Goal: Information Seeking & Learning: Learn about a topic

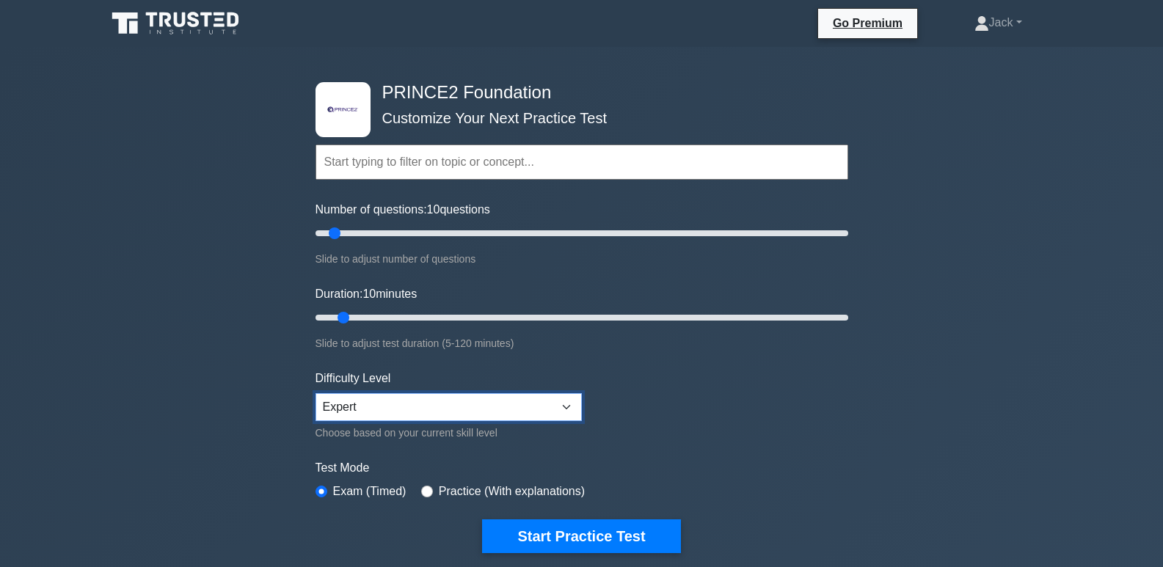
click at [560, 403] on select "Beginner Intermediate Expert" at bounding box center [448, 407] width 266 height 28
click at [560, 409] on select "Beginner Intermediate Expert" at bounding box center [448, 407] width 266 height 28
drag, startPoint x: 336, startPoint y: 235, endPoint x: 469, endPoint y: 234, distance: 133.5
type input "60"
click at [469, 234] on input "Number of questions: 60 questions" at bounding box center [581, 233] width 533 height 18
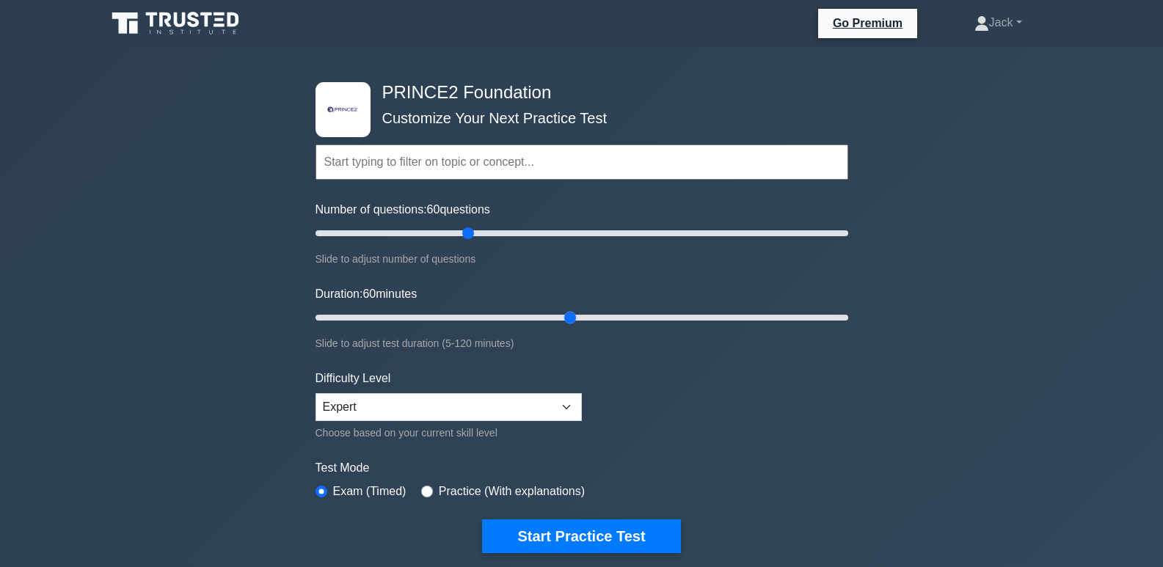
drag, startPoint x: 346, startPoint y: 318, endPoint x: 572, endPoint y: 304, distance: 226.4
type input "60"
click at [572, 309] on input "Duration: 60 minutes" at bounding box center [581, 318] width 533 height 18
click at [557, 168] on input "text" at bounding box center [581, 162] width 533 height 35
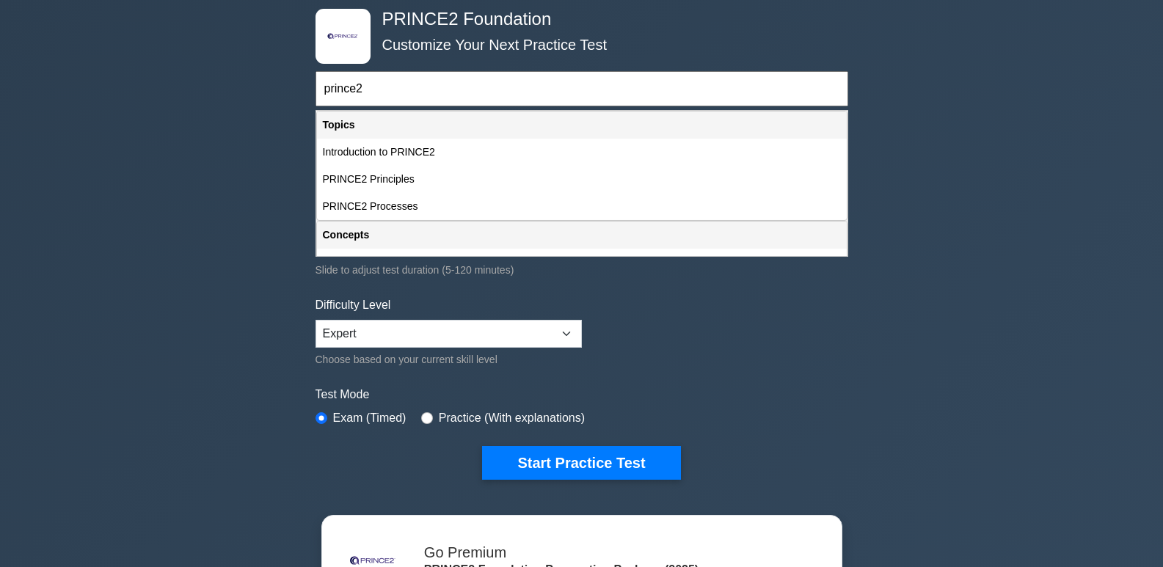
type input "prince2"
click at [136, 81] on div ".st0{fill-rule:evenodd;clip-rule:evenodd;fill:#000041;} .st1{fill-rule:evenodd;…" at bounding box center [581, 422] width 1163 height 896
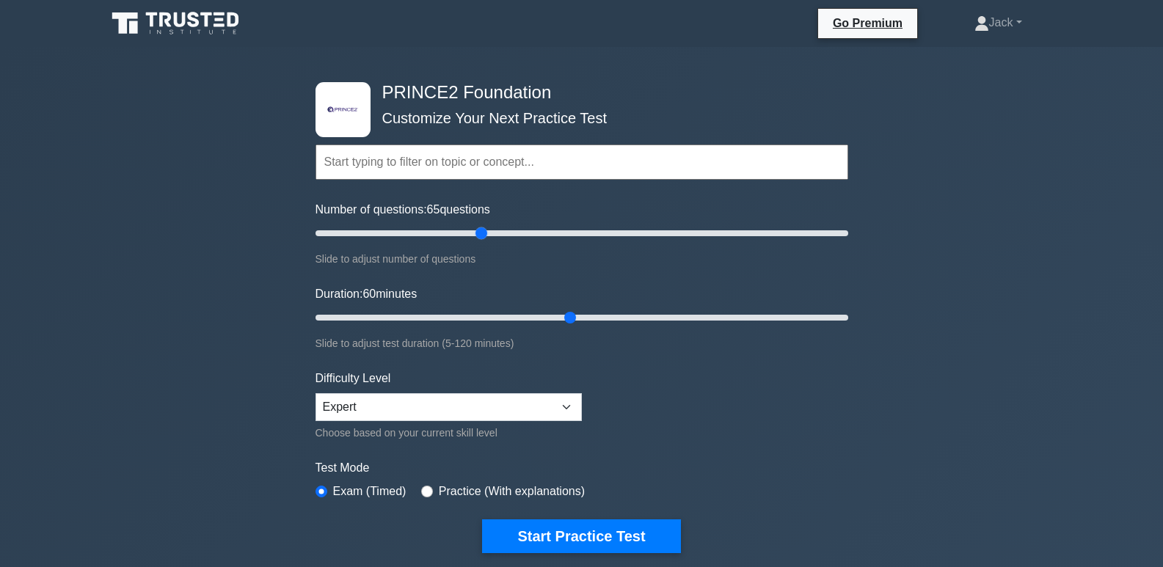
type input "60"
click at [471, 232] on input "Number of questions: 60 questions" at bounding box center [581, 233] width 533 height 18
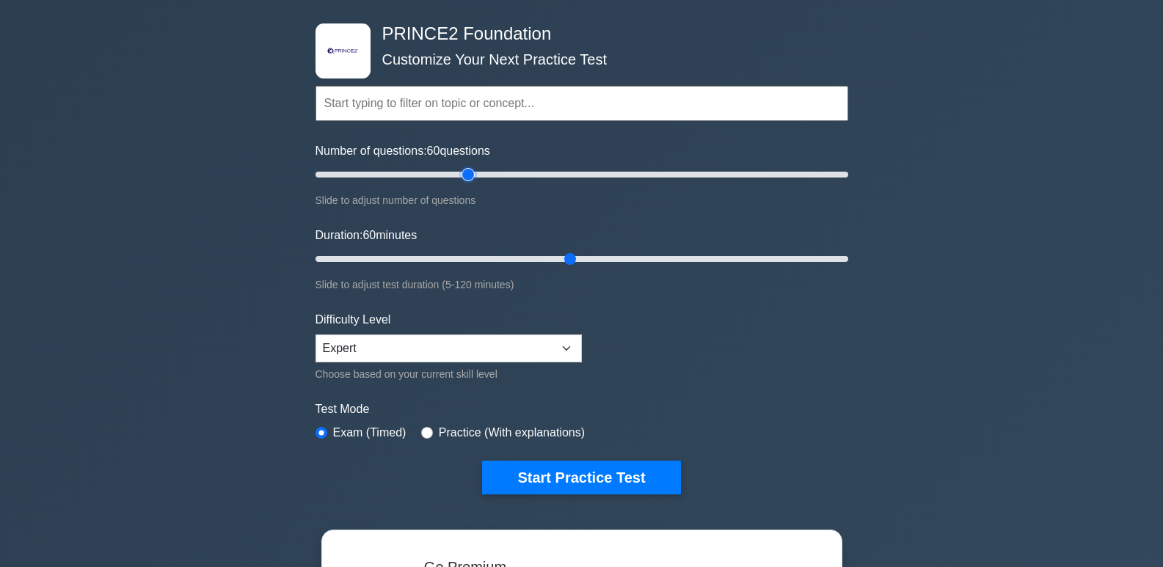
scroll to position [147, 0]
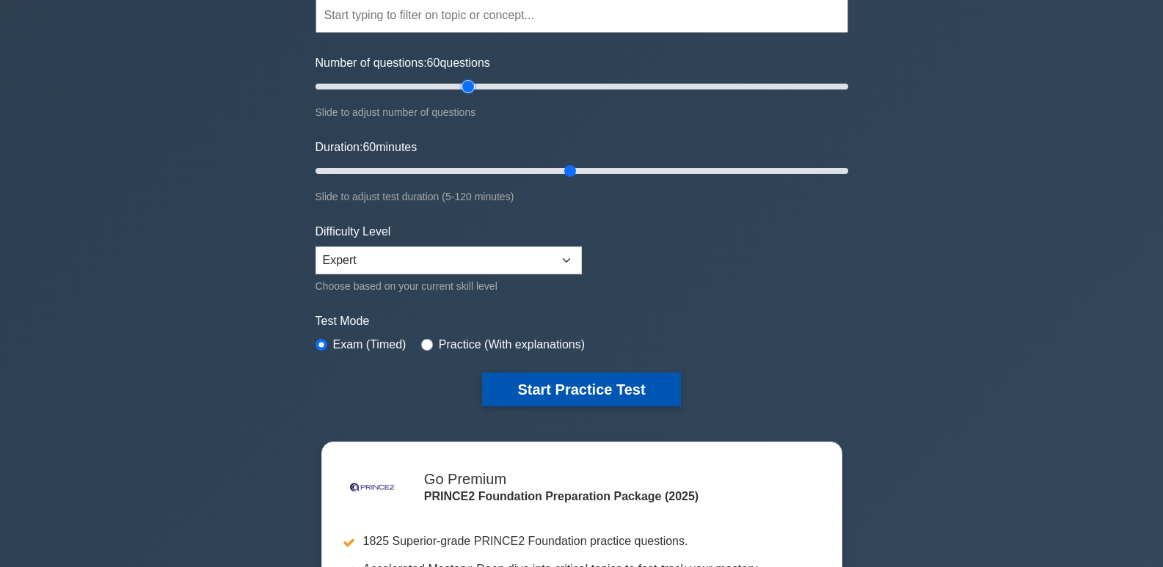
drag, startPoint x: 600, startPoint y: 384, endPoint x: 621, endPoint y: 405, distance: 29.0
click at [602, 384] on button "Start Practice Test" at bounding box center [581, 390] width 198 height 34
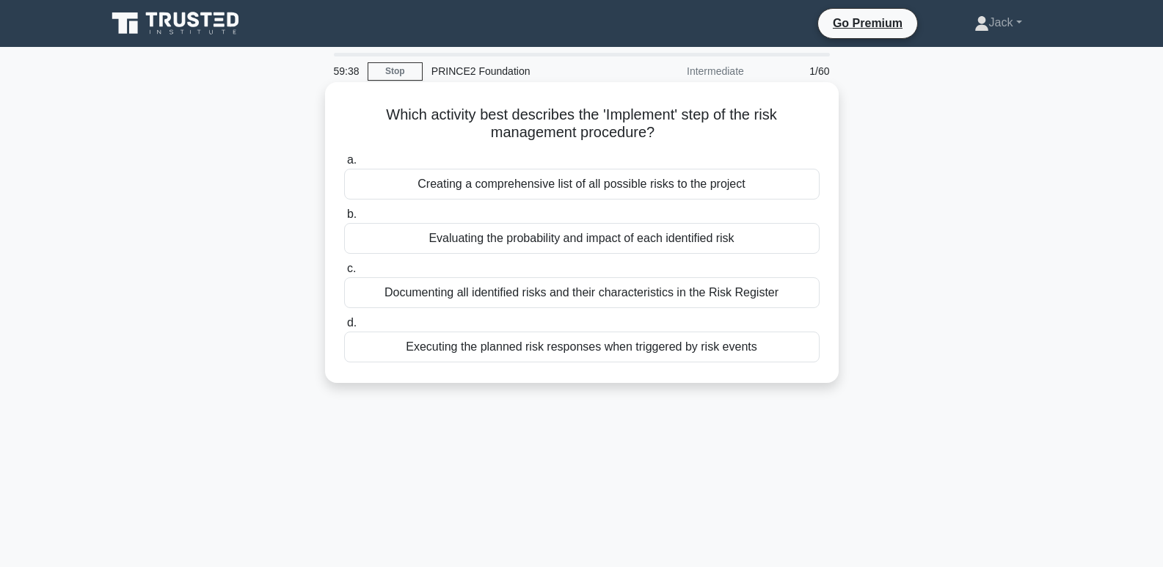
click at [605, 351] on div "Executing the planned risk responses when triggered by risk events" at bounding box center [581, 347] width 475 height 31
click at [344, 328] on input "d. Executing the planned risk responses when triggered by risk events" at bounding box center [344, 323] width 0 height 10
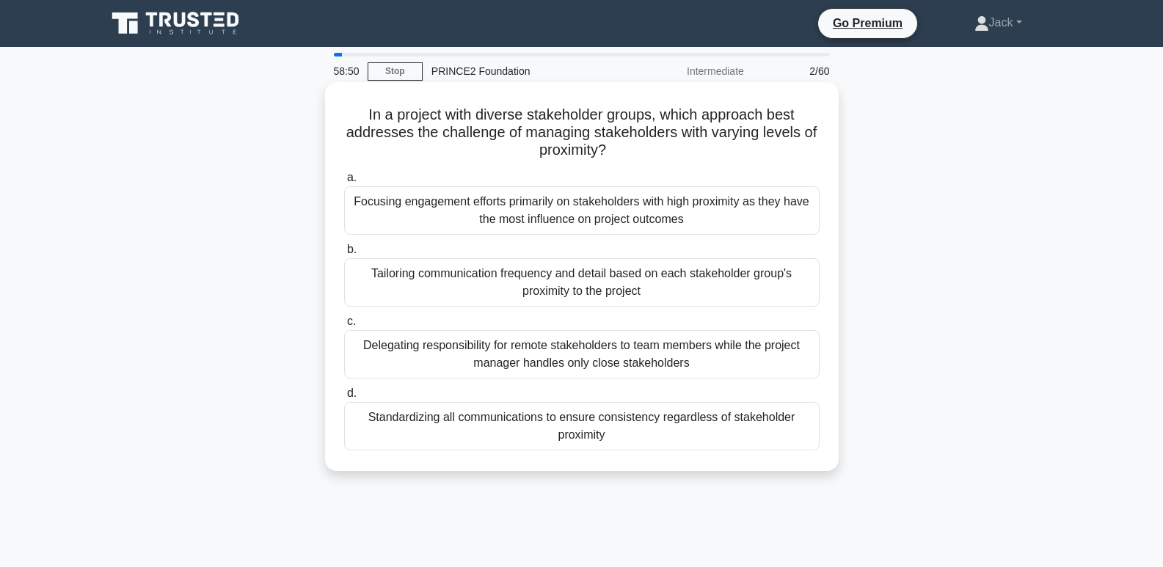
click at [687, 290] on div "Tailoring communication frequency and detail based on each stakeholder group's …" at bounding box center [581, 282] width 475 height 48
click at [344, 255] on input "b. Tailoring communication frequency and detail based on each stakeholder group…" at bounding box center [344, 250] width 0 height 10
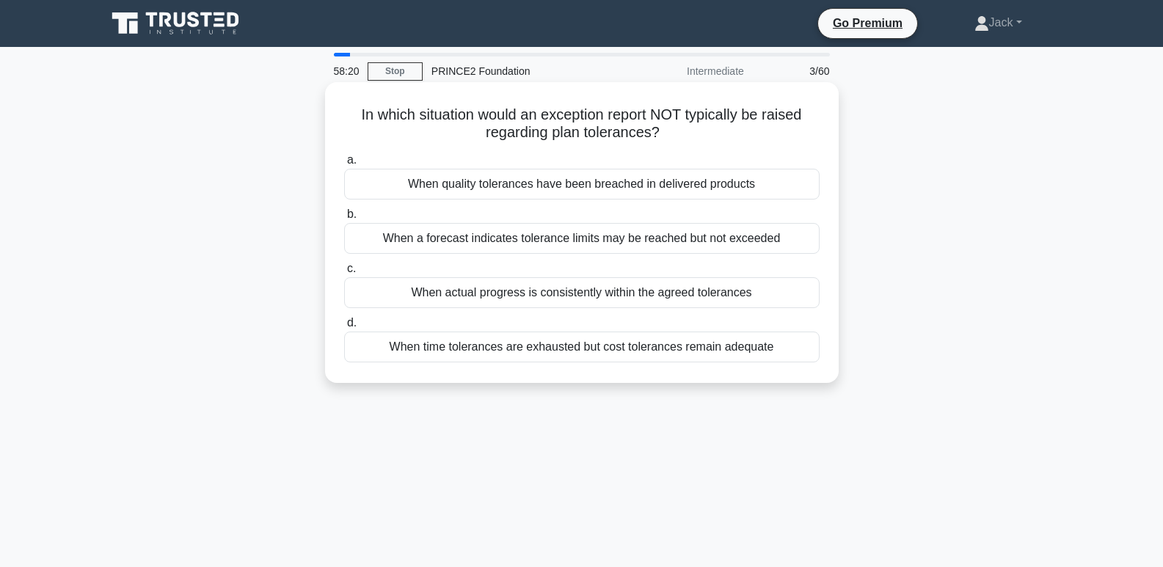
click at [720, 291] on div "When actual progress is consistently within the agreed tolerances" at bounding box center [581, 292] width 475 height 31
click at [344, 274] on input "c. When actual progress is consistently within the agreed tolerances" at bounding box center [344, 269] width 0 height 10
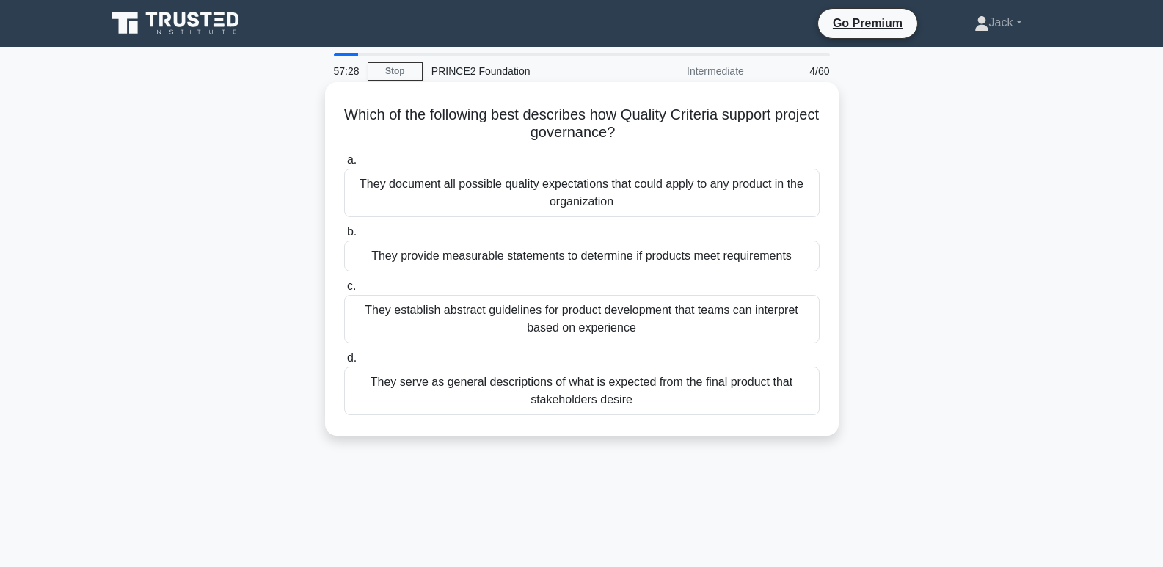
click at [772, 254] on div "They provide measurable statements to determine if products meet requirements" at bounding box center [581, 256] width 475 height 31
click at [344, 237] on input "b. They provide measurable statements to determine if products meet requirements" at bounding box center [344, 232] width 0 height 10
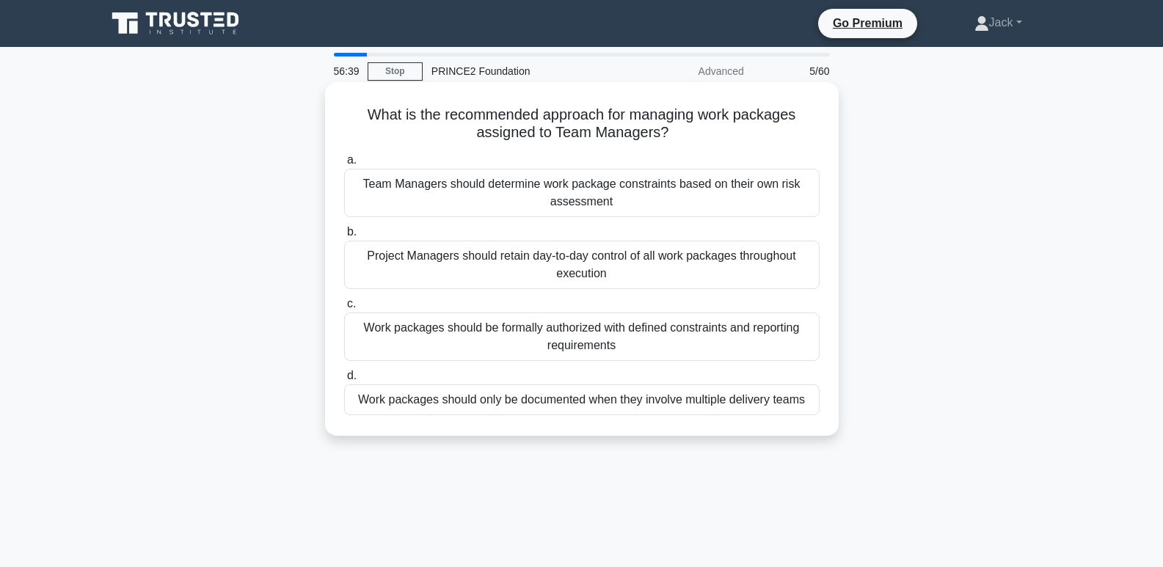
click at [668, 340] on div "Work packages should be formally authorized with defined constraints and report…" at bounding box center [581, 336] width 475 height 48
click at [344, 309] on input "c. Work packages should be formally authorized with defined constraints and rep…" at bounding box center [344, 304] width 0 height 10
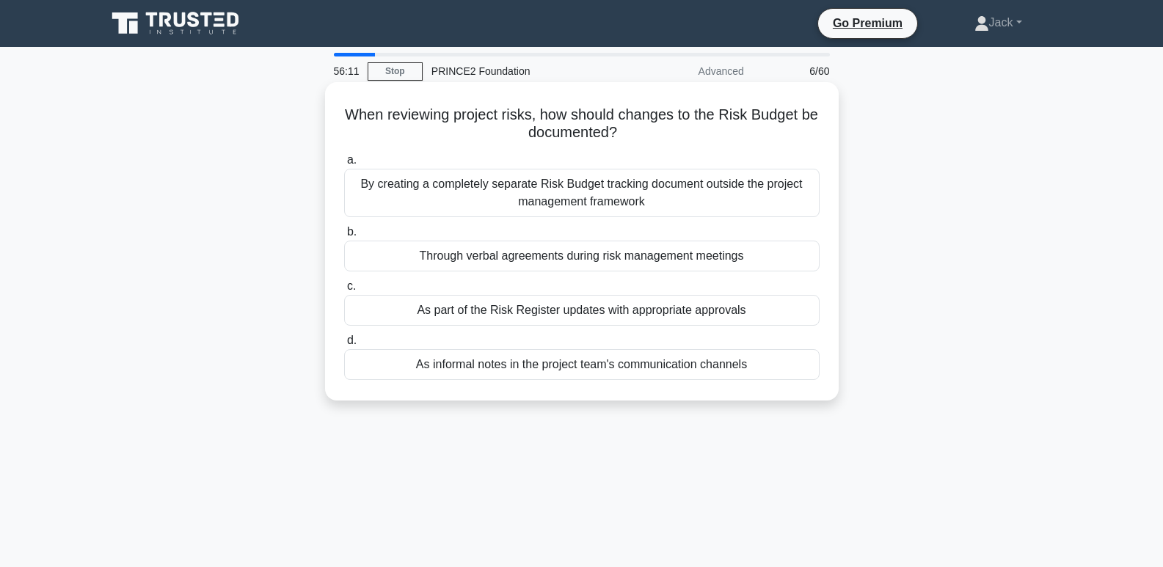
click at [803, 312] on div "As part of the Risk Register updates with appropriate approvals" at bounding box center [581, 310] width 475 height 31
click at [344, 291] on input "c. As part of the Risk Register updates with appropriate approvals" at bounding box center [344, 287] width 0 height 10
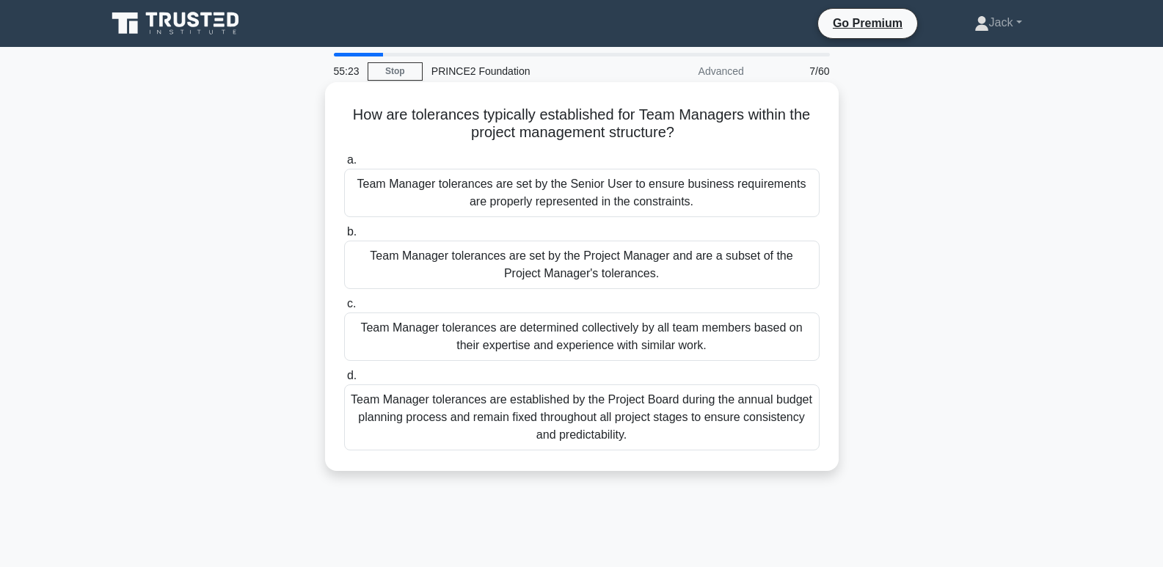
click at [648, 266] on div "Team Manager tolerances are set by the Project Manager and are a subset of the …" at bounding box center [581, 265] width 475 height 48
click at [344, 237] on input "b. Team Manager tolerances are set by the Project Manager and are a subset of t…" at bounding box center [344, 232] width 0 height 10
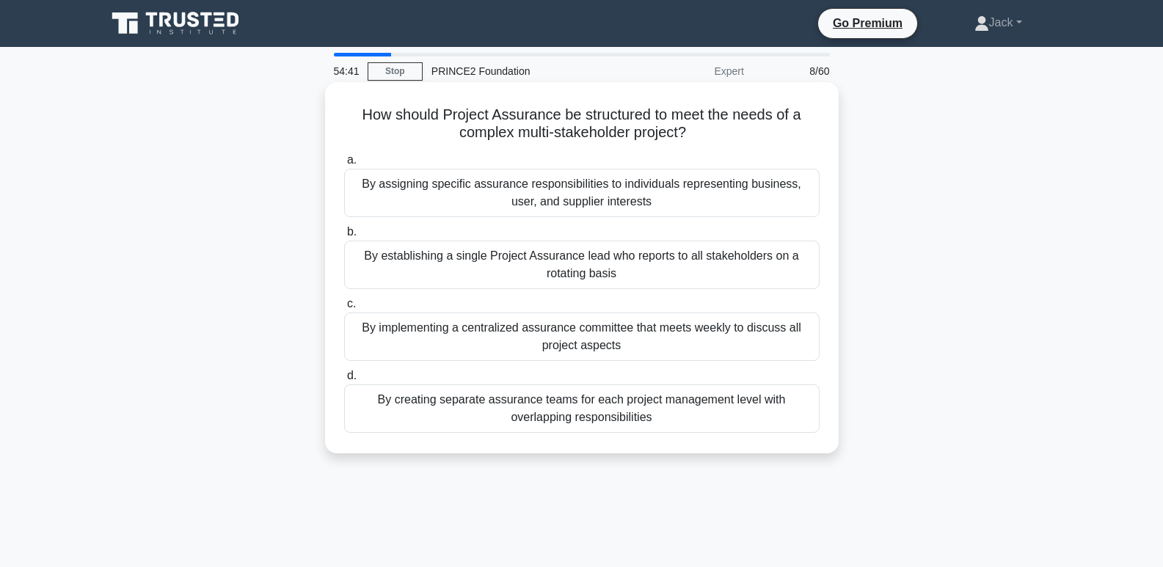
click at [593, 186] on div "By assigning specific assurance responsibilities to individuals representing bu…" at bounding box center [581, 193] width 475 height 48
click at [344, 165] on input "a. By assigning specific assurance responsibilities to individuals representing…" at bounding box center [344, 161] width 0 height 10
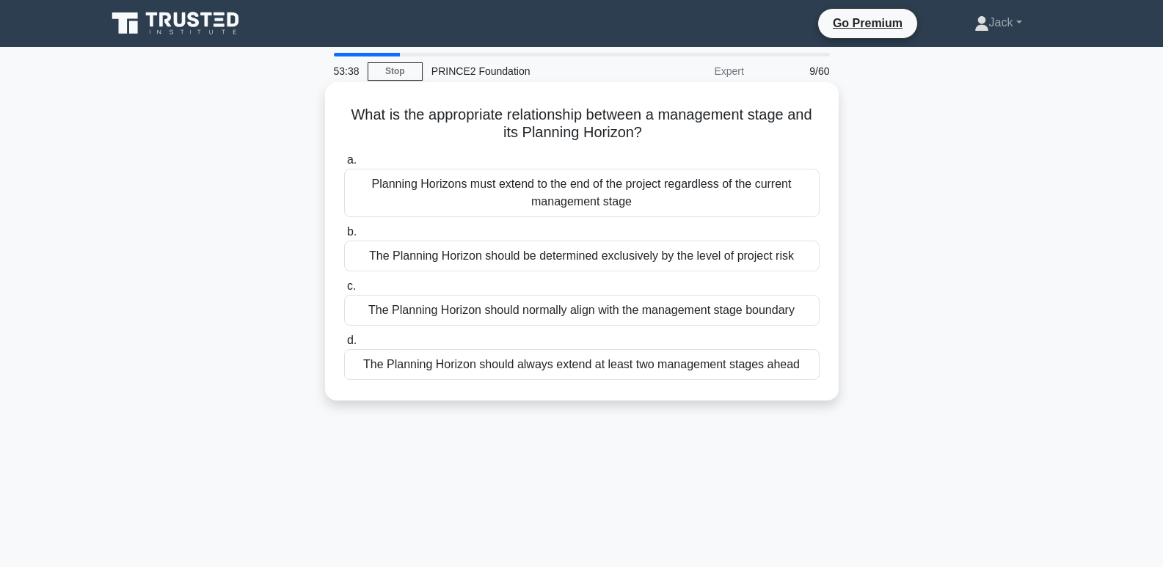
drag, startPoint x: 346, startPoint y: 110, endPoint x: 676, endPoint y: 131, distance: 330.7
click at [706, 139] on h5 "What is the appropriate relationship between a management stage and its Plannin…" at bounding box center [582, 124] width 478 height 37
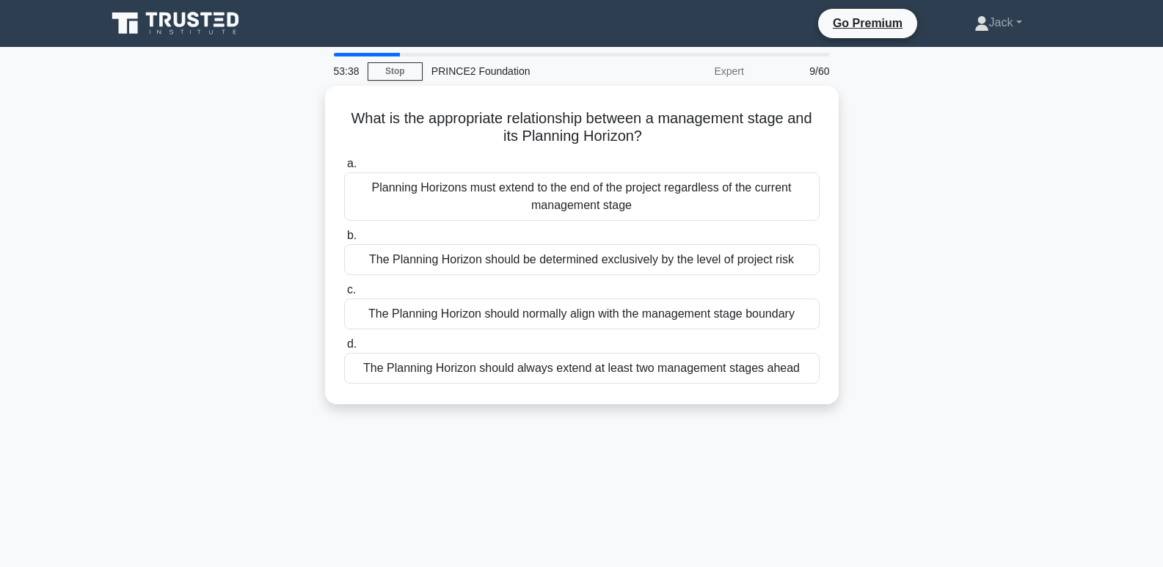
copy h5 "What is the appropriate relationship between a management stage and its Plannin…"
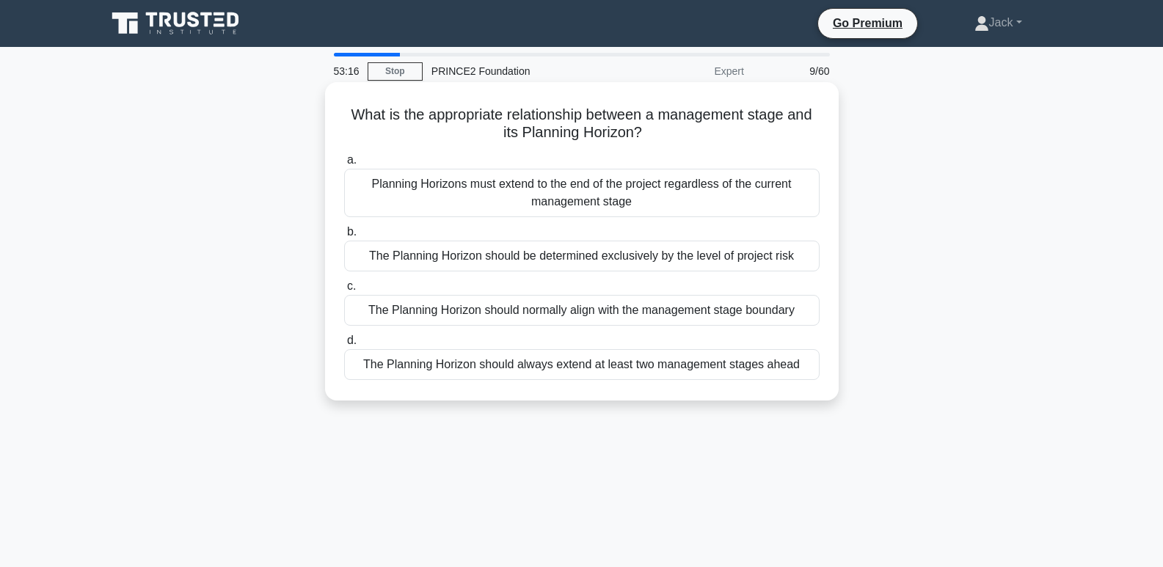
click at [693, 310] on div "The Planning Horizon should normally align with the management stage boundary" at bounding box center [581, 310] width 475 height 31
click at [344, 291] on input "c. The Planning Horizon should normally align with the management stage boundary" at bounding box center [344, 287] width 0 height 10
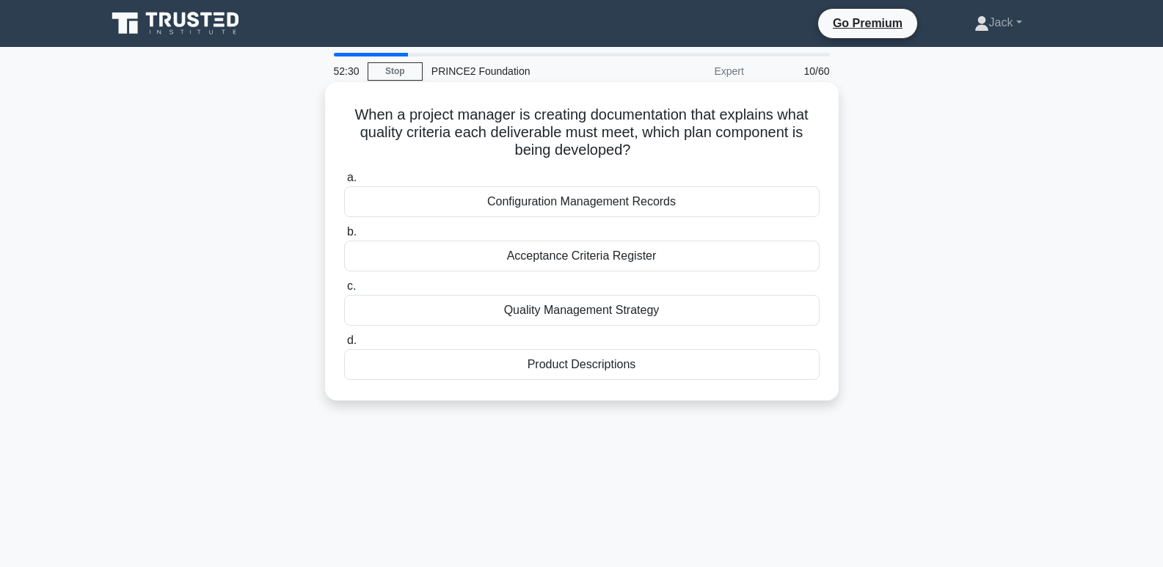
click at [713, 259] on div "Acceptance Criteria Register" at bounding box center [581, 256] width 475 height 31
click at [344, 237] on input "b. Acceptance Criteria Register" at bounding box center [344, 232] width 0 height 10
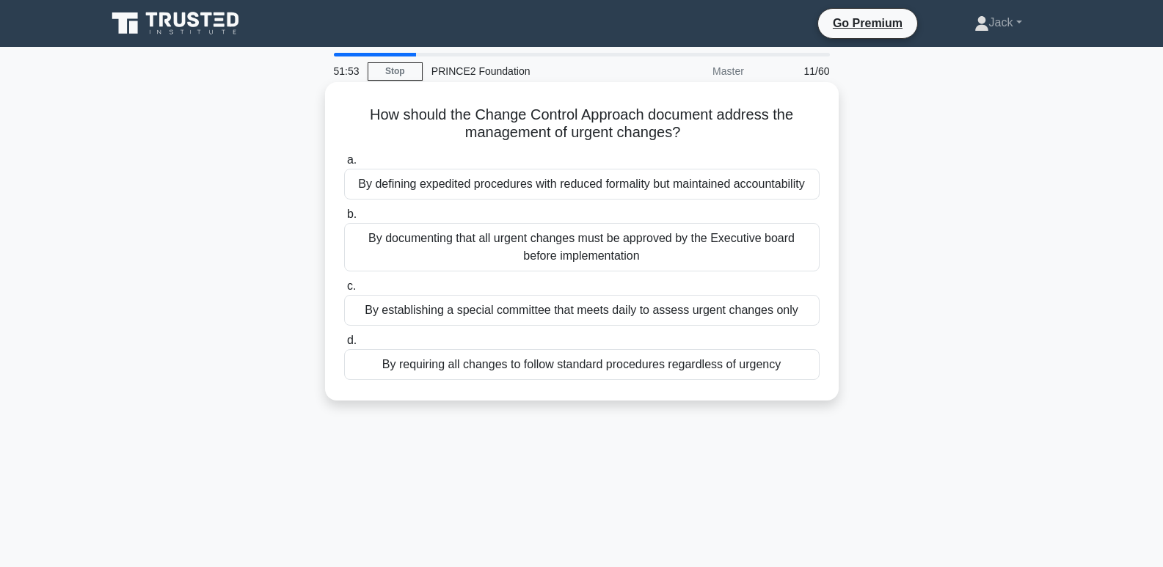
click at [741, 237] on div "By documenting that all urgent changes must be approved by the Executive board …" at bounding box center [581, 247] width 475 height 48
click at [344, 219] on input "b. By documenting that all urgent changes must be approved by the Executive boa…" at bounding box center [344, 215] width 0 height 10
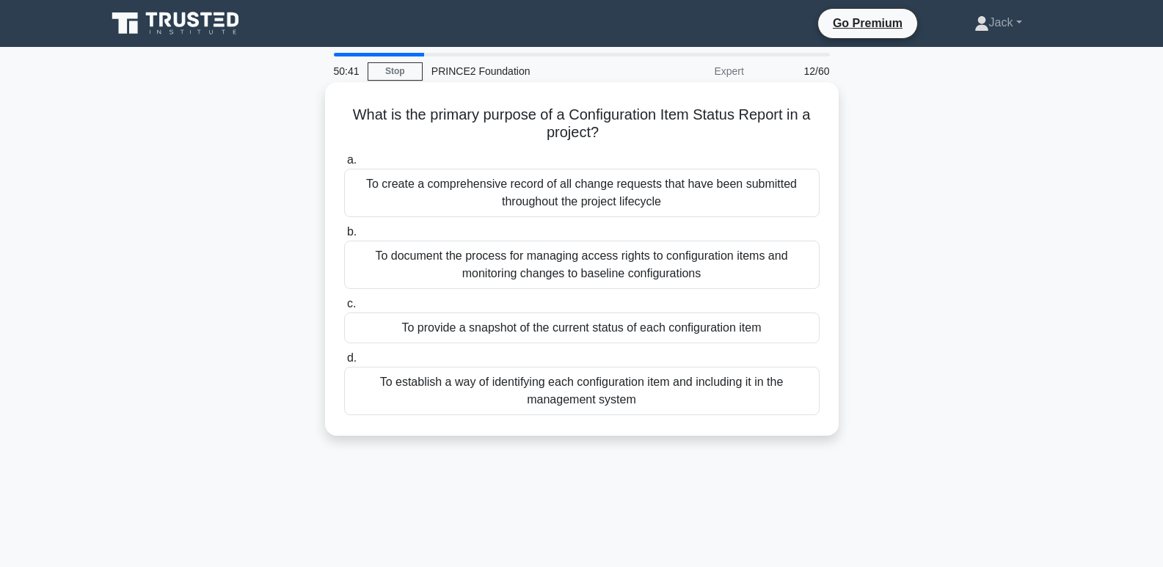
click at [729, 193] on div "To create a comprehensive record of all change requests that have been submitte…" at bounding box center [581, 193] width 475 height 48
click at [344, 165] on input "a. To create a comprehensive record of all change requests that have been submi…" at bounding box center [344, 161] width 0 height 10
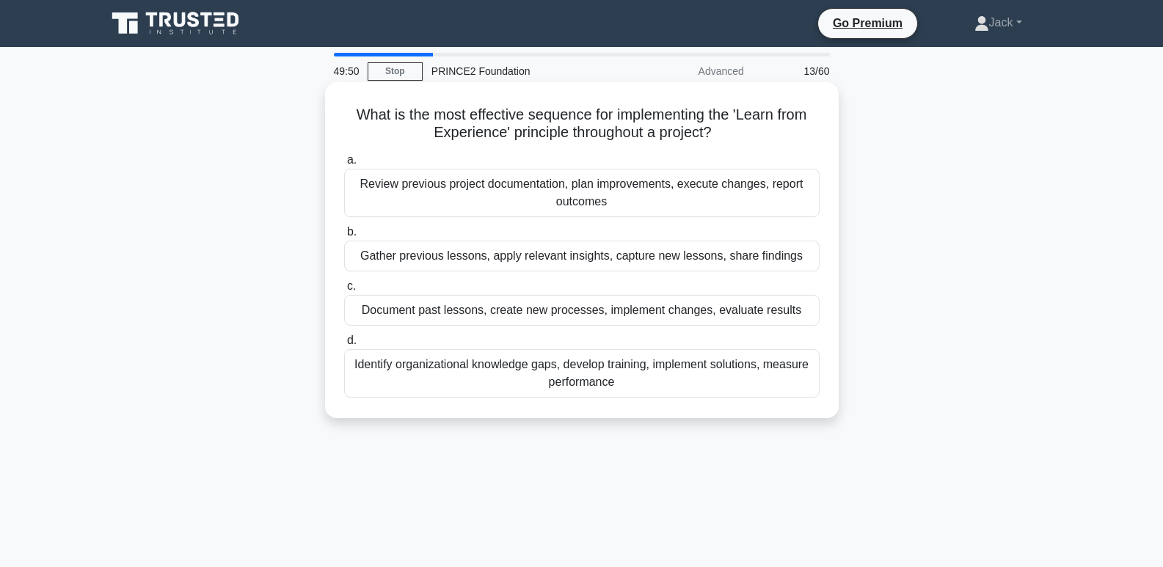
click at [750, 249] on div "Gather previous lessons, apply relevant insights, capture new lessons, share fi…" at bounding box center [581, 256] width 475 height 31
click at [344, 237] on input "b. Gather previous lessons, apply relevant insights, capture new lessons, share…" at bounding box center [344, 232] width 0 height 10
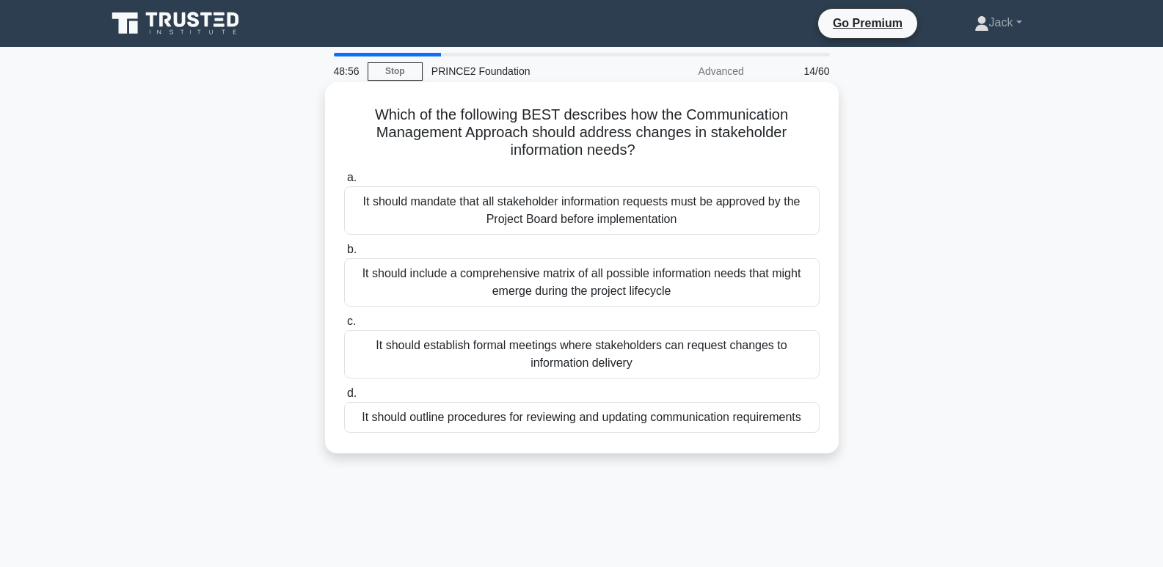
click at [651, 217] on div "It should mandate that all stakeholder information requests must be approved by…" at bounding box center [581, 210] width 475 height 48
click at [344, 183] on input "a. It should mandate that all stakeholder information requests must be approved…" at bounding box center [344, 178] width 0 height 10
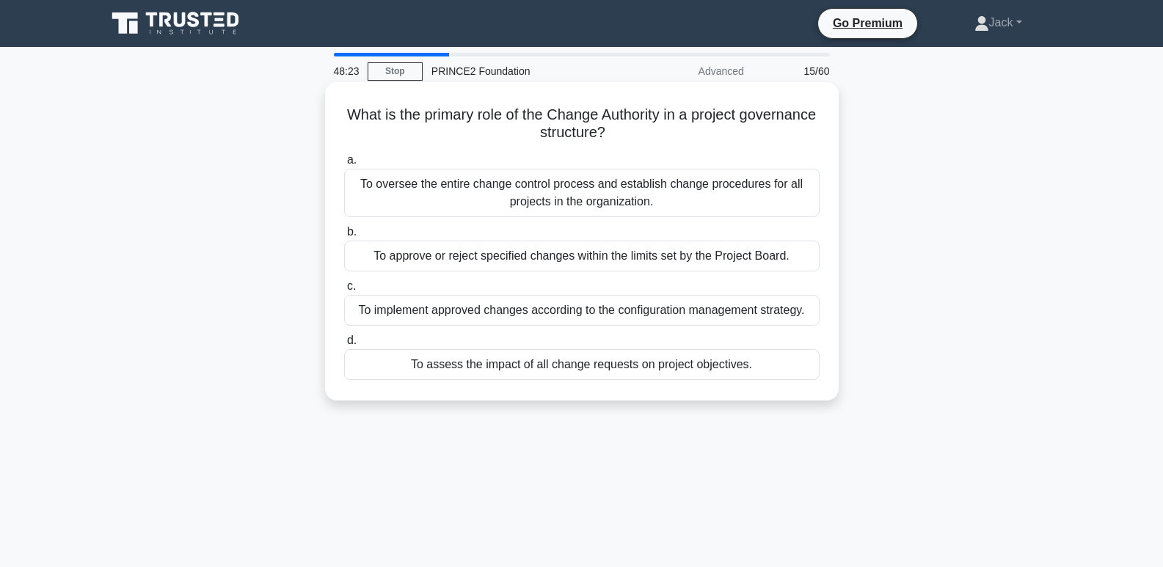
click at [780, 253] on div "To approve or reject specified changes within the limits set by the Project Boa…" at bounding box center [581, 256] width 475 height 31
click at [344, 237] on input "b. To approve or reject specified changes within the limits set by the Project …" at bounding box center [344, 232] width 0 height 10
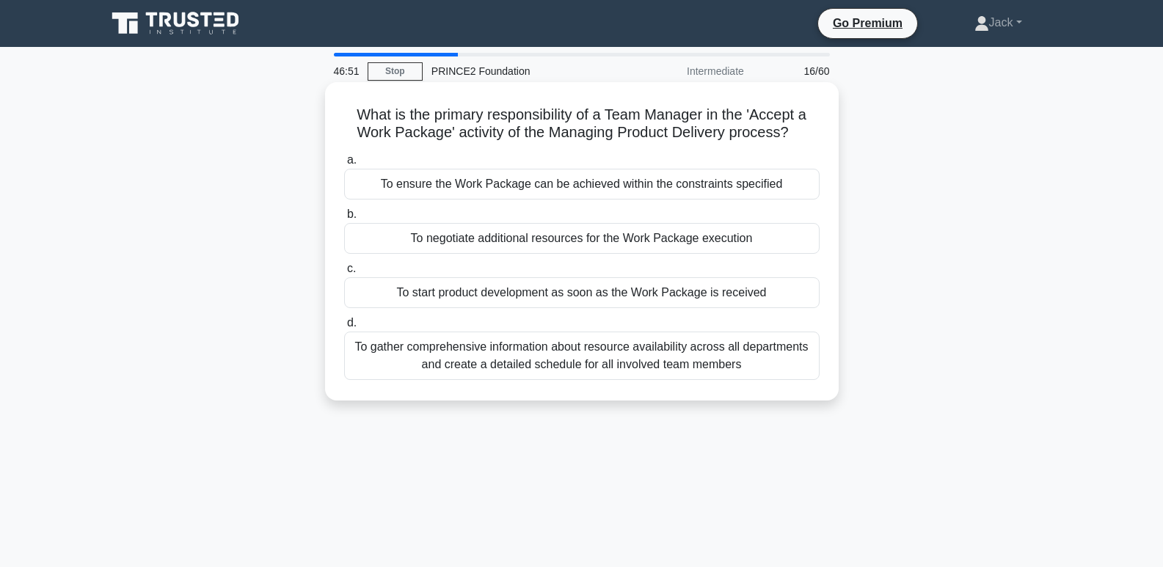
click at [682, 352] on div "To gather comprehensive information about resource availability across all depa…" at bounding box center [581, 356] width 475 height 48
click at [344, 328] on input "d. To gather comprehensive information about resource availability across all d…" at bounding box center [344, 323] width 0 height 10
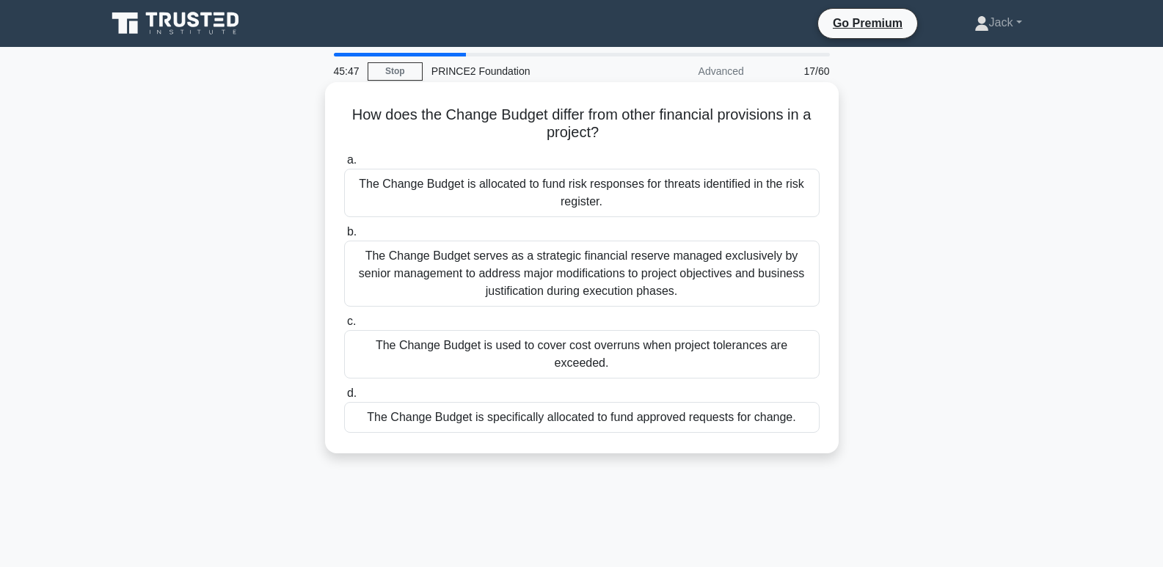
click at [788, 277] on div "The Change Budget serves as a strategic financial reserve managed exclusively b…" at bounding box center [581, 274] width 475 height 66
click at [344, 237] on input "b. The Change Budget serves as a strategic financial reserve managed exclusivel…" at bounding box center [344, 232] width 0 height 10
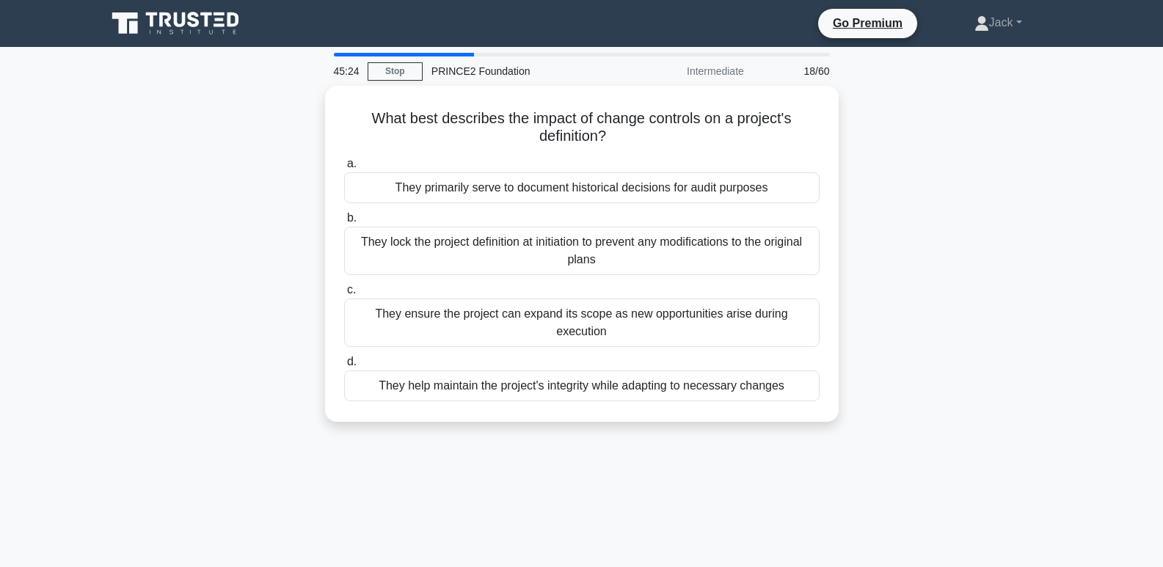
drag, startPoint x: 1086, startPoint y: 484, endPoint x: 672, endPoint y: 566, distance: 422.5
click at [672, 564] on div "45:24 Stop PRINCE2 Foundation Intermediate 18/60 What best describes the impact…" at bounding box center [582, 420] width 968 height 734
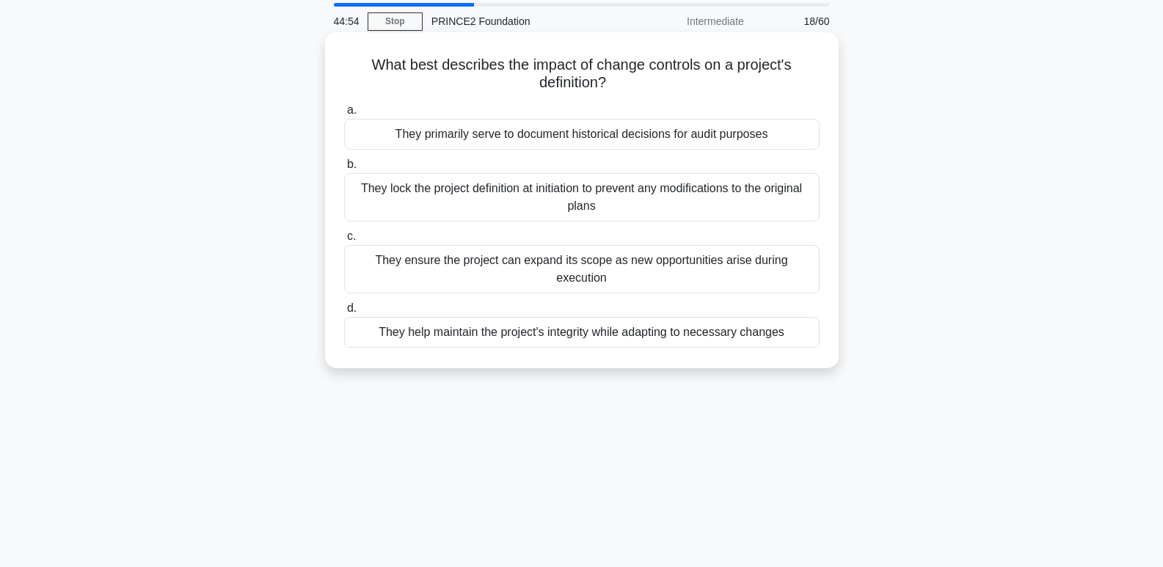
click at [726, 317] on div "They help maintain the project's integrity while adapting to necessary changes" at bounding box center [581, 332] width 475 height 31
click at [344, 313] on input "d. They help maintain the project's integrity while adapting to necessary chang…" at bounding box center [344, 309] width 0 height 10
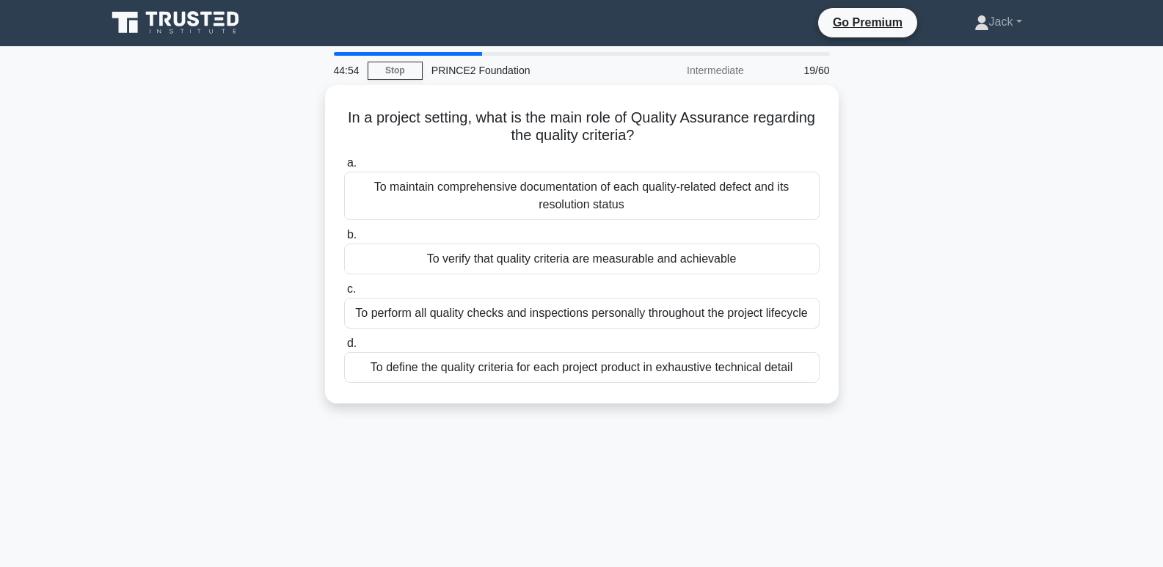
scroll to position [0, 0]
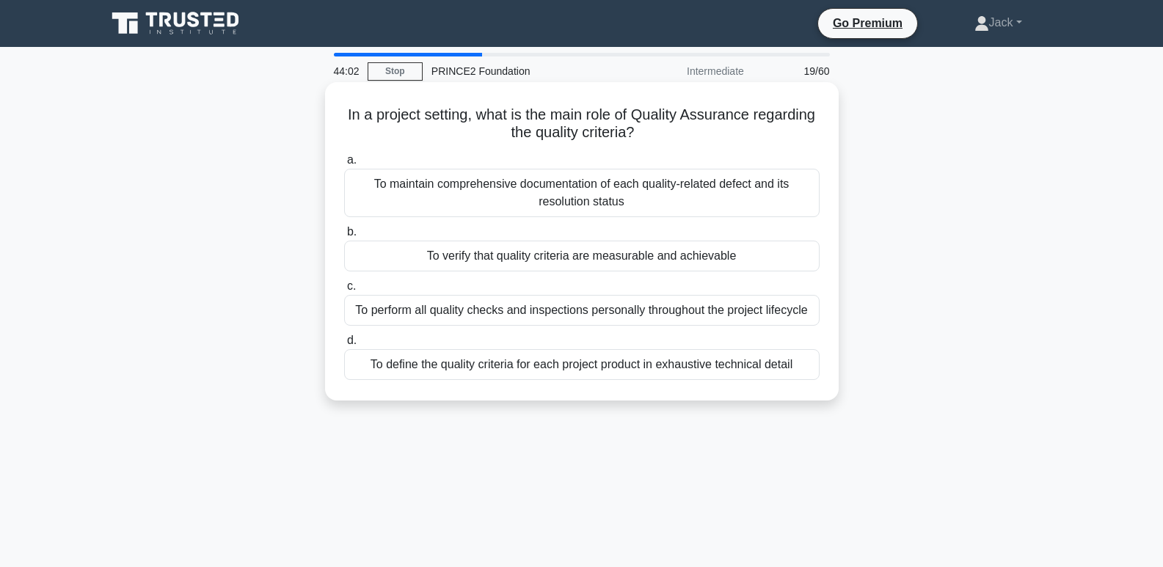
click at [800, 306] on div "To perform all quality checks and inspections personally throughout the project…" at bounding box center [581, 310] width 475 height 31
click at [344, 291] on input "c. To perform all quality checks and inspections personally throughout the proj…" at bounding box center [344, 287] width 0 height 10
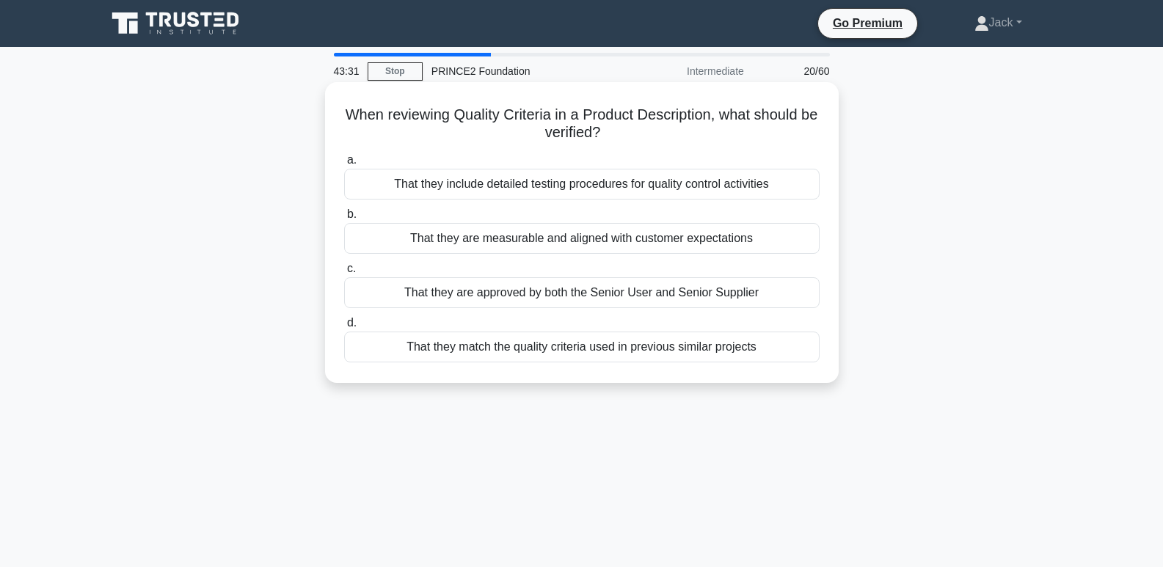
click at [766, 245] on div "That they are measurable and aligned with customer expectations" at bounding box center [581, 238] width 475 height 31
click at [344, 219] on input "b. That they are measurable and aligned with customer expectations" at bounding box center [344, 215] width 0 height 10
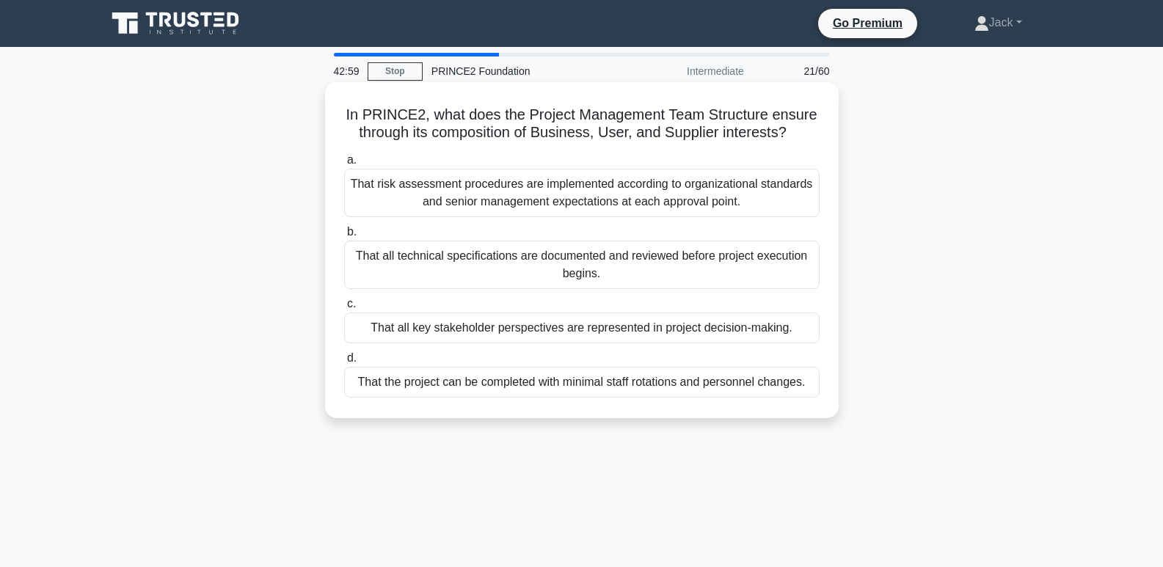
click at [660, 330] on div "That all key stakeholder perspectives are represented in project decision-makin…" at bounding box center [581, 327] width 475 height 31
click at [344, 309] on input "c. That all key stakeholder perspectives are represented in project decision-ma…" at bounding box center [344, 304] width 0 height 10
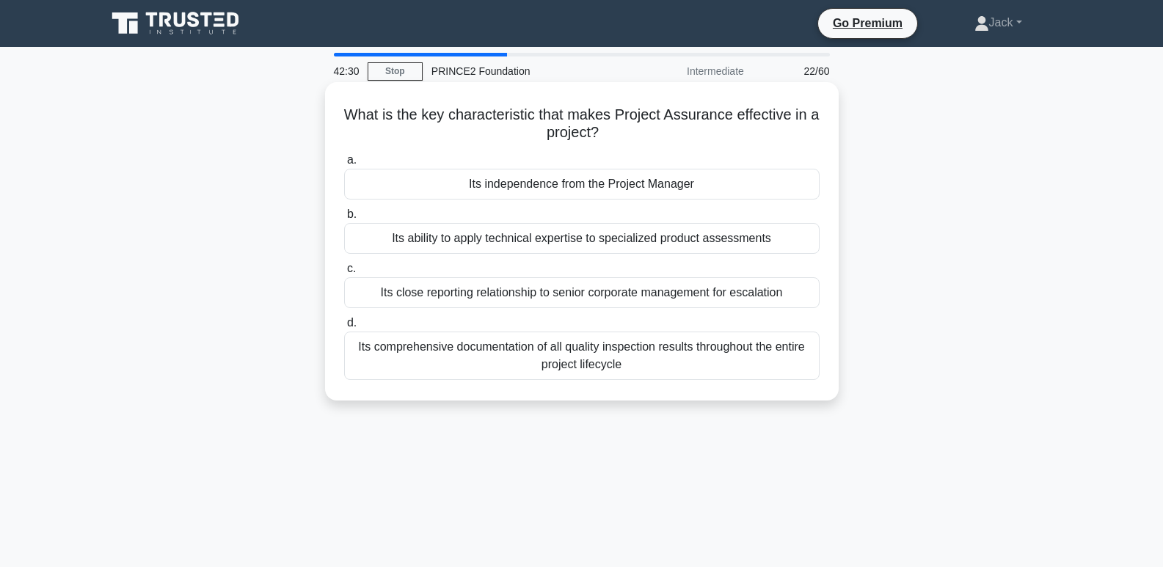
click at [763, 185] on div "Its independence from the Project Manager" at bounding box center [581, 184] width 475 height 31
click at [344, 165] on input "a. Its independence from the Project Manager" at bounding box center [344, 161] width 0 height 10
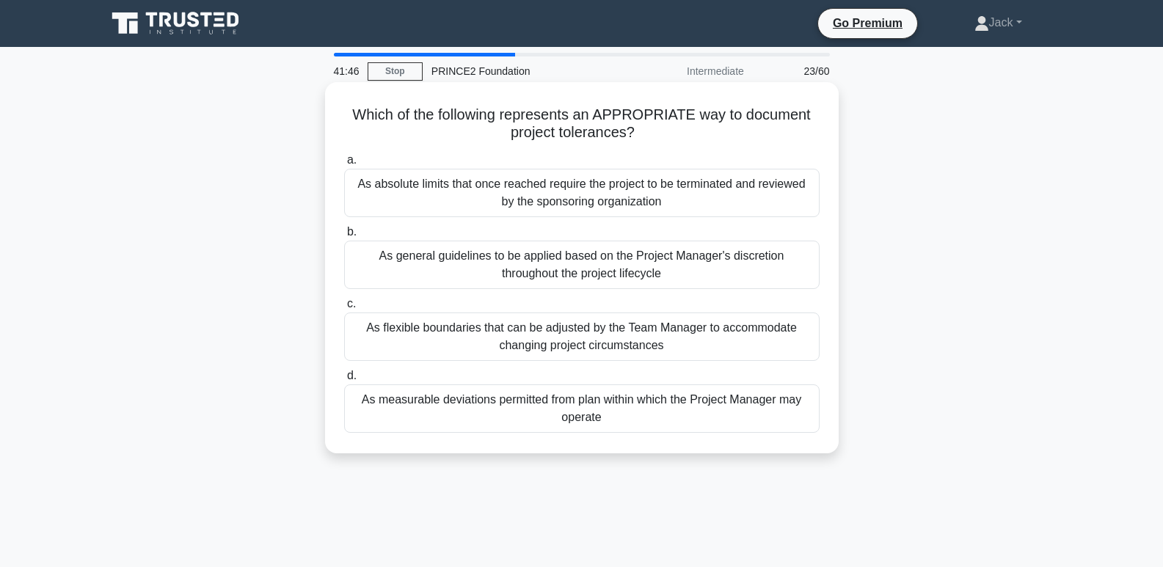
click at [651, 417] on div "As measurable deviations permitted from plan within which the Project Manager m…" at bounding box center [581, 408] width 475 height 48
click at [344, 381] on input "d. As measurable deviations permitted from plan within which the Project Manage…" at bounding box center [344, 376] width 0 height 10
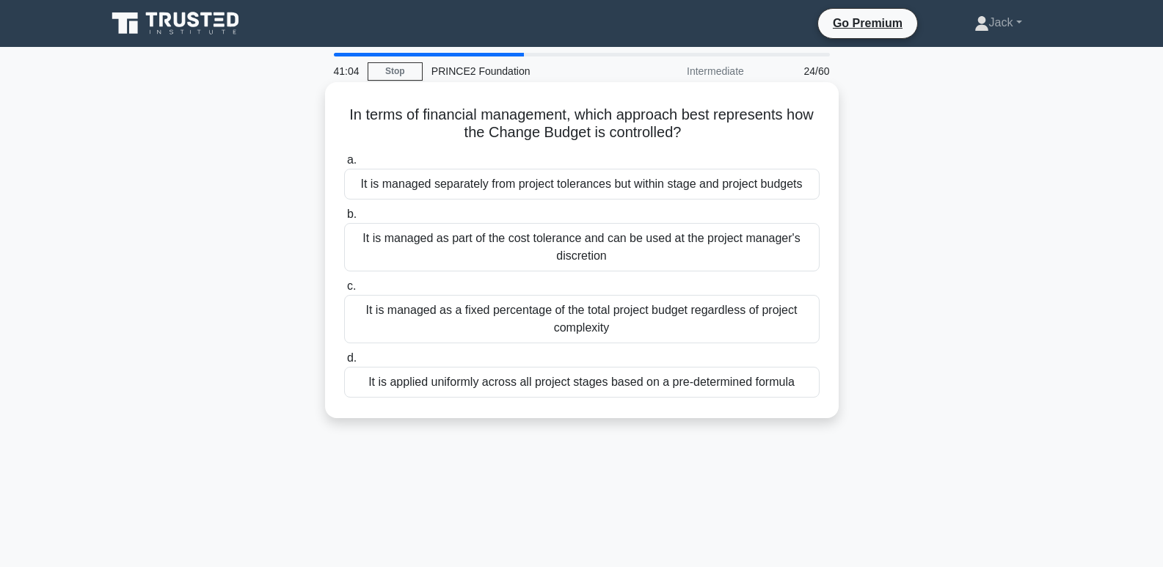
click at [616, 399] on div "a. It is managed separately from project tolerances but within stage and projec…" at bounding box center [581, 274] width 493 height 252
drag, startPoint x: 619, startPoint y: 386, endPoint x: 640, endPoint y: 416, distance: 36.4
click at [620, 389] on div "It is applied uniformly across all project stages based on a pre-determined for…" at bounding box center [581, 382] width 475 height 31
click at [731, 379] on div "It is applied uniformly across all project stages based on a pre-determined for…" at bounding box center [581, 382] width 475 height 31
click at [344, 363] on input "d. It is applied uniformly across all project stages based on a pre-determined …" at bounding box center [344, 359] width 0 height 10
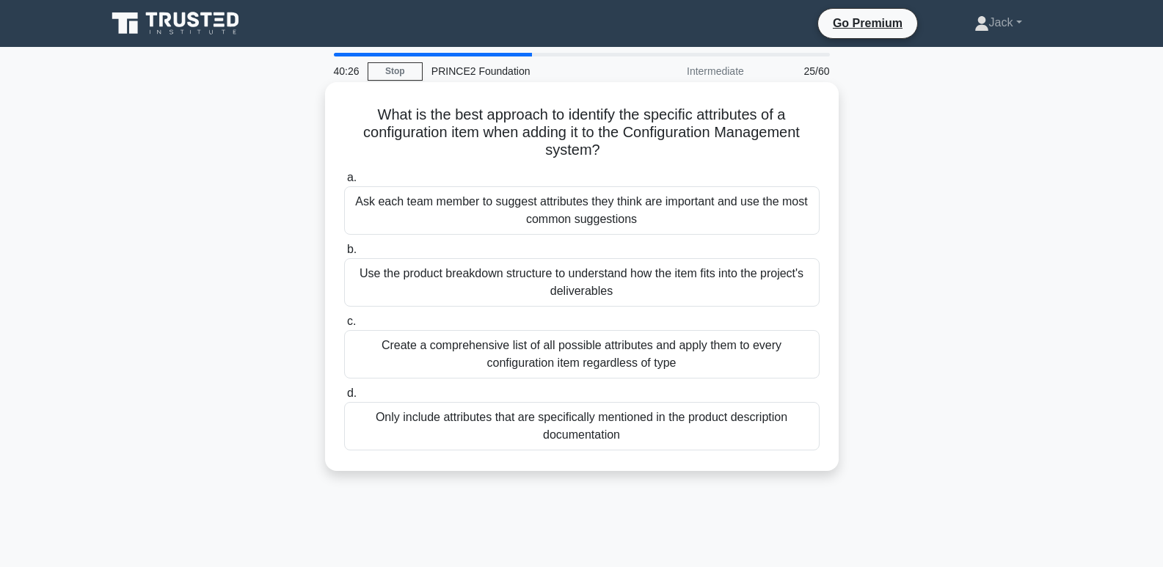
click at [668, 279] on div "Use the product breakdown structure to understand how the item fits into the pr…" at bounding box center [581, 282] width 475 height 48
click at [783, 290] on div "Use the product breakdown structure to understand how the item fits into the pr…" at bounding box center [581, 282] width 475 height 48
click at [344, 255] on input "b. Use the product breakdown structure to understand how the item fits into the…" at bounding box center [344, 250] width 0 height 10
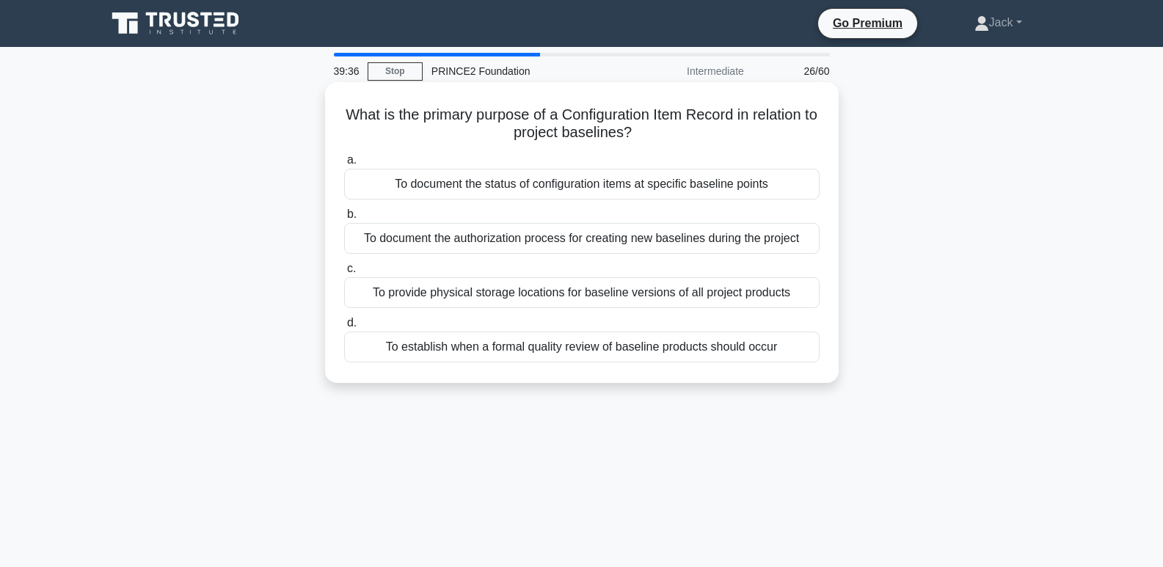
click at [675, 243] on div "To document the authorization process for creating new baselines during the pro…" at bounding box center [581, 238] width 475 height 31
click at [344, 219] on input "b. To document the authorization process for creating new baselines during the …" at bounding box center [344, 215] width 0 height 10
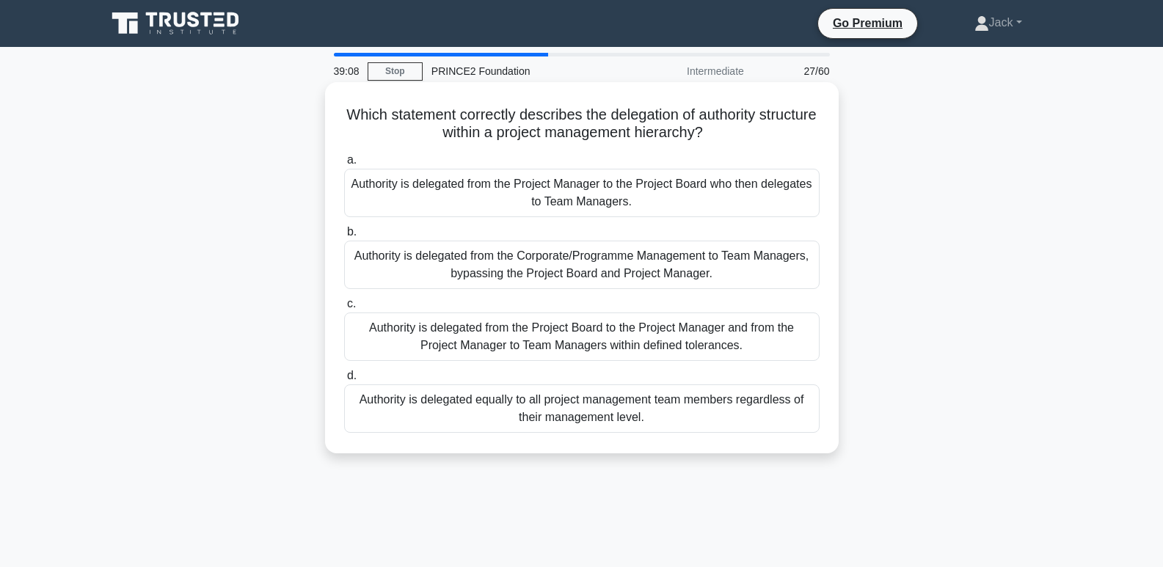
click at [668, 345] on div "Authority is delegated from the Project Board to the Project Manager and from t…" at bounding box center [581, 336] width 475 height 48
click at [344, 309] on input "c. Authority is delegated from the Project Board to the Project Manager and fro…" at bounding box center [344, 304] width 0 height 10
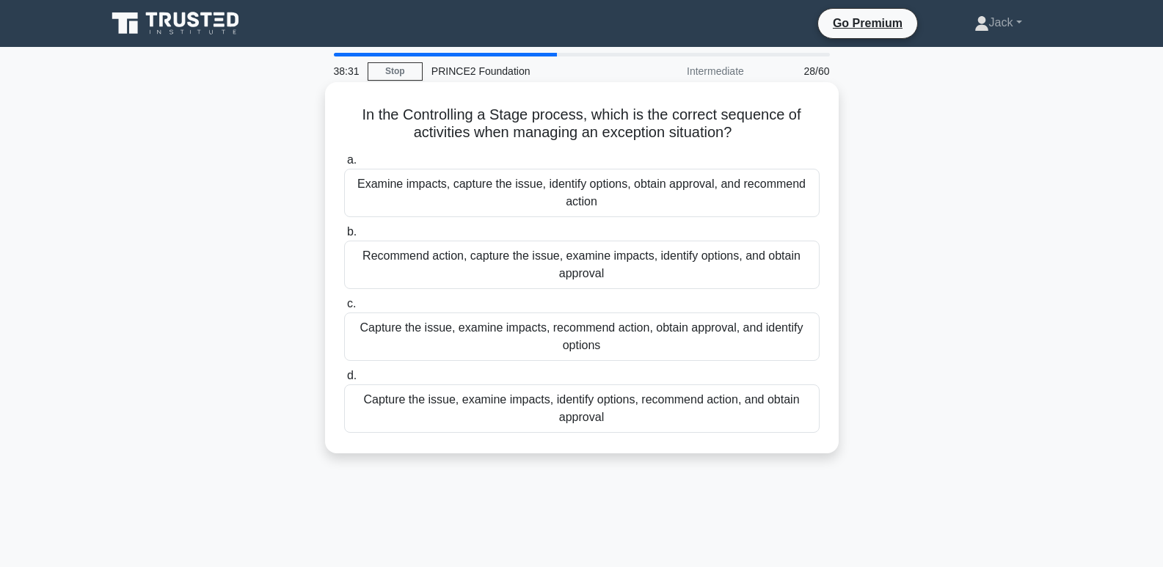
click at [745, 418] on div "Capture the issue, examine impacts, identify options, recommend action, and obt…" at bounding box center [581, 408] width 475 height 48
click at [344, 381] on input "d. Capture the issue, examine impacts, identify options, recommend action, and …" at bounding box center [344, 376] width 0 height 10
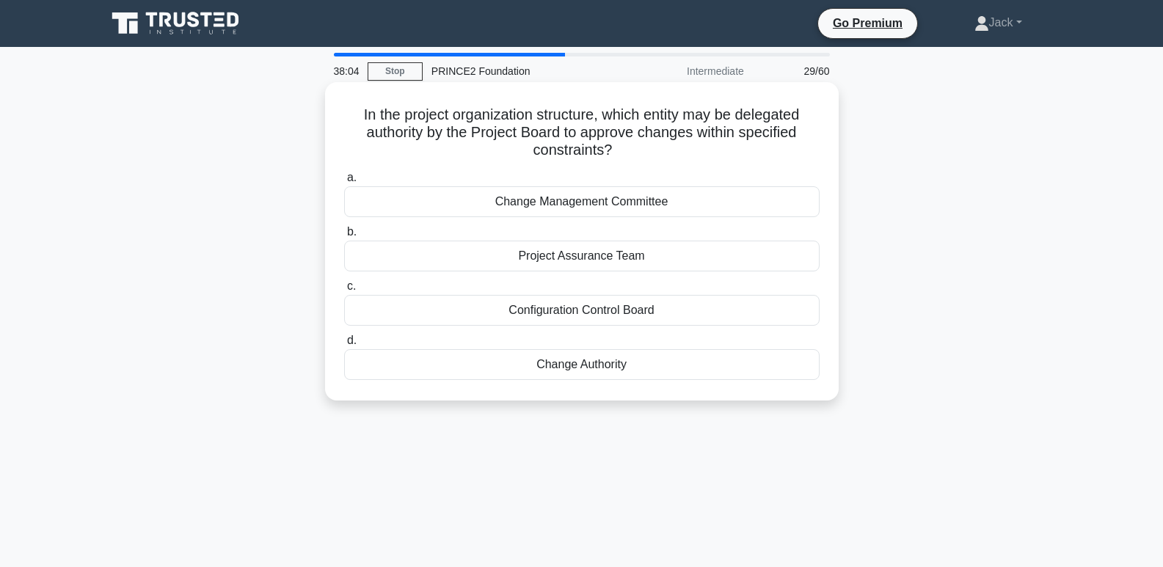
click at [614, 364] on div "Change Authority" at bounding box center [581, 364] width 475 height 31
click at [344, 346] on input "d. Change Authority" at bounding box center [344, 341] width 0 height 10
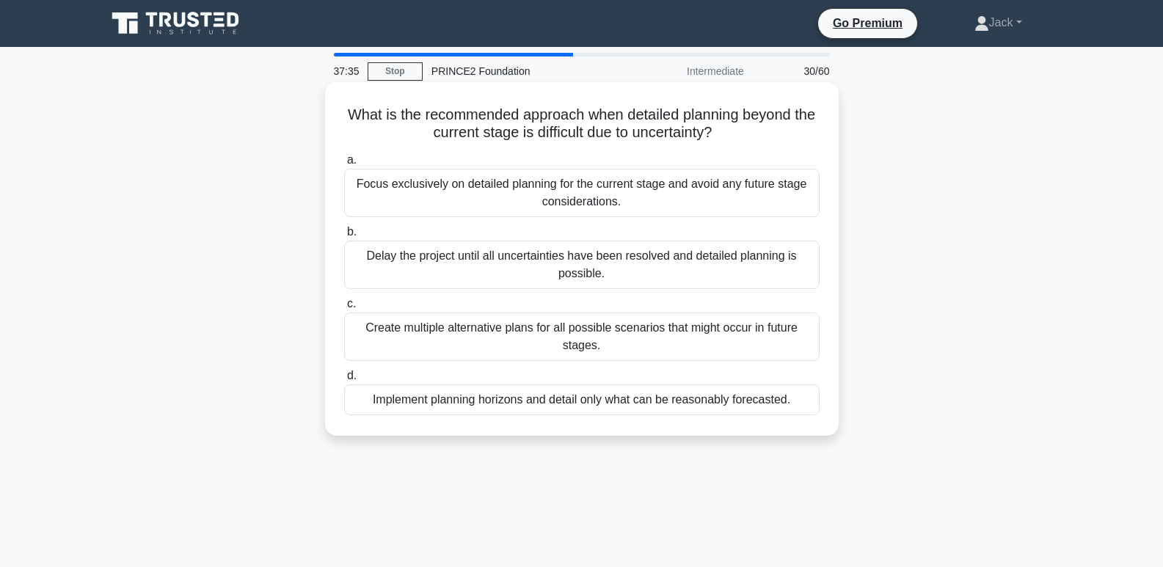
click at [774, 393] on div "Implement planning horizons and detail only what can be reasonably forecasted." at bounding box center [581, 399] width 475 height 31
click at [344, 381] on input "d. Implement planning horizons and detail only what can be reasonably forecaste…" at bounding box center [344, 376] width 0 height 10
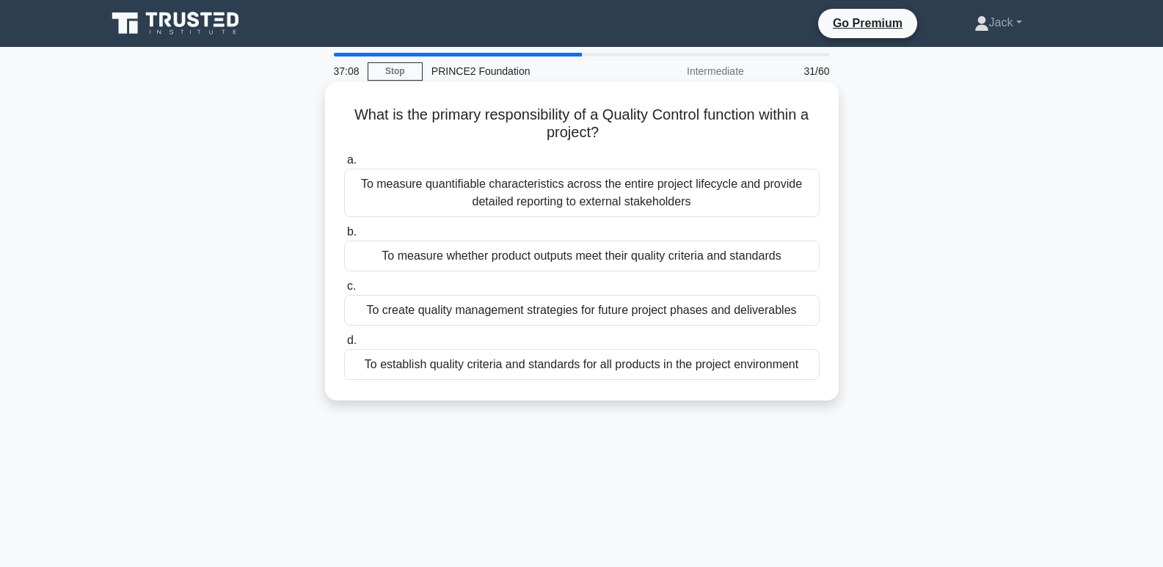
click at [791, 246] on div "To measure whether product outputs meet their quality criteria and standards" at bounding box center [581, 256] width 475 height 31
click at [344, 237] on input "b. To measure whether product outputs meet their quality criteria and standards" at bounding box center [344, 232] width 0 height 10
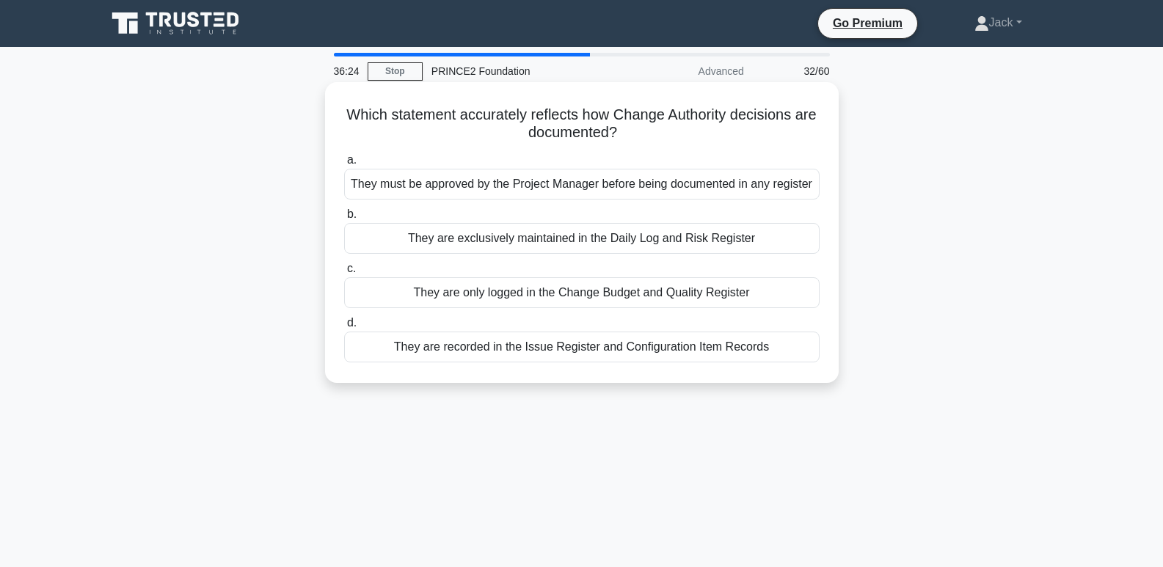
click at [681, 350] on div "They are recorded in the Issue Register and Configuration Item Records" at bounding box center [581, 347] width 475 height 31
click at [743, 359] on div "They are recorded in the Issue Register and Configuration Item Records" at bounding box center [581, 347] width 475 height 31
click at [344, 328] on input "d. They are recorded in the Issue Register and Configuration Item Records" at bounding box center [344, 323] width 0 height 10
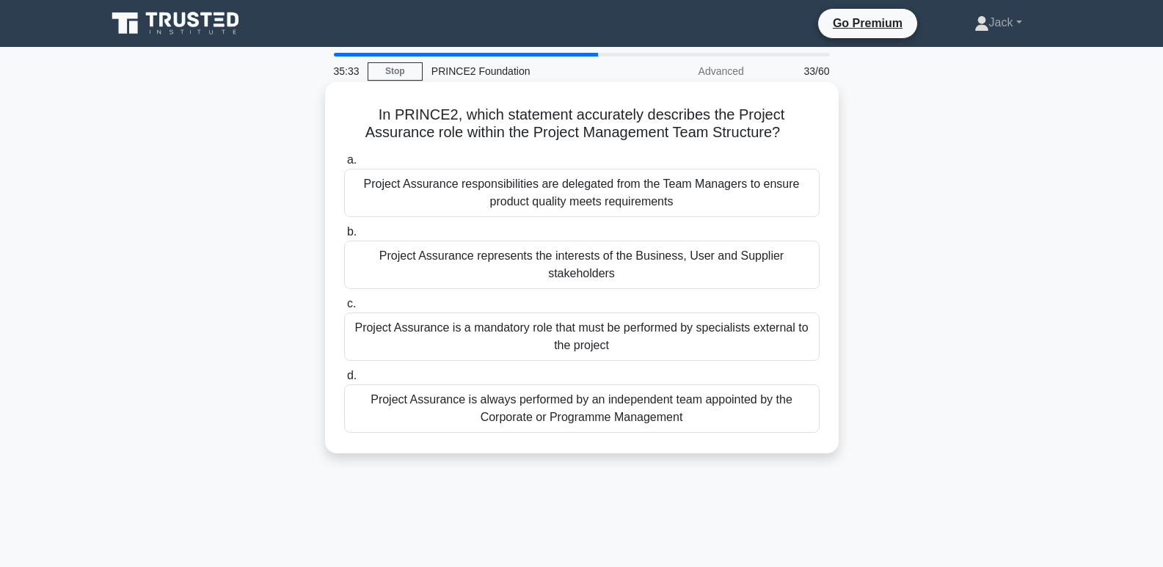
click at [692, 271] on div "Project Assurance represents the interests of the Business, User and Supplier s…" at bounding box center [581, 265] width 475 height 48
click at [344, 237] on input "b. Project Assurance represents the interests of the Business, User and Supplie…" at bounding box center [344, 232] width 0 height 10
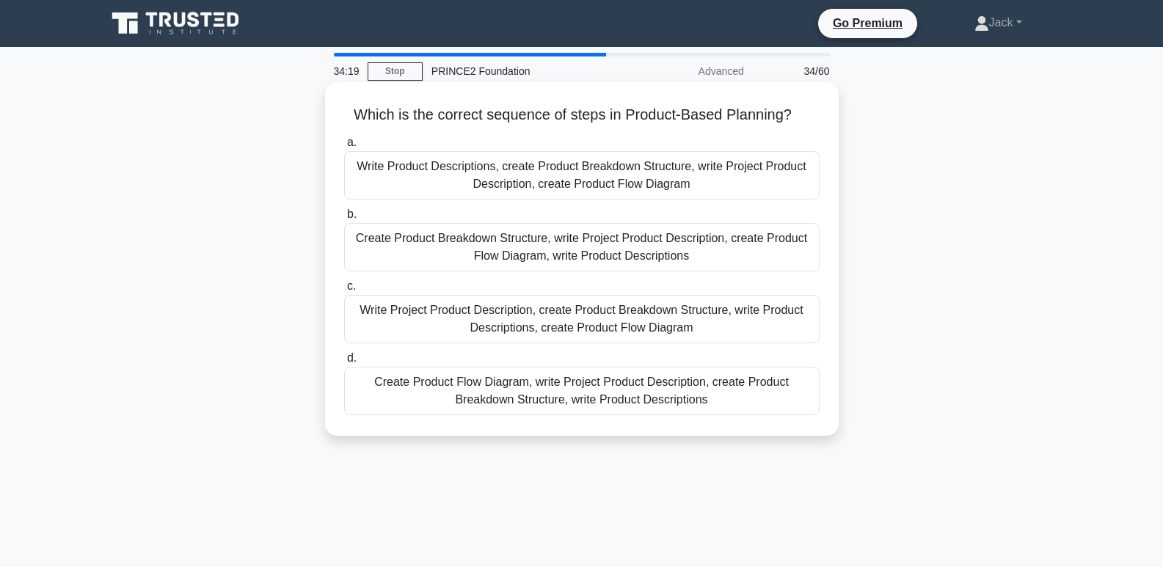
click at [732, 179] on div "Write Product Descriptions, create Product Breakdown Structure, write Project P…" at bounding box center [581, 175] width 475 height 48
click at [344, 147] on input "a. Write Product Descriptions, create Product Breakdown Structure, write Projec…" at bounding box center [344, 143] width 0 height 10
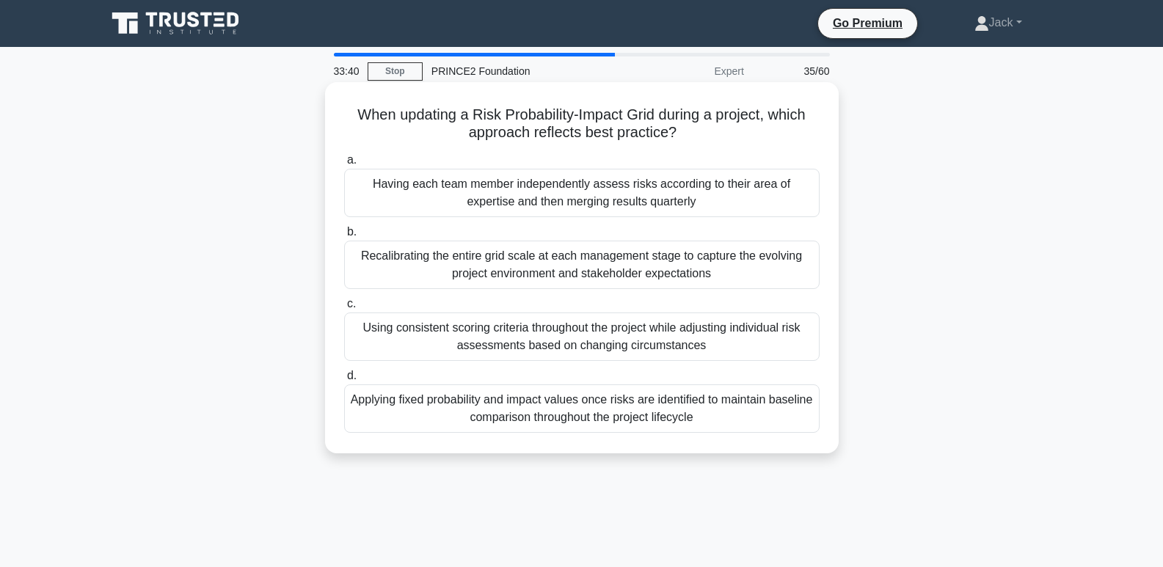
click at [722, 329] on div "Using consistent scoring criteria throughout the project while adjusting indivi…" at bounding box center [581, 336] width 475 height 48
click at [344, 309] on input "c. Using consistent scoring criteria throughout the project while adjusting ind…" at bounding box center [344, 304] width 0 height 10
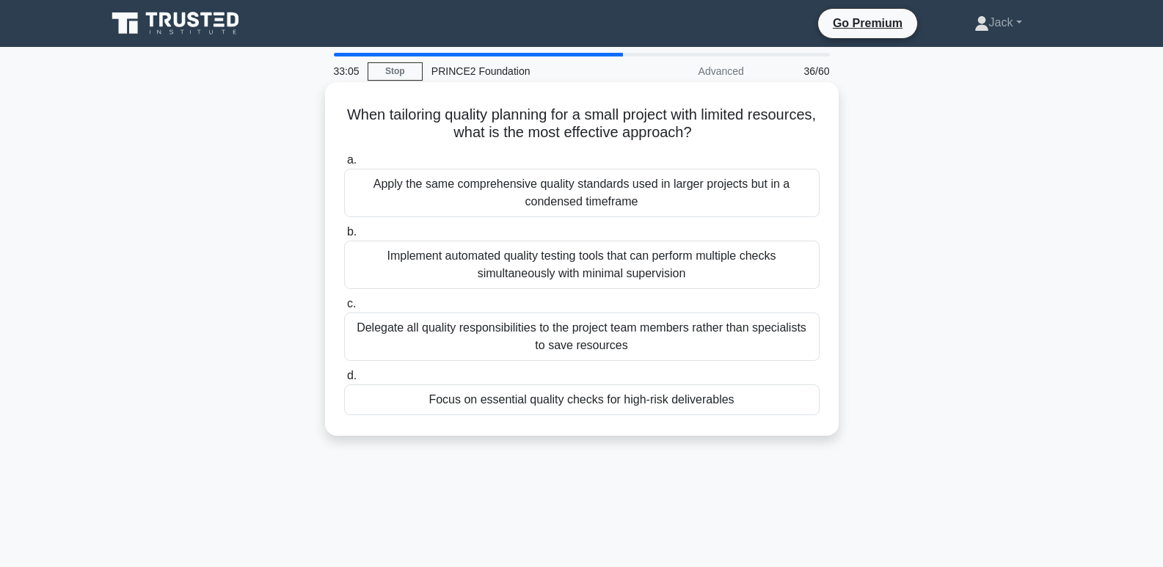
click at [783, 336] on div "Delegate all quality responsibilities to the project team members rather than s…" at bounding box center [581, 336] width 475 height 48
click at [344, 309] on input "c. Delegate all quality responsibilities to the project team members rather tha…" at bounding box center [344, 304] width 0 height 10
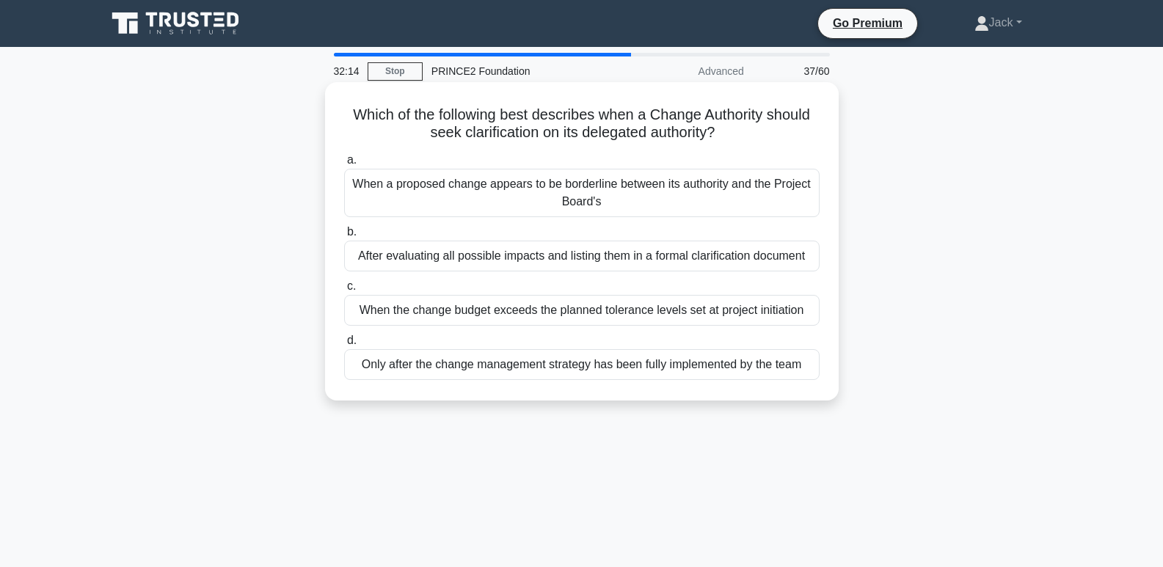
click at [725, 307] on div "When the change budget exceeds the planned tolerance levels set at project init…" at bounding box center [581, 310] width 475 height 31
click at [344, 291] on input "c. When the change budget exceeds the planned tolerance levels set at project i…" at bounding box center [344, 287] width 0 height 10
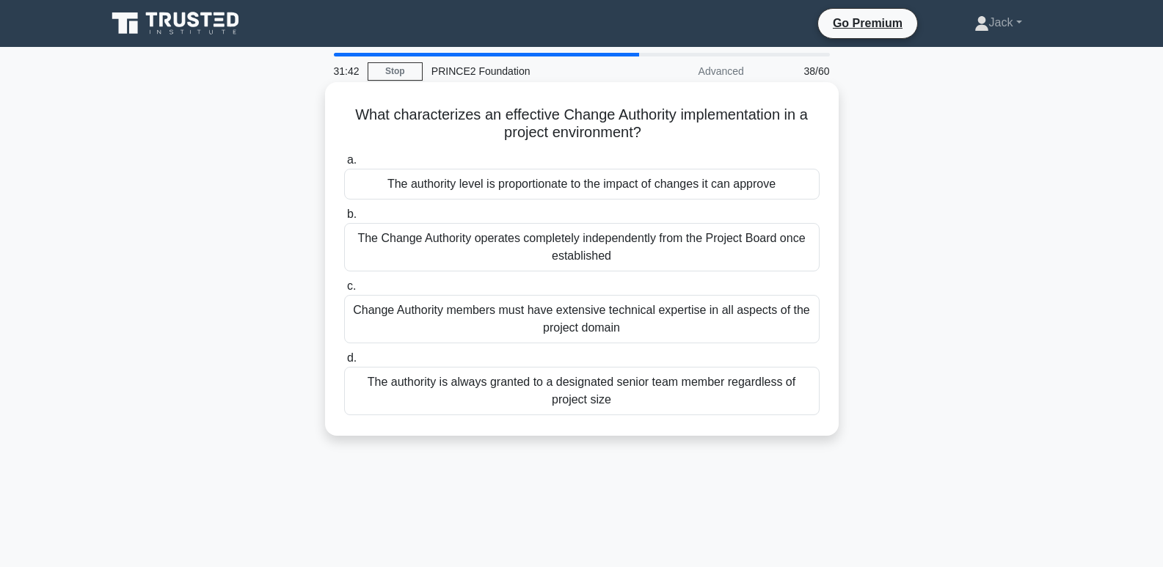
click at [536, 190] on div "The authority level is proportionate to the impact of changes it can approve" at bounding box center [581, 184] width 475 height 31
click at [344, 165] on input "a. The authority level is proportionate to the impact of changes it can approve" at bounding box center [344, 161] width 0 height 10
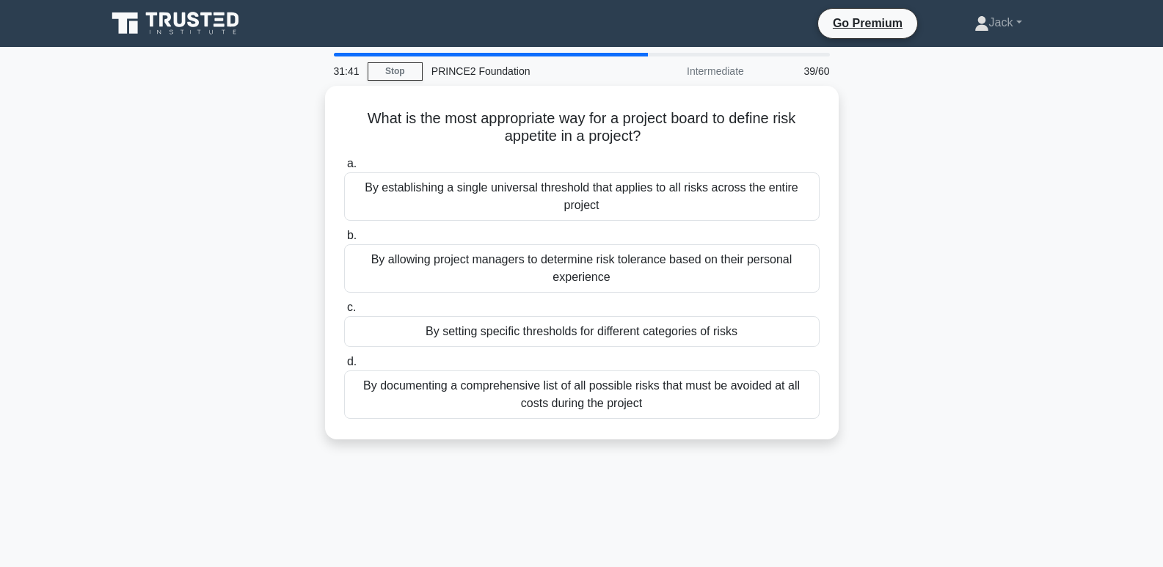
drag, startPoint x: 1055, startPoint y: 261, endPoint x: 1152, endPoint y: 197, distance: 117.0
click at [1152, 197] on main "31:41 Stop PRINCE2 Foundation Intermediate 39/60 What is the most appropriate w…" at bounding box center [581, 419] width 1163 height 745
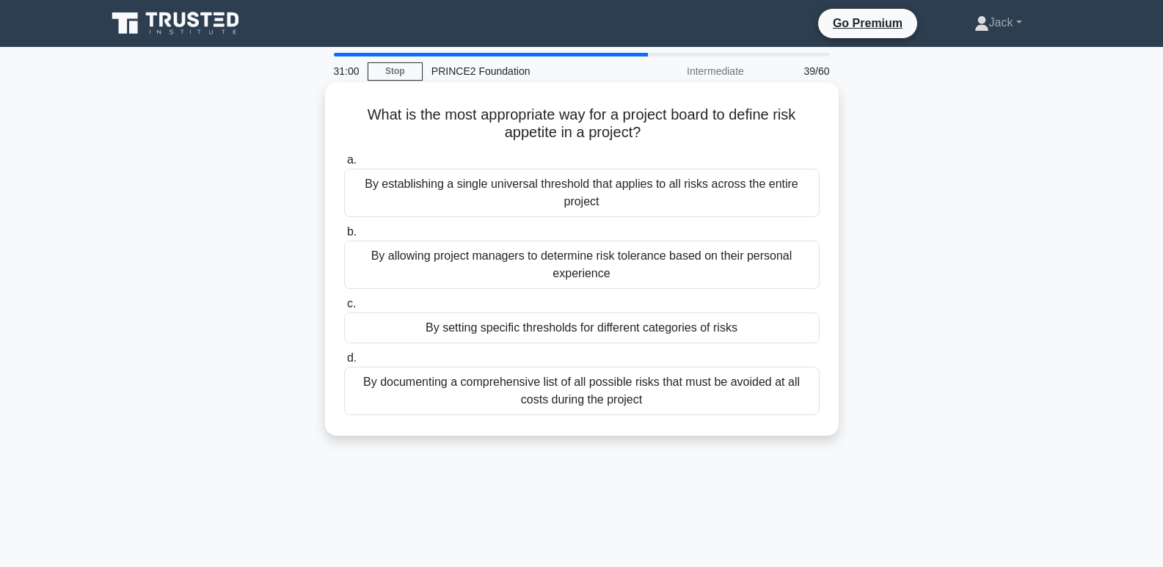
click at [491, 329] on div "By setting specific thresholds for different categories of risks" at bounding box center [581, 327] width 475 height 31
click at [344, 309] on input "c. By setting specific thresholds for different categories of risks" at bounding box center [344, 304] width 0 height 10
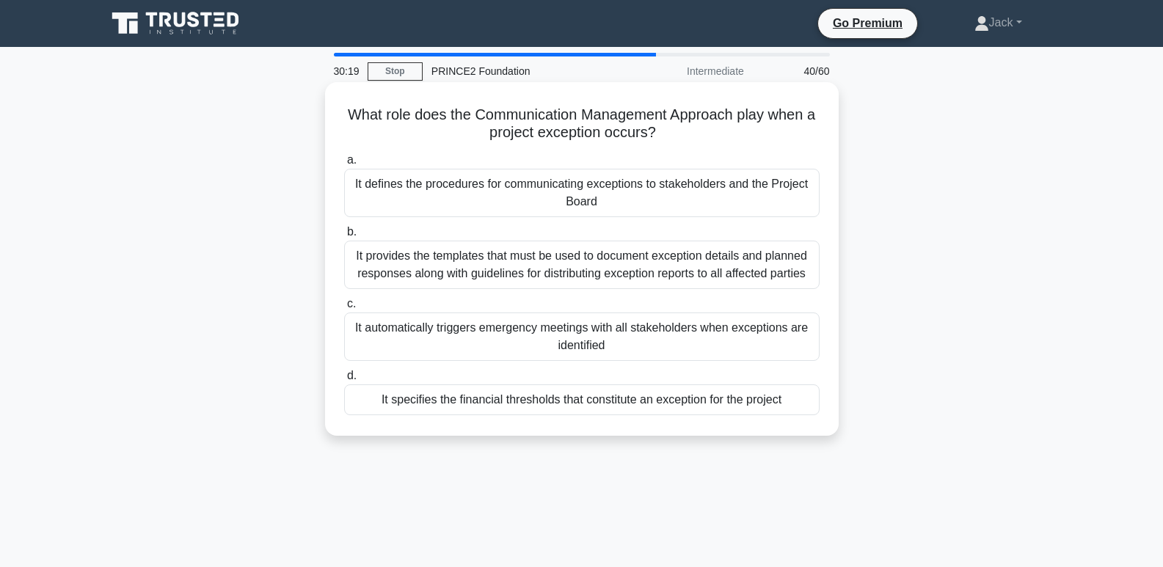
click at [640, 191] on div "It defines the procedures for communicating exceptions to stakeholders and the …" at bounding box center [581, 193] width 475 height 48
click at [344, 165] on input "a. It defines the procedures for communicating exceptions to stakeholders and t…" at bounding box center [344, 161] width 0 height 10
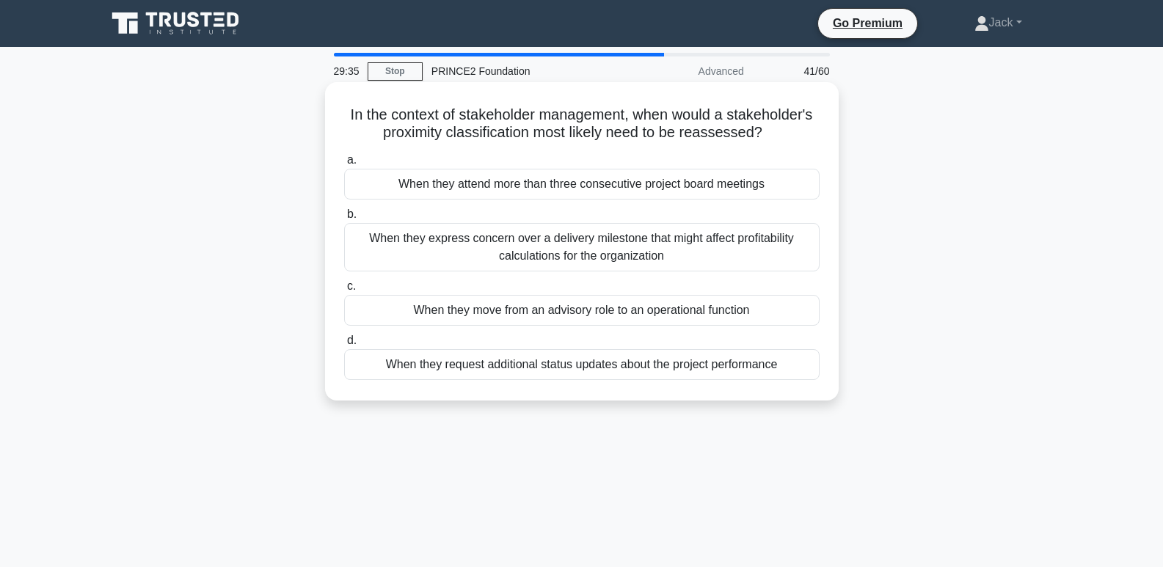
click at [679, 317] on div "When they move from an advisory role to an operational function" at bounding box center [581, 310] width 475 height 31
click at [344, 291] on input "c. When they move from an advisory role to an operational function" at bounding box center [344, 287] width 0 height 10
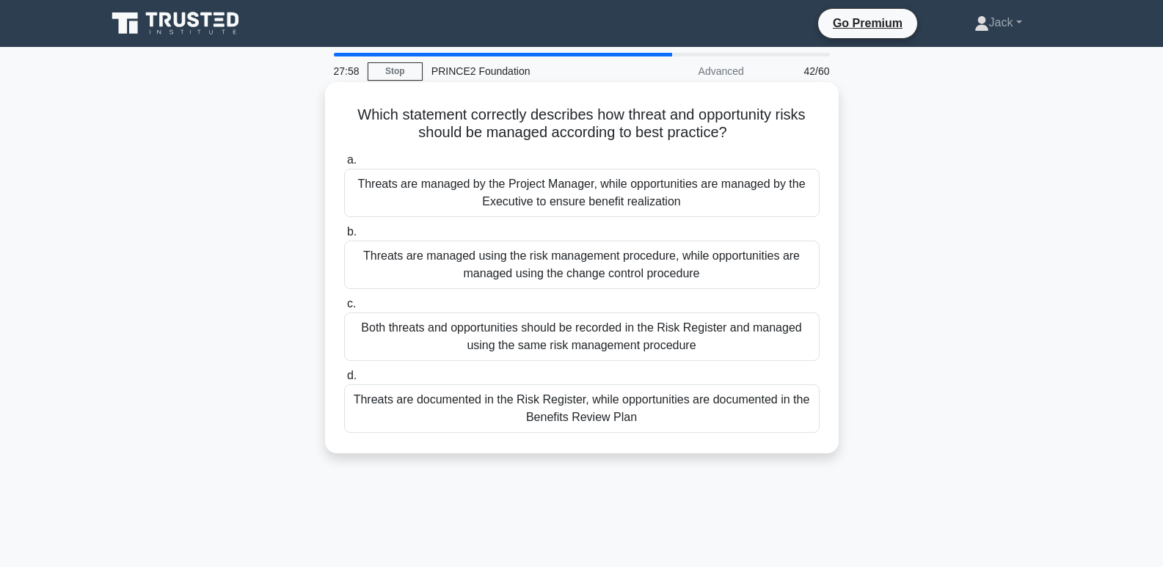
click at [662, 348] on div "Both threats and opportunities should be recorded in the Risk Register and mana…" at bounding box center [581, 336] width 475 height 48
click at [344, 309] on input "c. Both threats and opportunities should be recorded in the Risk Register and m…" at bounding box center [344, 304] width 0 height 10
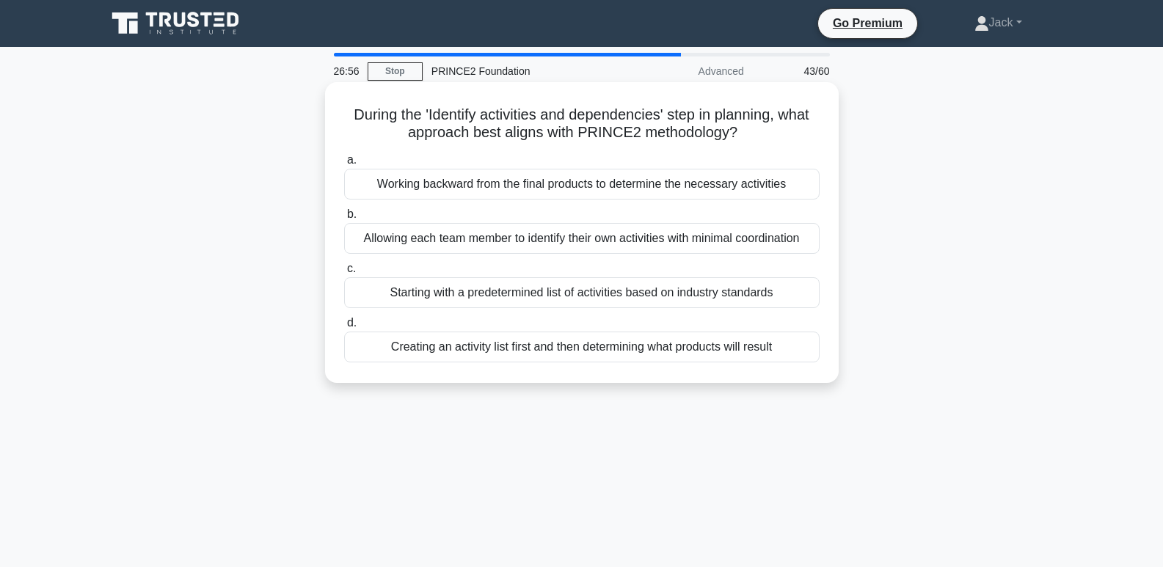
click at [730, 301] on div "Starting with a predetermined list of activities based on industry standards" at bounding box center [581, 292] width 475 height 31
click at [344, 274] on input "c. Starting with a predetermined list of activities based on industry standards" at bounding box center [344, 269] width 0 height 10
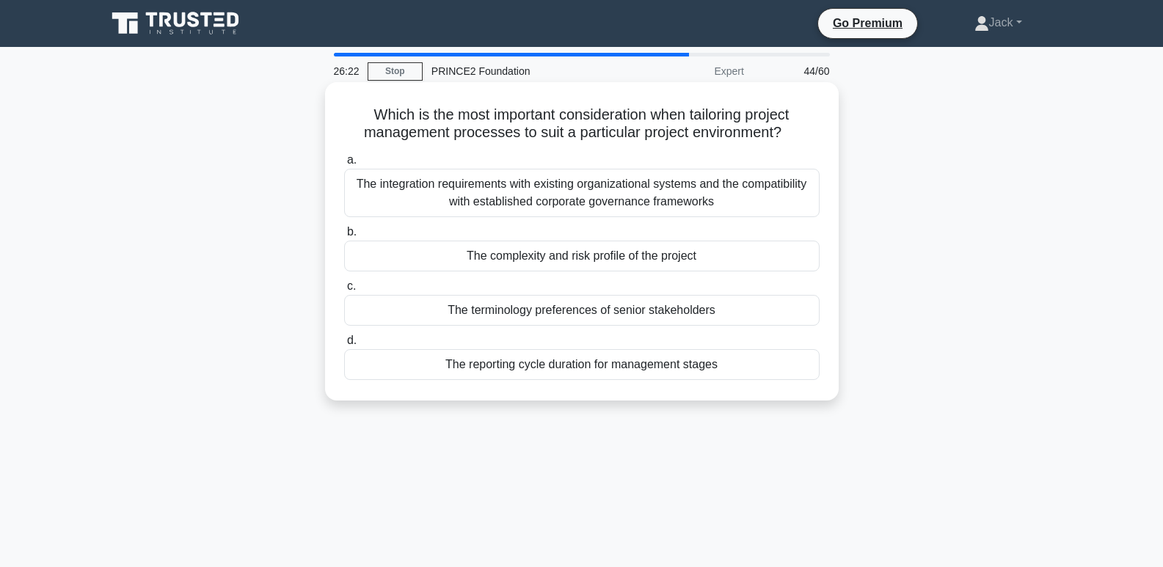
click at [640, 255] on div "The complexity and risk profile of the project" at bounding box center [581, 256] width 475 height 31
click at [344, 237] on input "b. The complexity and risk profile of the project" at bounding box center [344, 232] width 0 height 10
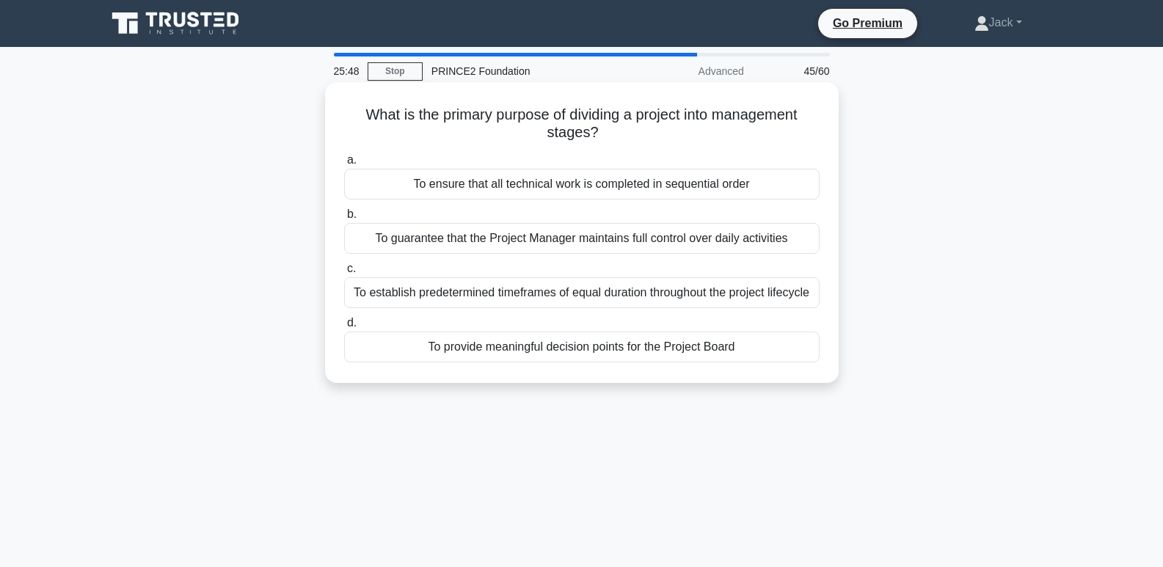
click at [758, 357] on div "To provide meaningful decision points for the Project Board" at bounding box center [581, 347] width 475 height 31
click at [344, 328] on input "d. To provide meaningful decision points for the Project Board" at bounding box center [344, 323] width 0 height 10
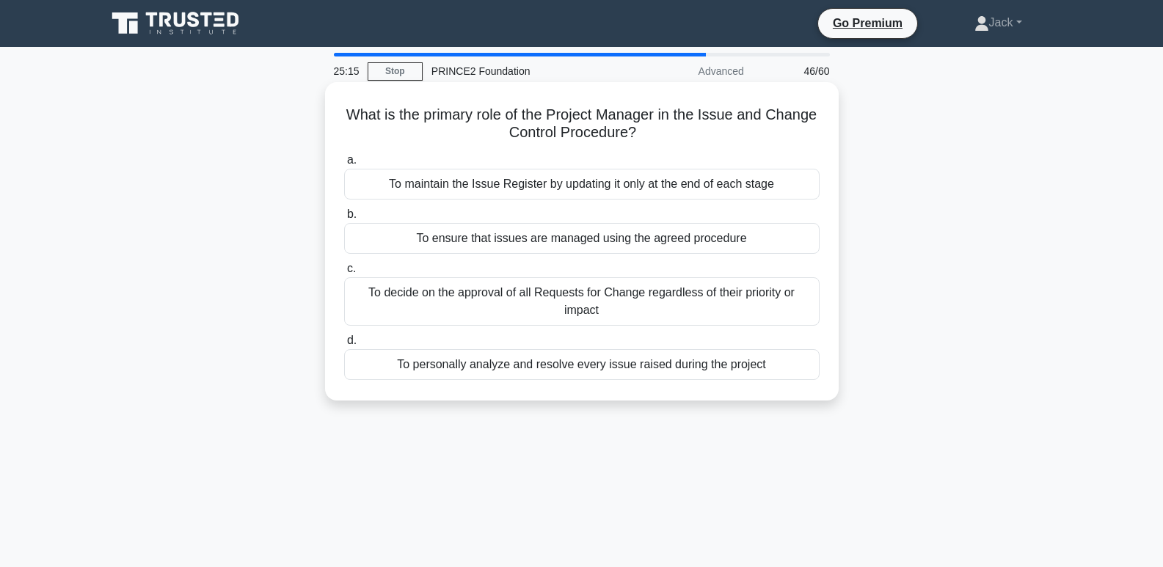
click at [636, 242] on div "To ensure that issues are managed using the agreed procedure" at bounding box center [581, 238] width 475 height 31
click at [344, 219] on input "b. To ensure that issues are managed using the agreed procedure" at bounding box center [344, 215] width 0 height 10
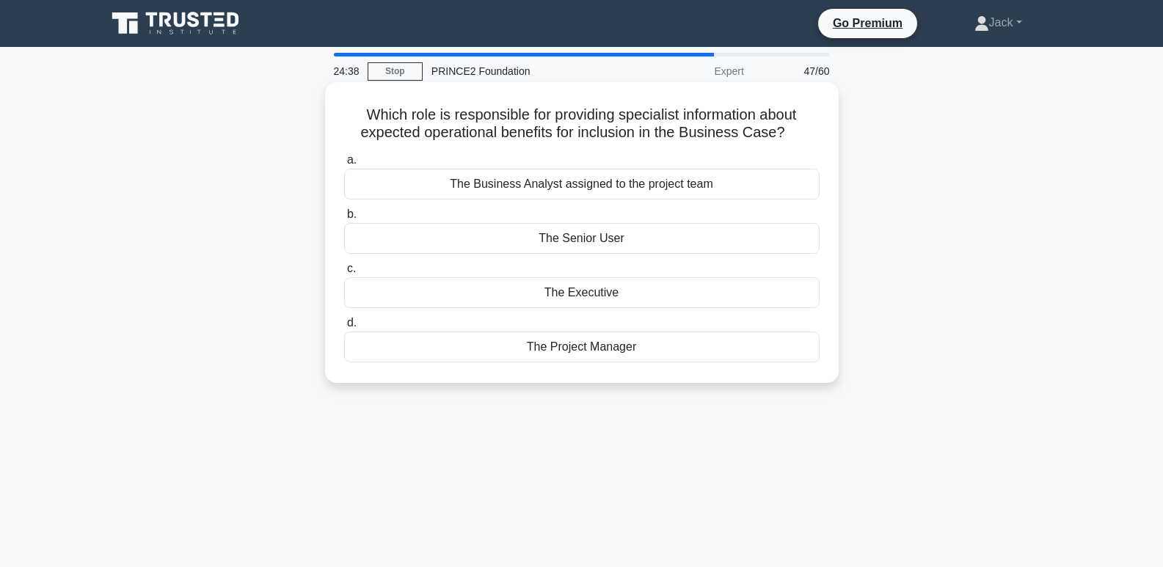
click at [620, 295] on div "The Executive" at bounding box center [581, 292] width 475 height 31
click at [344, 274] on input "c. The Executive" at bounding box center [344, 269] width 0 height 10
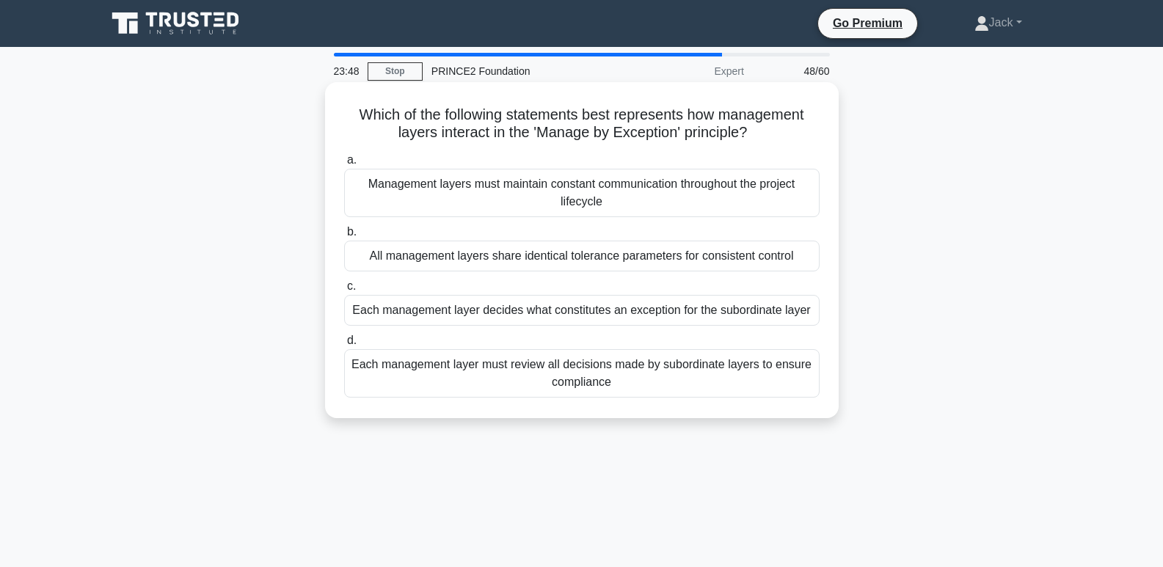
click at [560, 377] on div "Each management layer must review all decisions made by subordinate layers to e…" at bounding box center [581, 373] width 475 height 48
click at [344, 346] on input "d. Each management layer must review all decisions made by subordinate layers t…" at bounding box center [344, 341] width 0 height 10
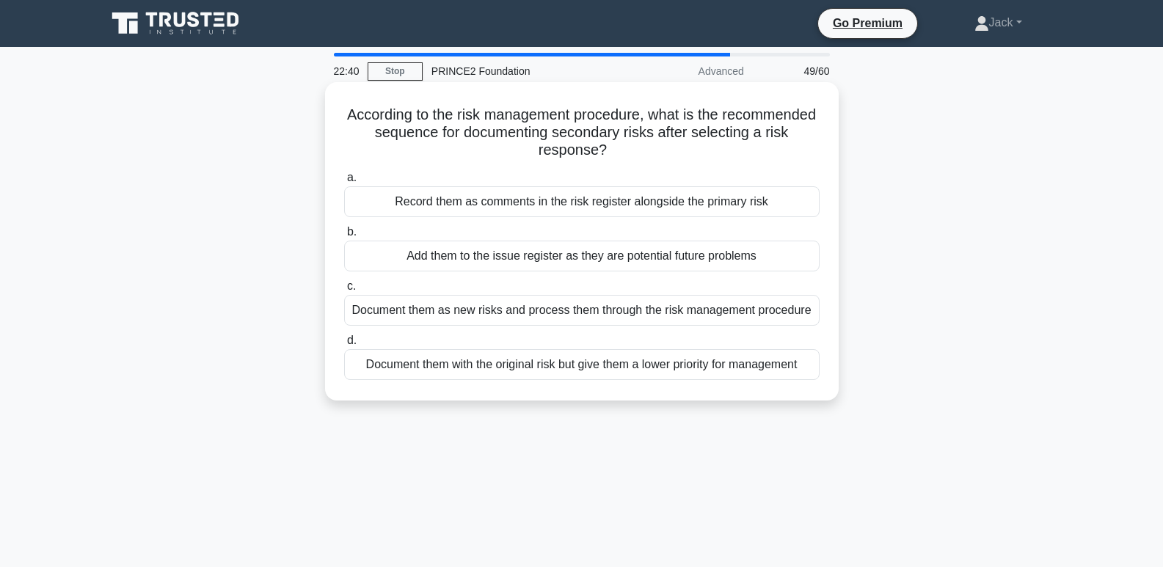
click at [624, 365] on div "Document them with the original risk but give them a lower priority for managem…" at bounding box center [581, 364] width 475 height 31
click at [344, 346] on input "d. Document them with the original risk but give them a lower priority for mana…" at bounding box center [344, 341] width 0 height 10
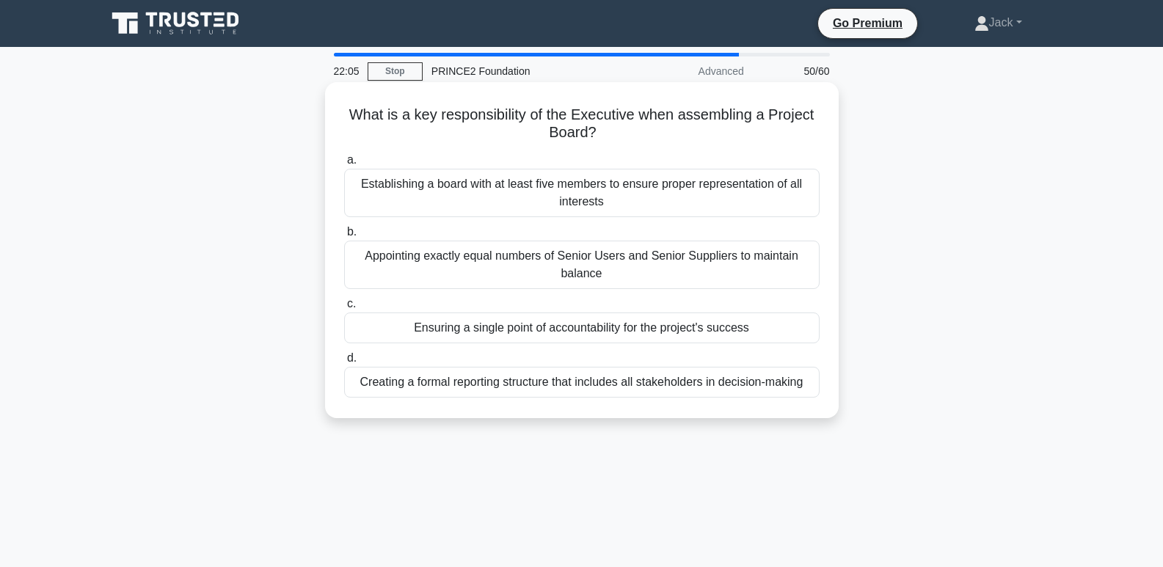
click at [629, 388] on div "Creating a formal reporting structure that includes all stakeholders in decisio…" at bounding box center [581, 382] width 475 height 31
click at [344, 363] on input "d. Creating a formal reporting structure that includes all stakeholders in deci…" at bounding box center [344, 359] width 0 height 10
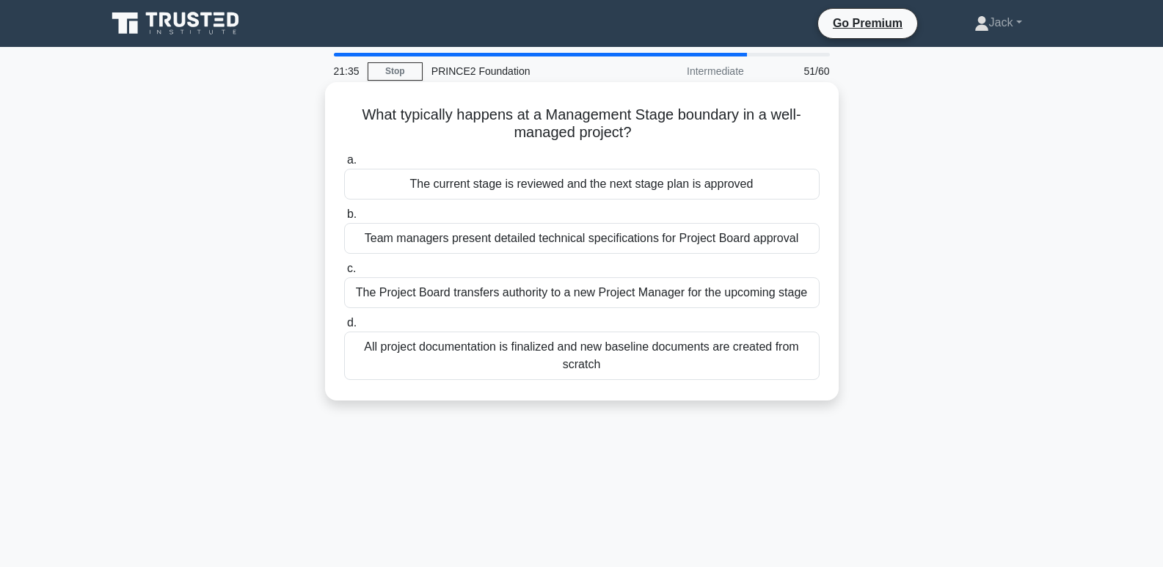
click at [718, 186] on div "The current stage is reviewed and the next stage plan is approved" at bounding box center [581, 184] width 475 height 31
click at [344, 165] on input "a. The current stage is reviewed and the next stage plan is approved" at bounding box center [344, 161] width 0 height 10
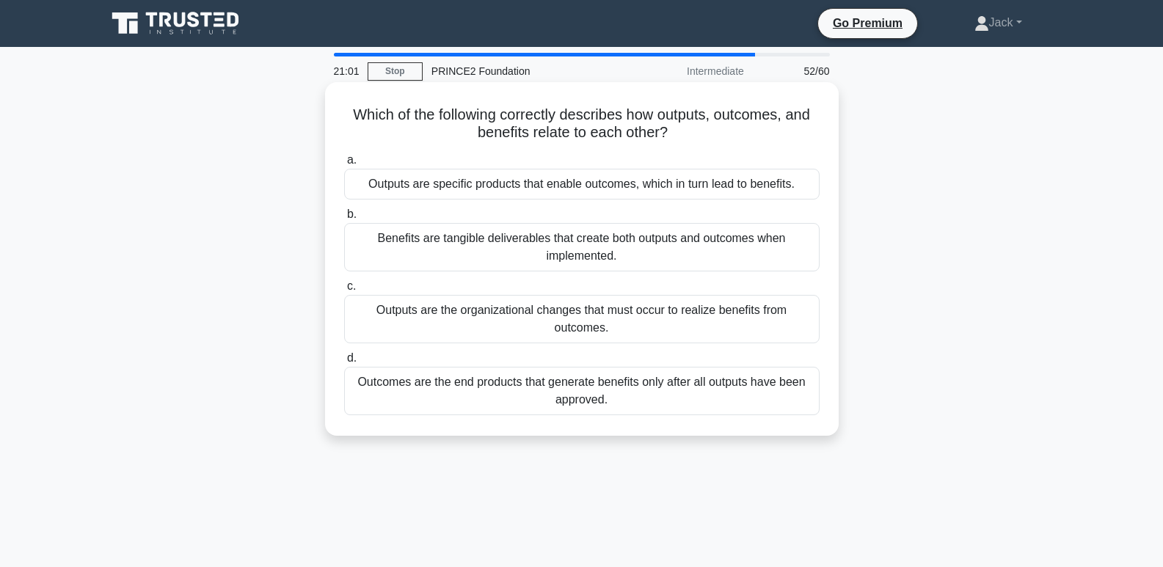
click at [715, 190] on div "Outputs are specific products that enable outcomes, which in turn lead to benef…" at bounding box center [581, 184] width 475 height 31
click at [344, 165] on input "a. Outputs are specific products that enable outcomes, which in turn lead to be…" at bounding box center [344, 161] width 0 height 10
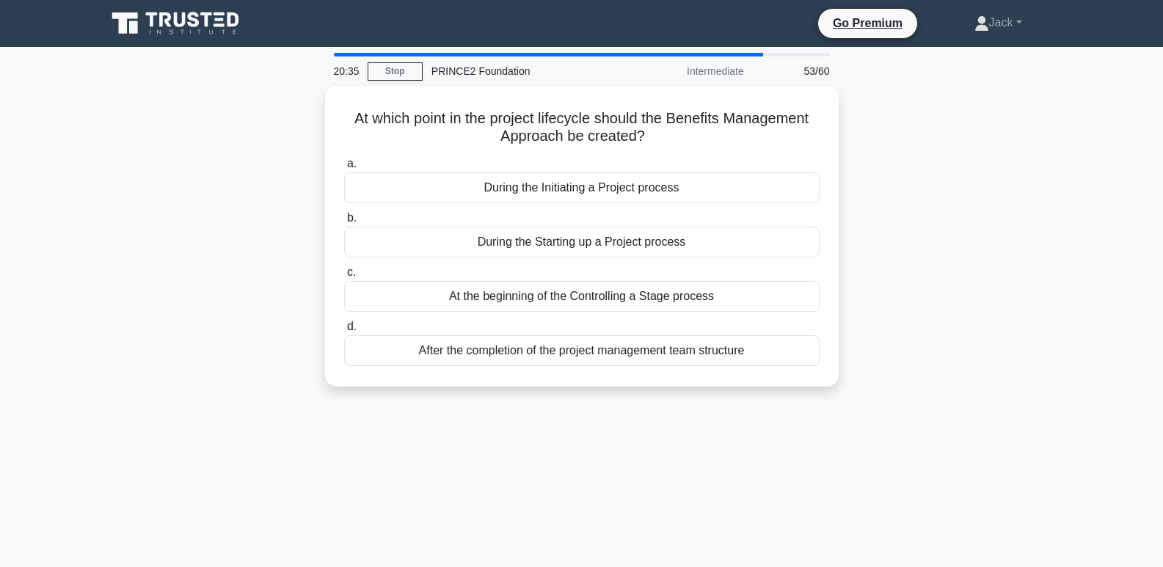
drag, startPoint x: 659, startPoint y: 138, endPoint x: 307, endPoint y: 114, distance: 352.9
click at [307, 114] on div "At which point in the project lifecycle should the Benefits Management Approach…" at bounding box center [582, 245] width 968 height 318
copy h5 "At which point in the project lifecycle should the Benefits Management Approach…"
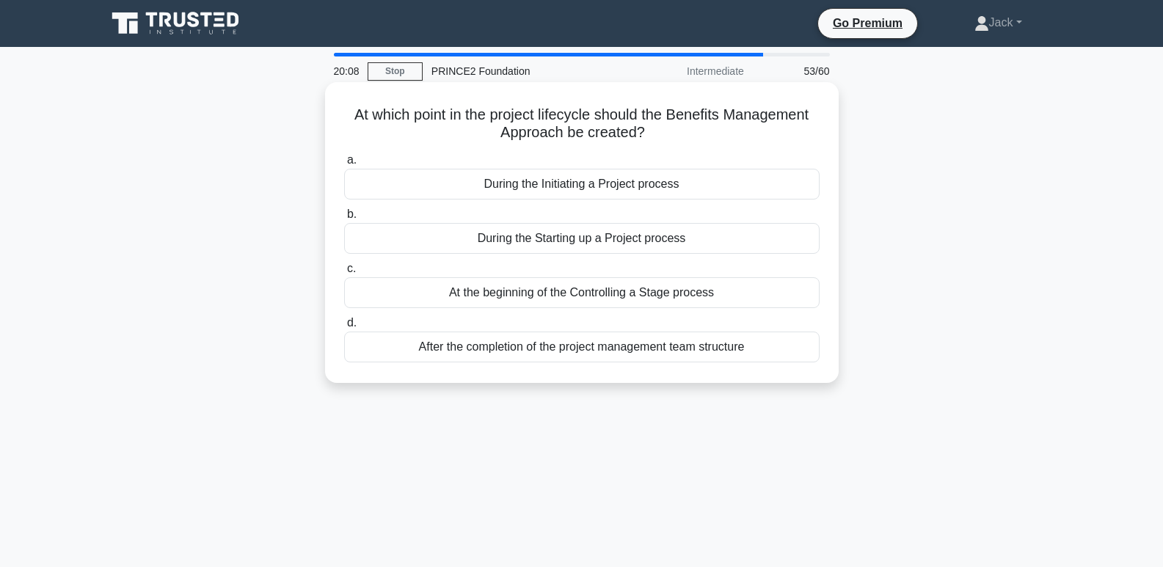
click at [601, 181] on div "During the Initiating a Project process" at bounding box center [581, 184] width 475 height 31
click at [344, 165] on input "a. During the Initiating a Project process" at bounding box center [344, 161] width 0 height 10
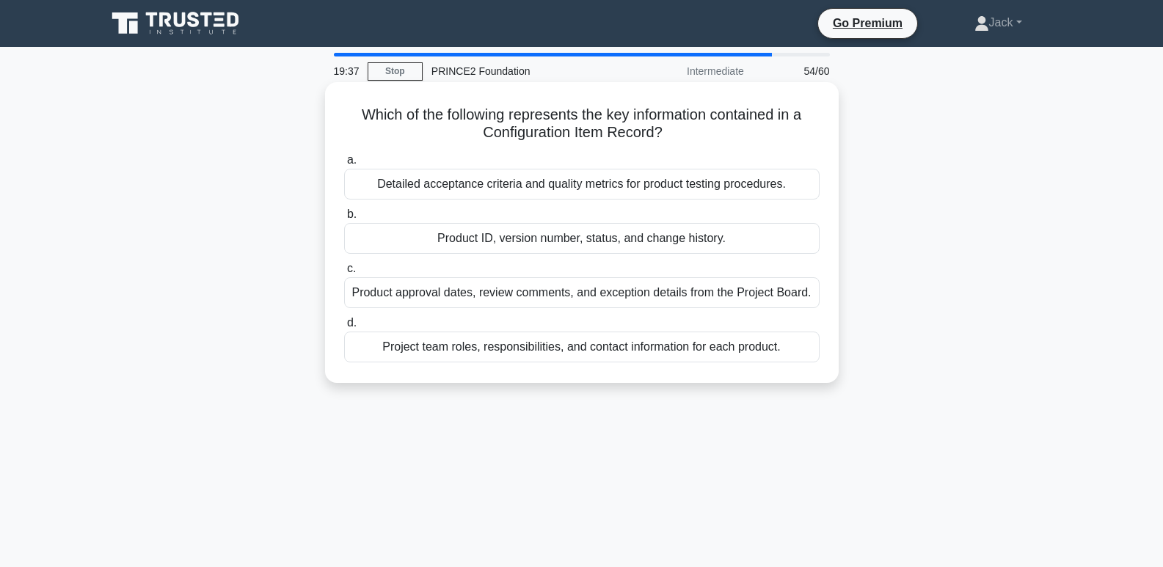
drag, startPoint x: 687, startPoint y: 129, endPoint x: 370, endPoint y: 120, distance: 317.0
click at [359, 120] on h5 "Which of the following represents the key information contained in a Configurat…" at bounding box center [582, 124] width 478 height 37
click at [494, 126] on h5 "Which of the following represents the key information contained in a Configurat…" at bounding box center [582, 124] width 478 height 37
drag, startPoint x: 481, startPoint y: 130, endPoint x: 658, endPoint y: 138, distance: 177.0
click at [658, 138] on h5 "Which of the following represents the key information contained in a Configurat…" at bounding box center [582, 124] width 478 height 37
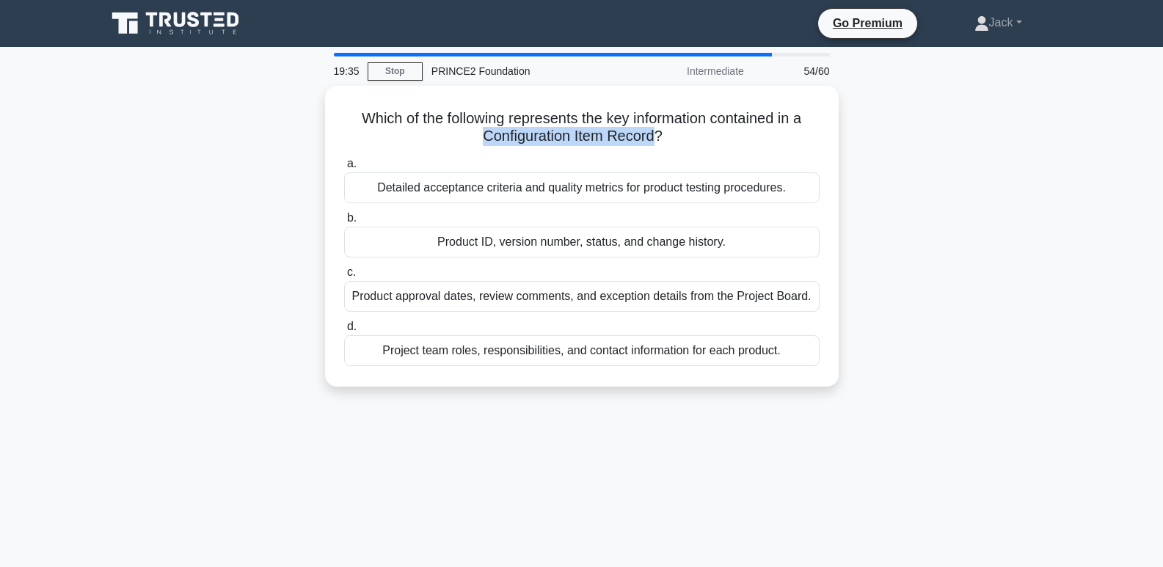
copy h5 "Configuration Item Record"
click at [946, 178] on div "Which of the following represents the key information contained in a Configurat…" at bounding box center [582, 245] width 968 height 318
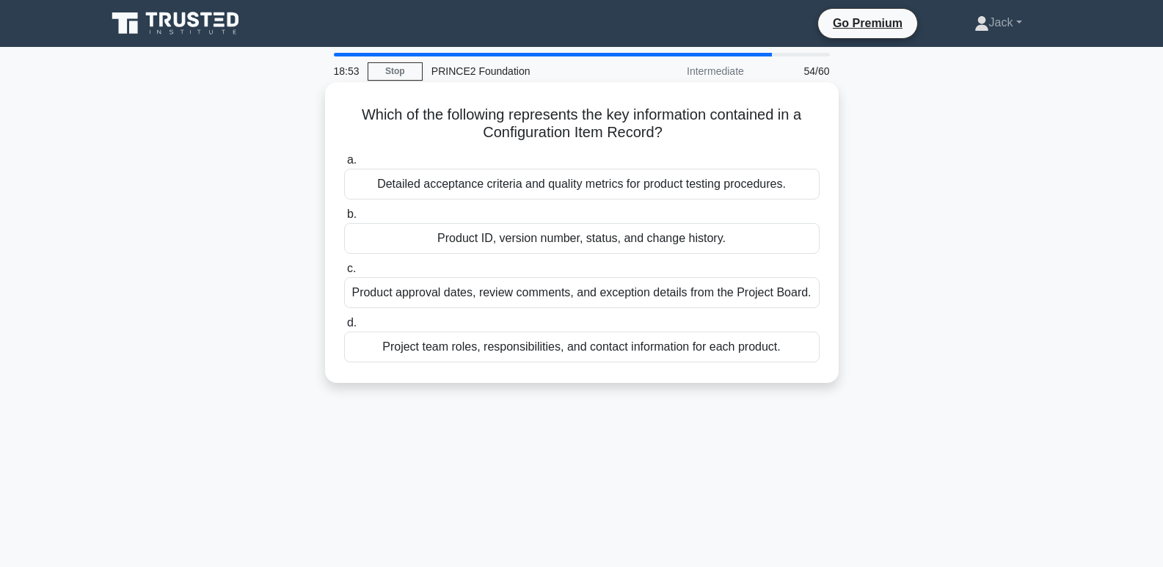
click at [760, 235] on div "Product ID, version number, status, and change history." at bounding box center [581, 238] width 475 height 31
click at [344, 219] on input "b. Product ID, version number, status, and change history." at bounding box center [344, 215] width 0 height 10
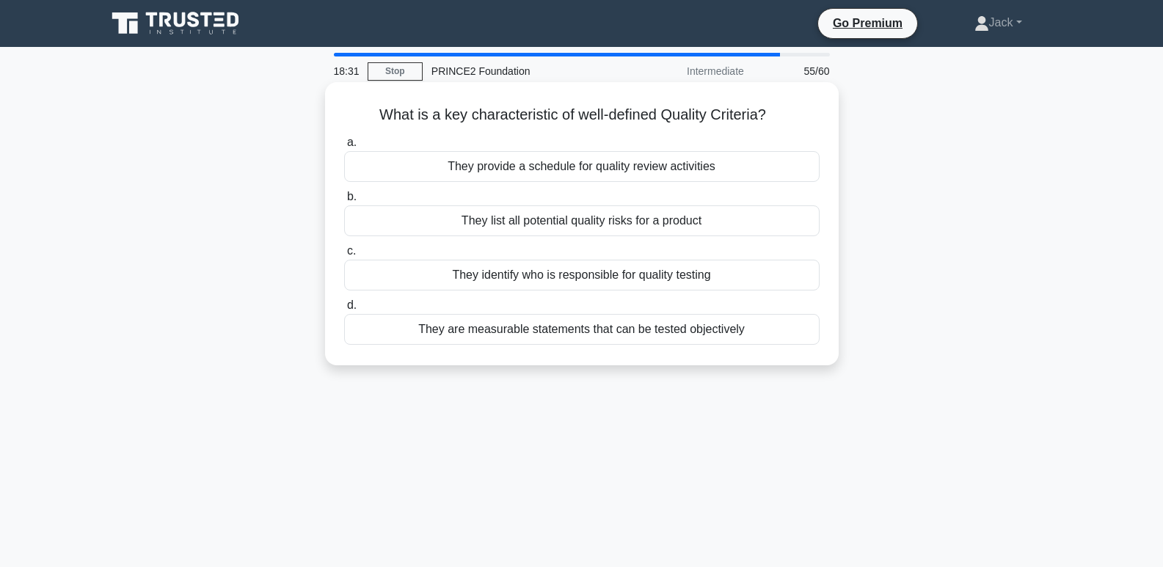
click at [704, 339] on div "They are measurable statements that can be tested objectively" at bounding box center [581, 329] width 475 height 31
click at [344, 310] on input "d. They are measurable statements that can be tested objectively" at bounding box center [344, 306] width 0 height 10
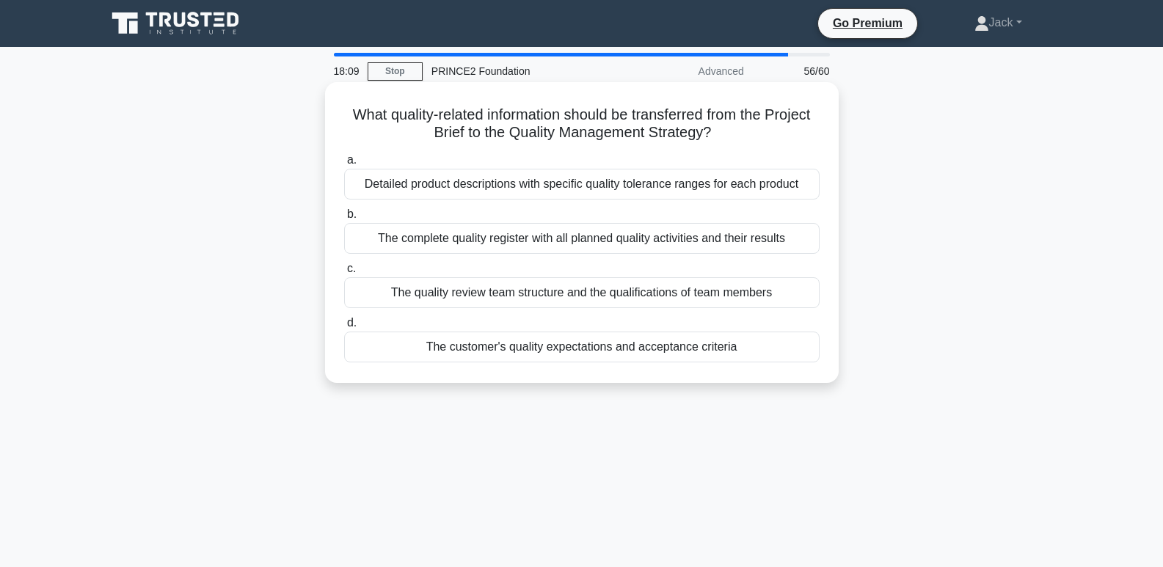
click at [685, 349] on div "The customer's quality expectations and acceptance criteria" at bounding box center [581, 347] width 475 height 31
click at [344, 328] on input "d. The customer's quality expectations and acceptance criteria" at bounding box center [344, 323] width 0 height 10
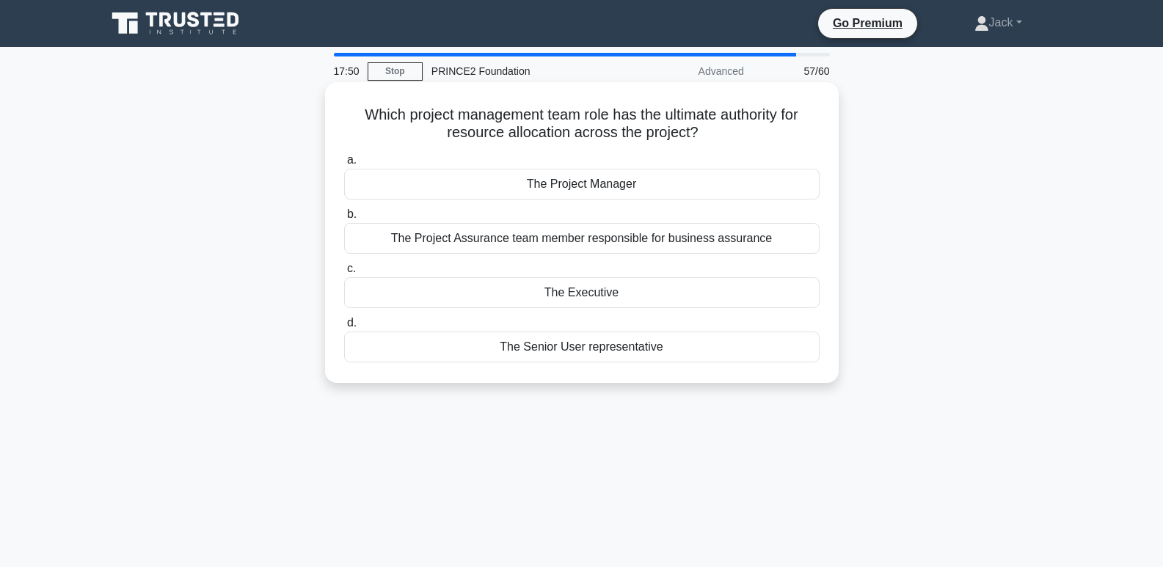
click at [585, 183] on div "The Project Manager" at bounding box center [581, 184] width 475 height 31
click at [344, 165] on input "a. The Project Manager" at bounding box center [344, 161] width 0 height 10
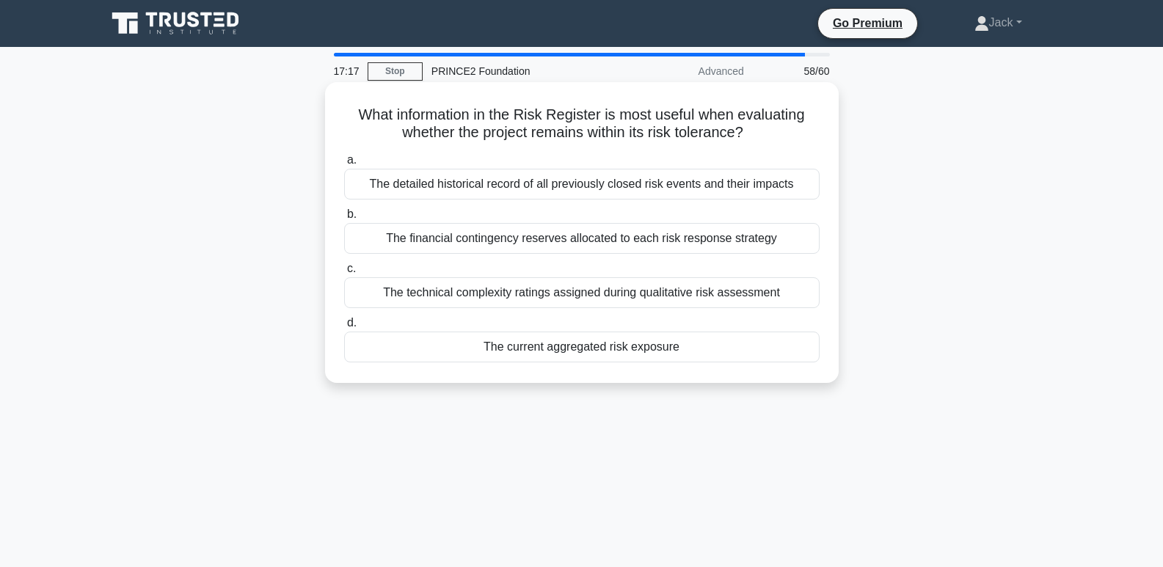
click at [779, 190] on div "The detailed historical record of all previously closed risk events and their i…" at bounding box center [581, 184] width 475 height 31
click at [344, 165] on input "a. The detailed historical record of all previously closed risk events and thei…" at bounding box center [344, 161] width 0 height 10
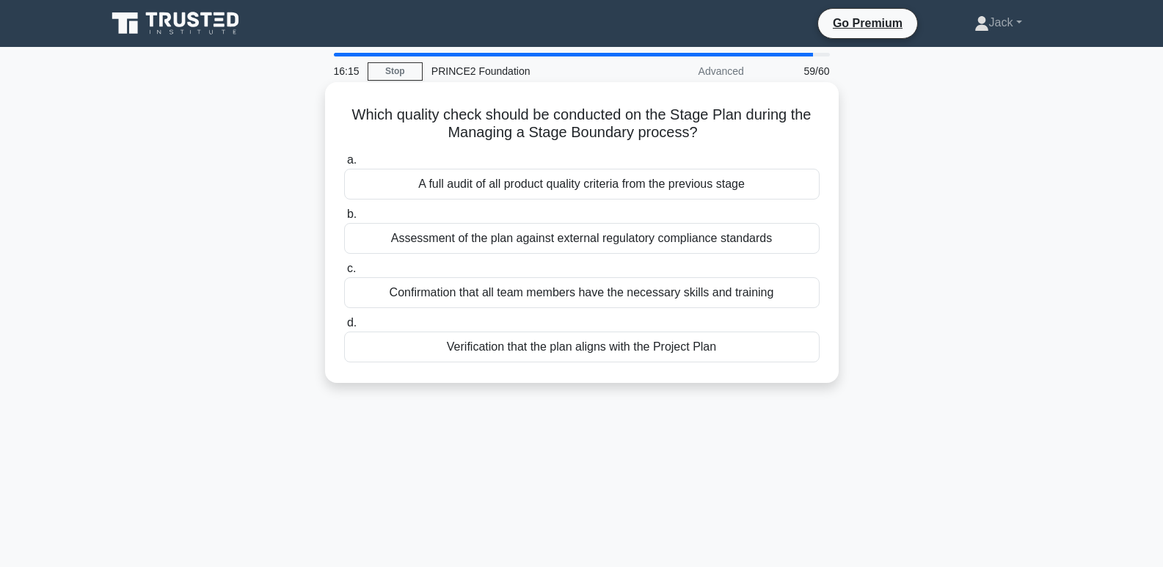
click at [699, 358] on div "Verification that the plan aligns with the Project Plan" at bounding box center [581, 347] width 475 height 31
click at [344, 328] on input "d. Verification that the plan aligns with the Project Plan" at bounding box center [344, 323] width 0 height 10
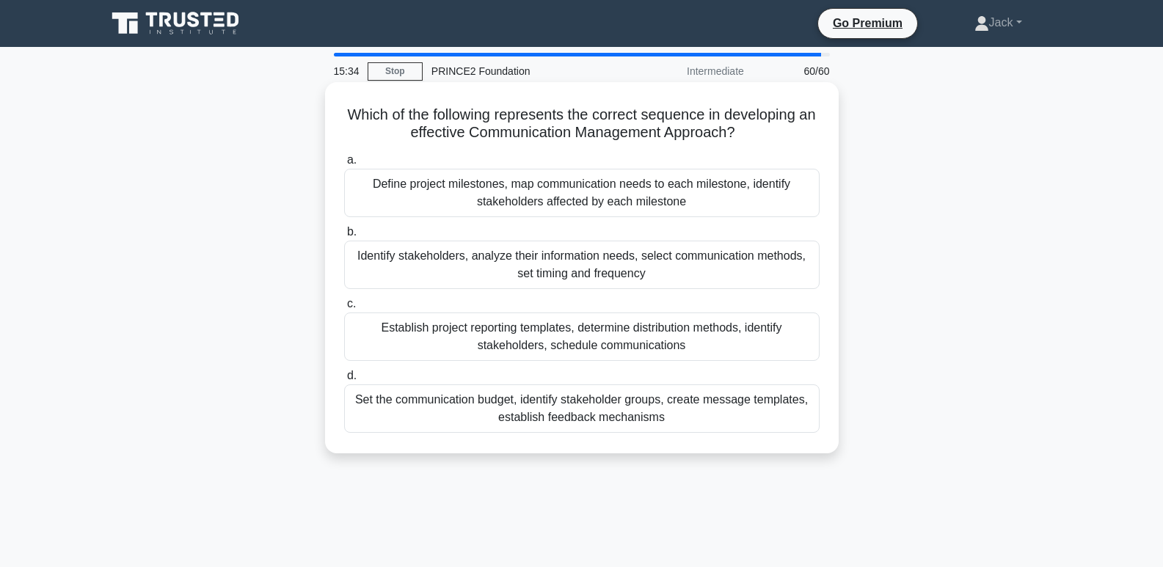
click at [731, 254] on div "Identify stakeholders, analyze their information needs, select communication me…" at bounding box center [581, 265] width 475 height 48
click at [344, 237] on input "b. Identify stakeholders, analyze their information needs, select communication…" at bounding box center [344, 232] width 0 height 10
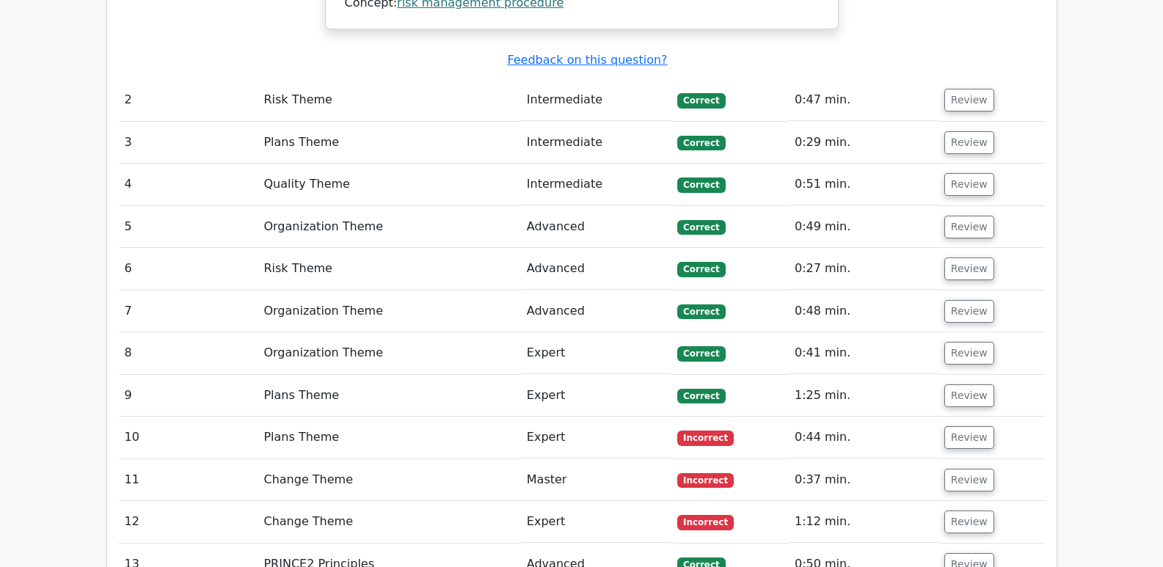
scroll to position [2054, 0]
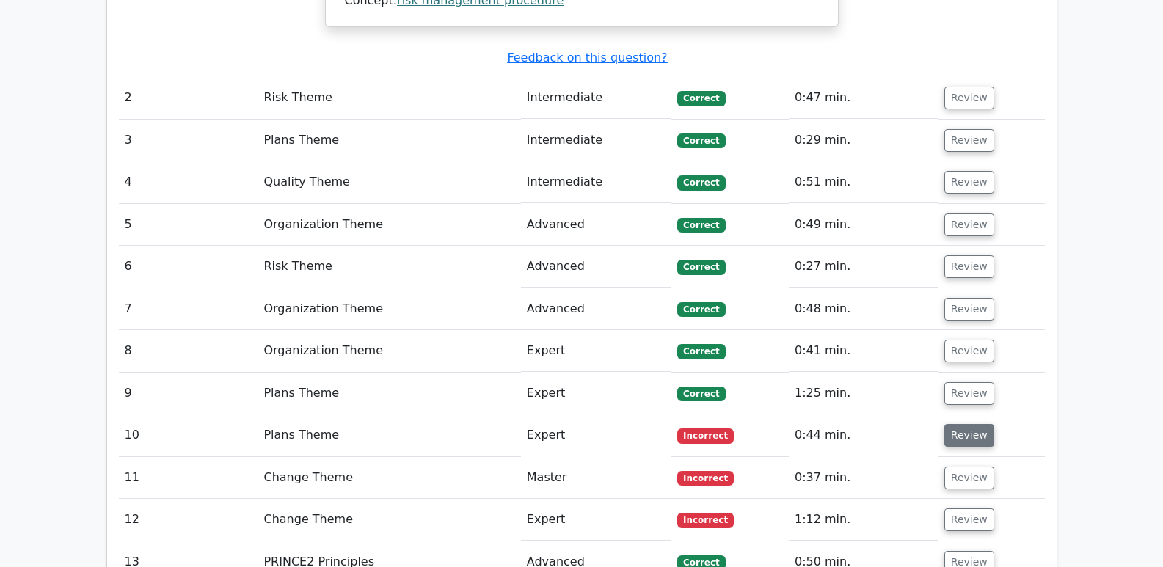
click at [955, 424] on button "Review" at bounding box center [969, 435] width 50 height 23
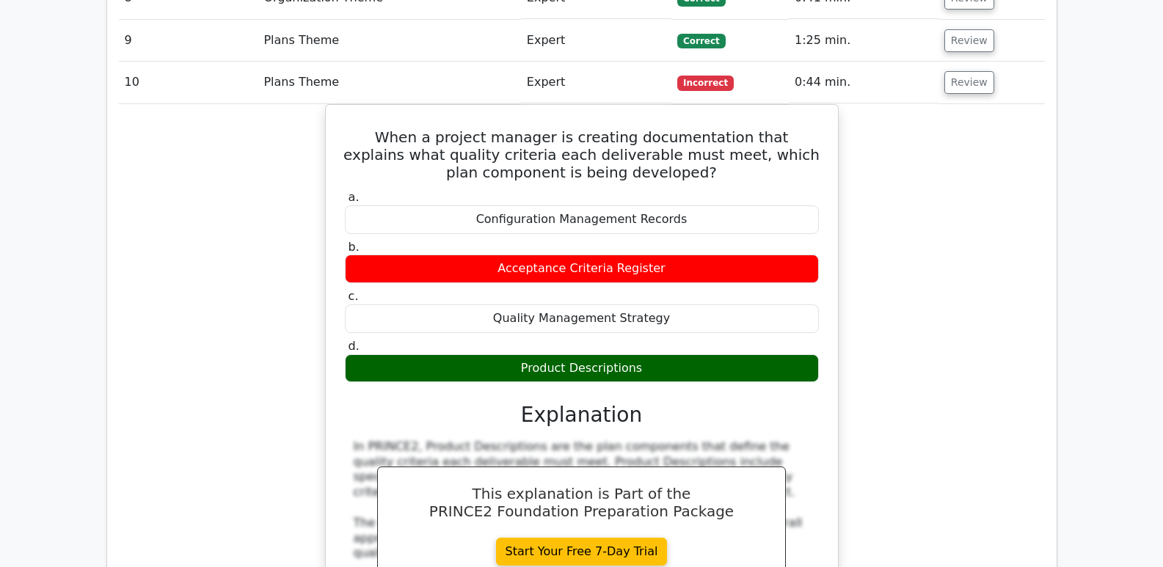
scroll to position [2127, 0]
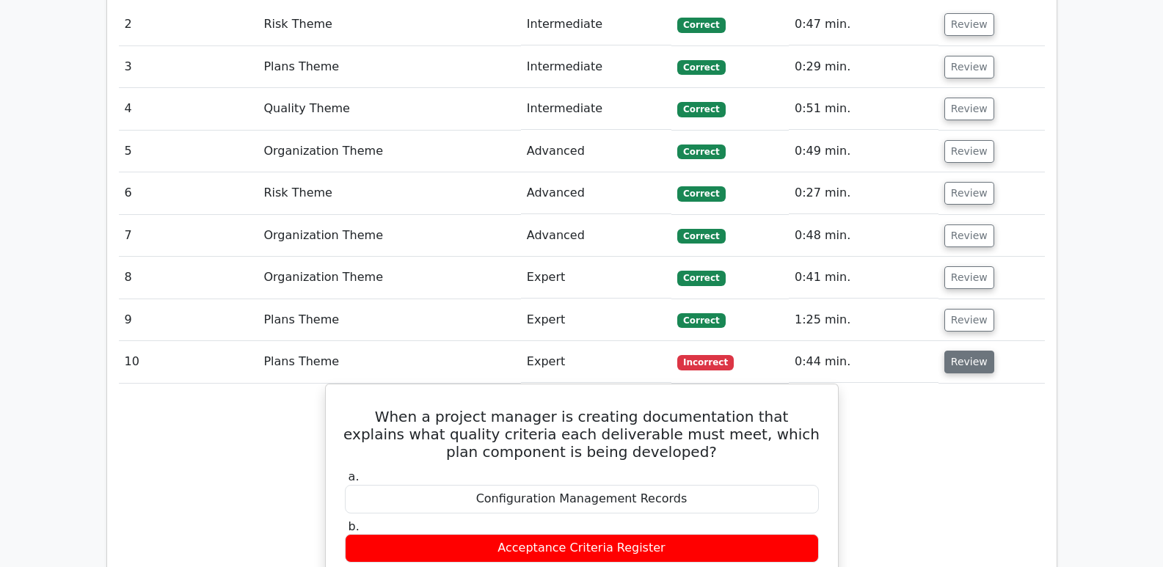
click at [978, 351] on button "Review" at bounding box center [969, 362] width 50 height 23
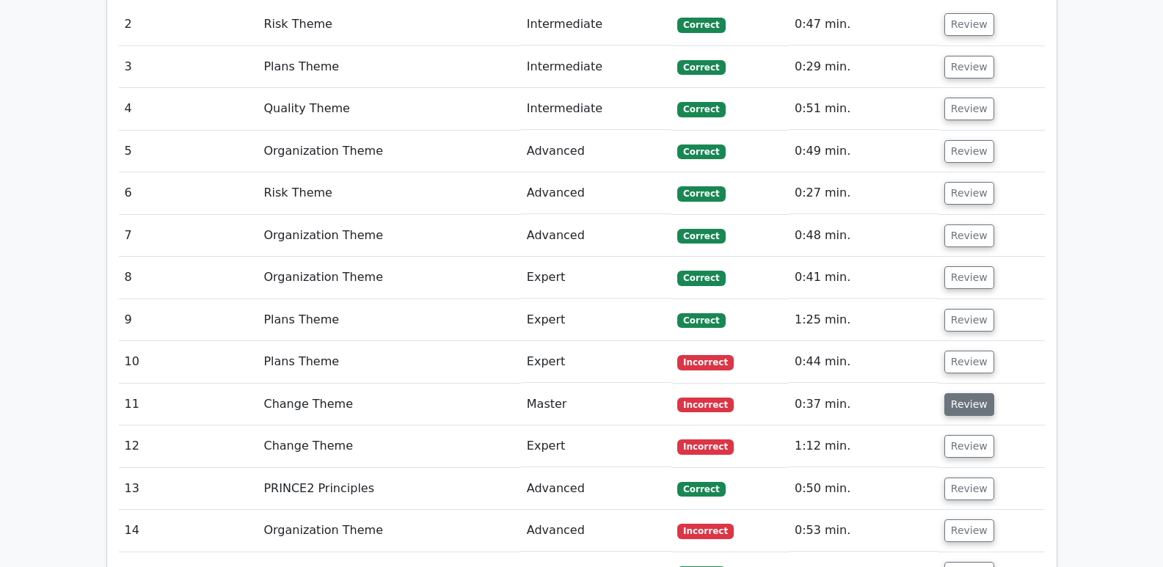
click at [964, 393] on button "Review" at bounding box center [969, 404] width 50 height 23
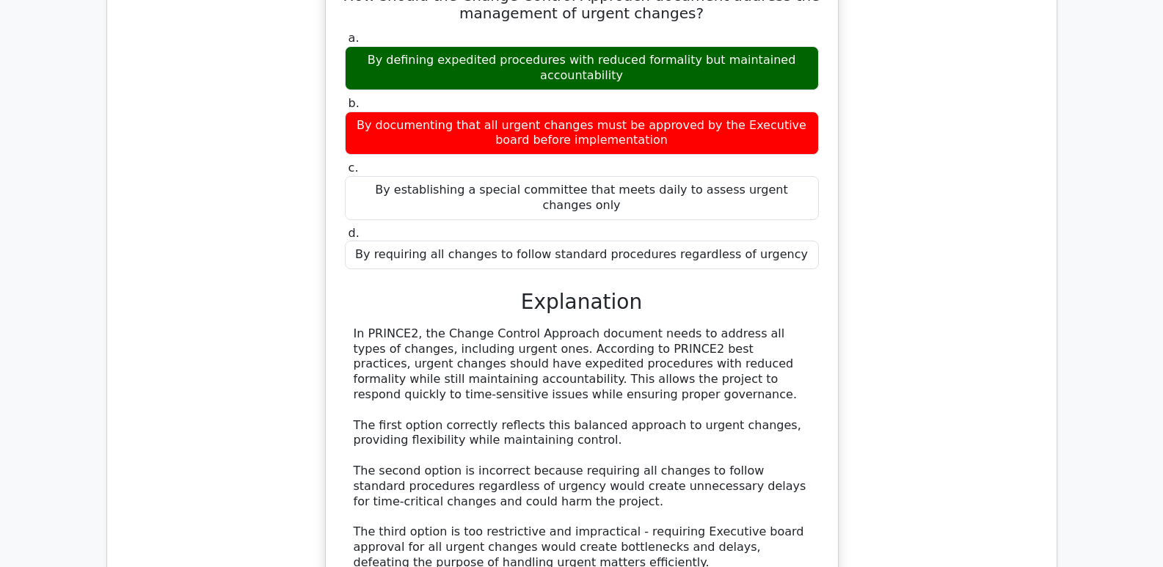
scroll to position [2201, 0]
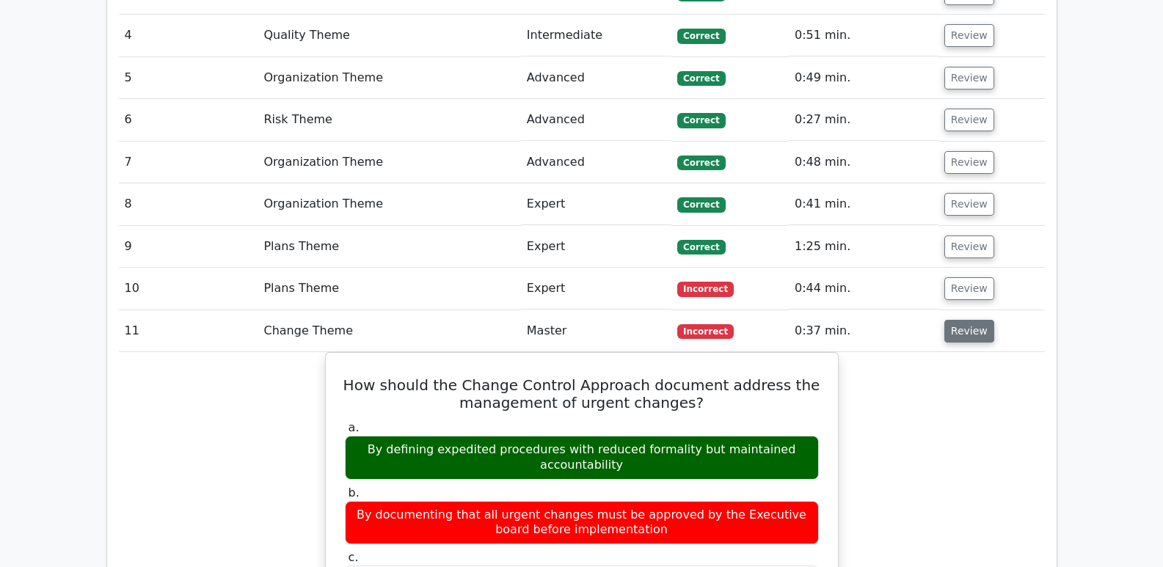
click at [946, 320] on button "Review" at bounding box center [969, 331] width 50 height 23
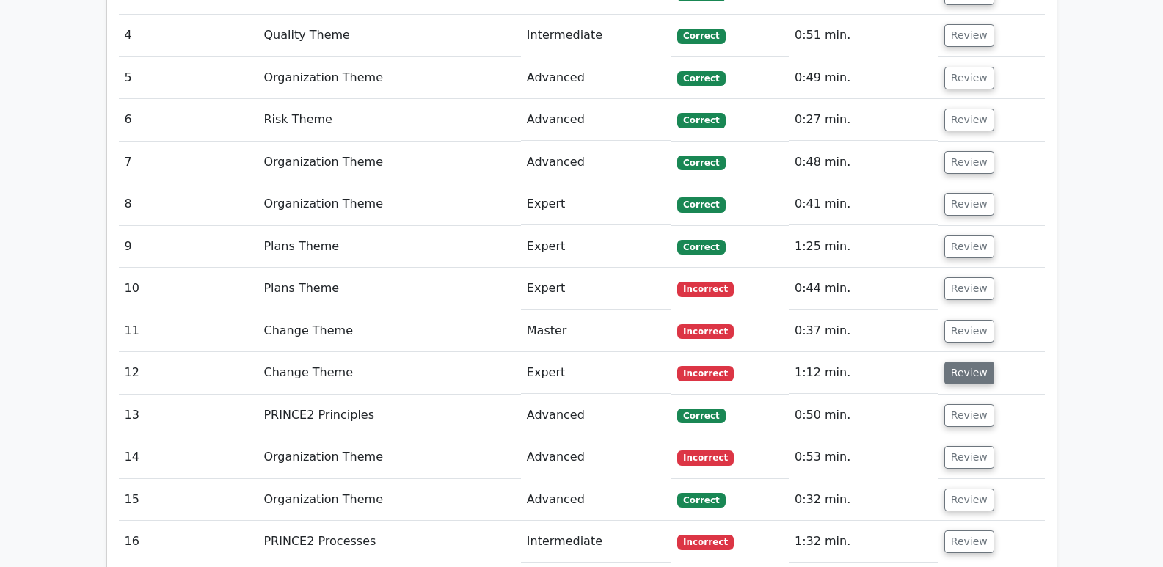
click at [961, 362] on button "Review" at bounding box center [969, 373] width 50 height 23
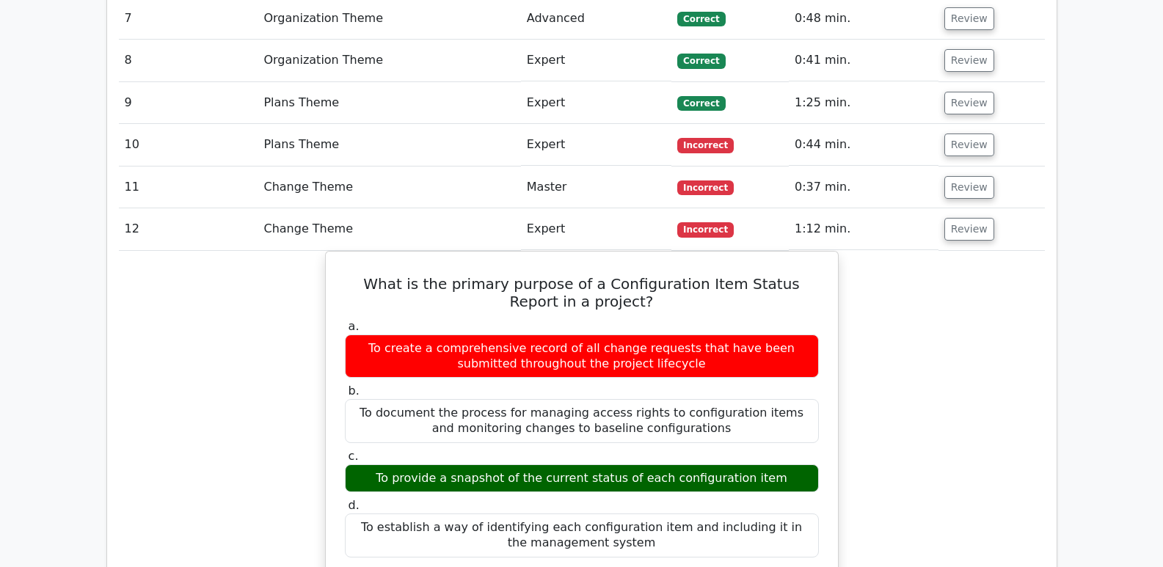
scroll to position [2347, 0]
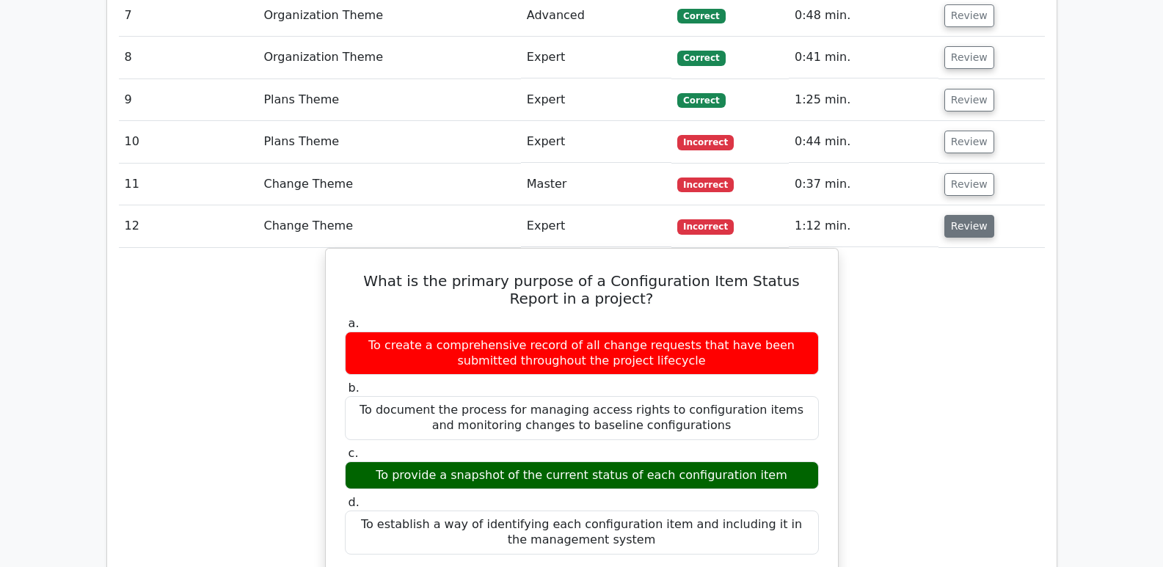
click at [975, 215] on button "Review" at bounding box center [969, 226] width 50 height 23
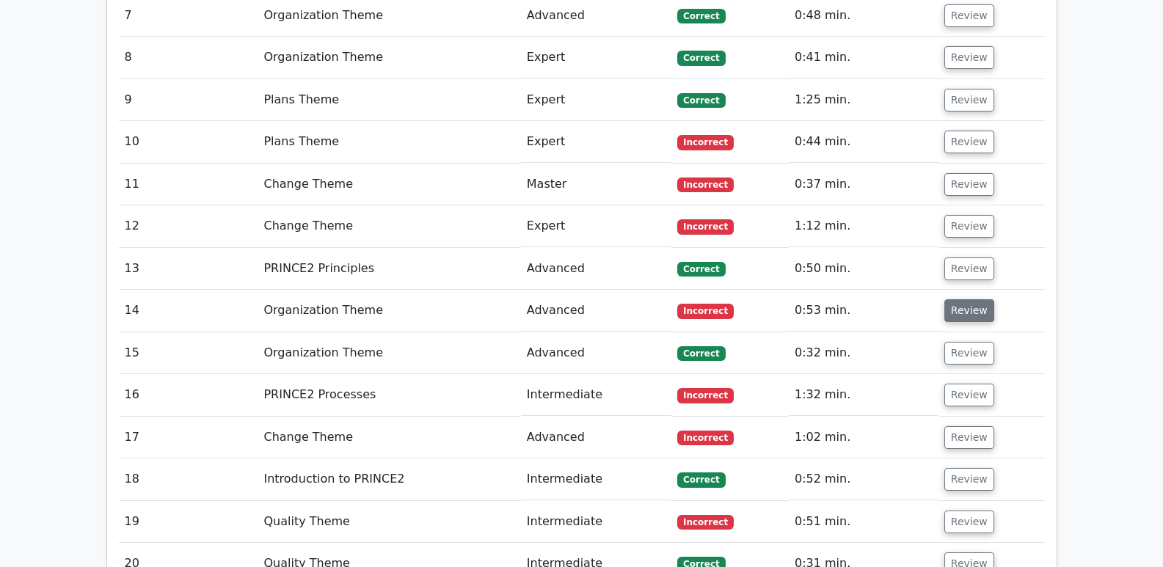
click at [964, 299] on button "Review" at bounding box center [969, 310] width 50 height 23
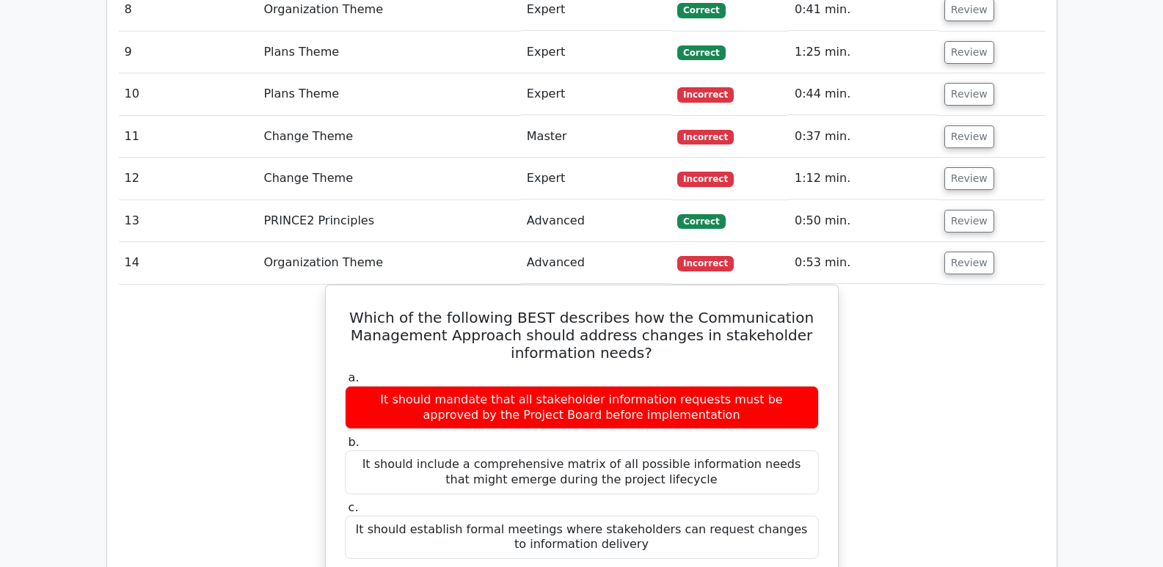
scroll to position [2421, 0]
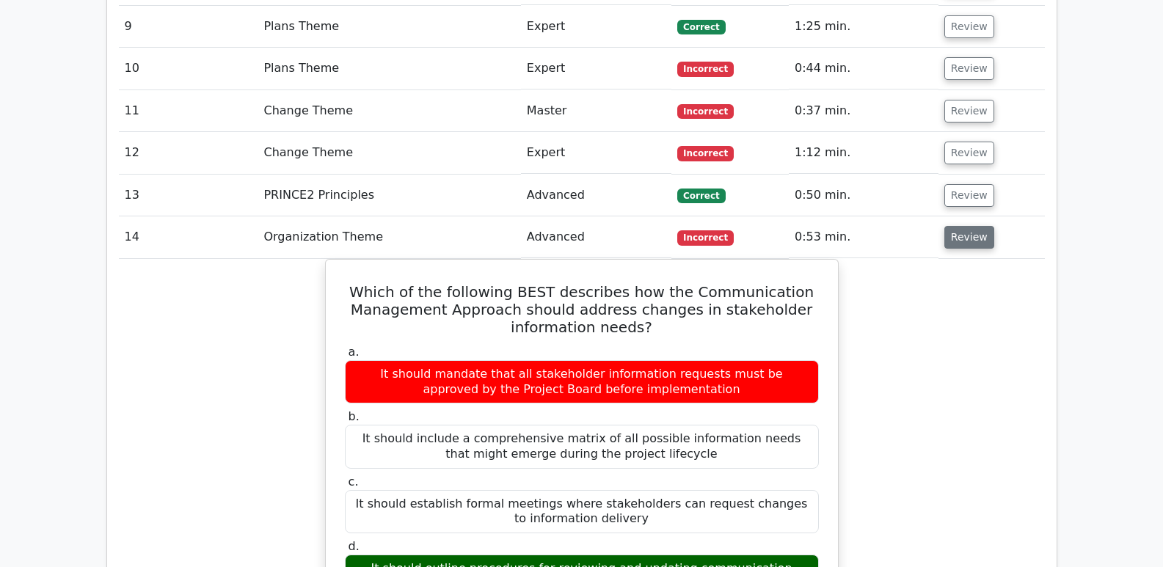
click at [981, 226] on button "Review" at bounding box center [969, 237] width 50 height 23
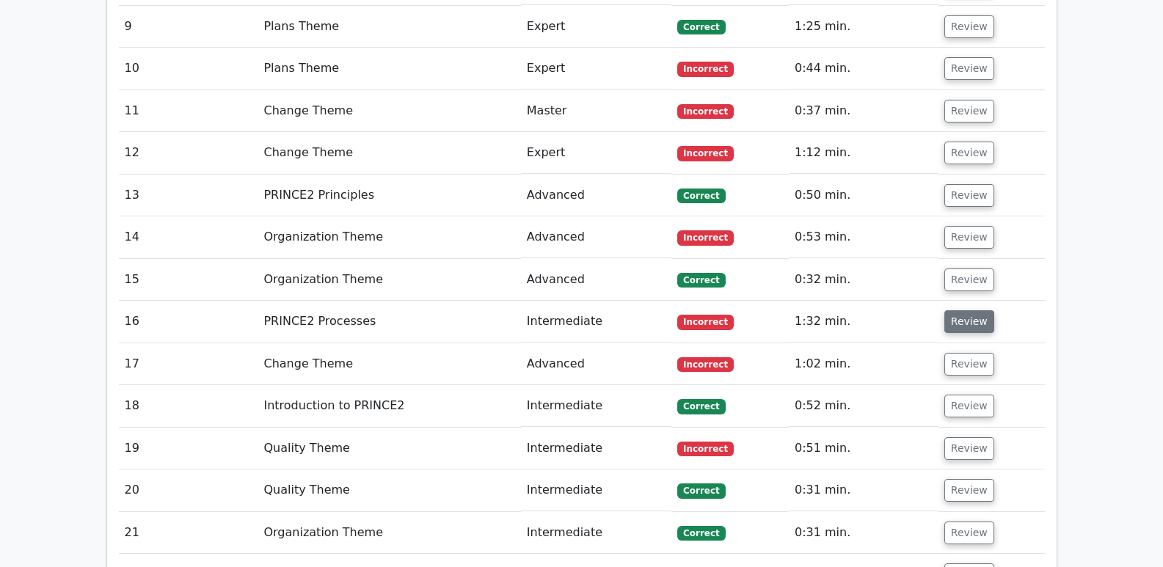
click at [976, 310] on button "Review" at bounding box center [969, 321] width 50 height 23
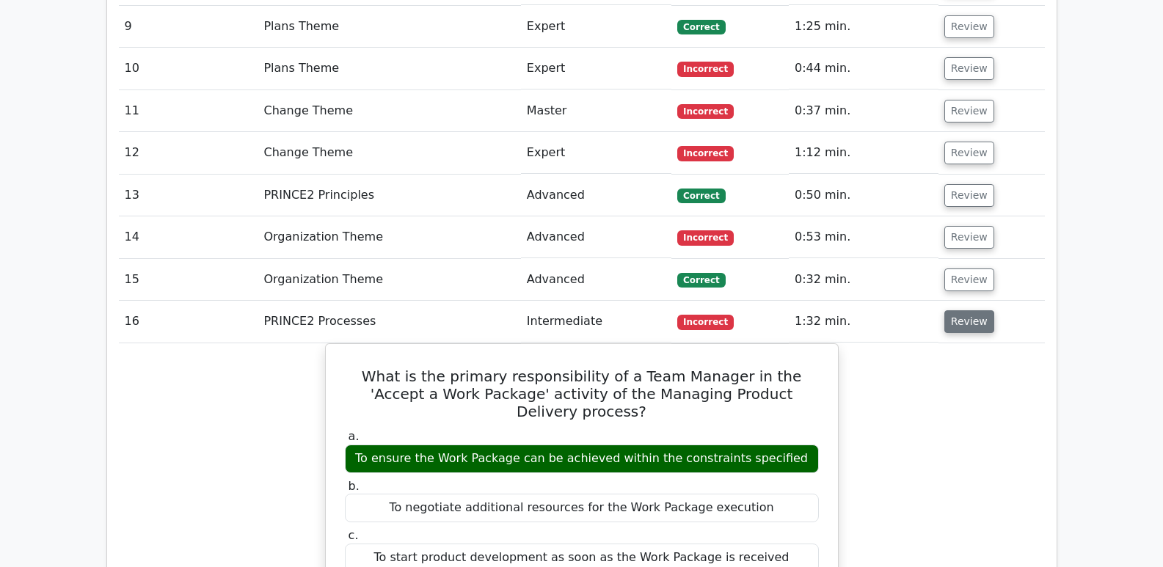
click at [976, 310] on button "Review" at bounding box center [969, 321] width 50 height 23
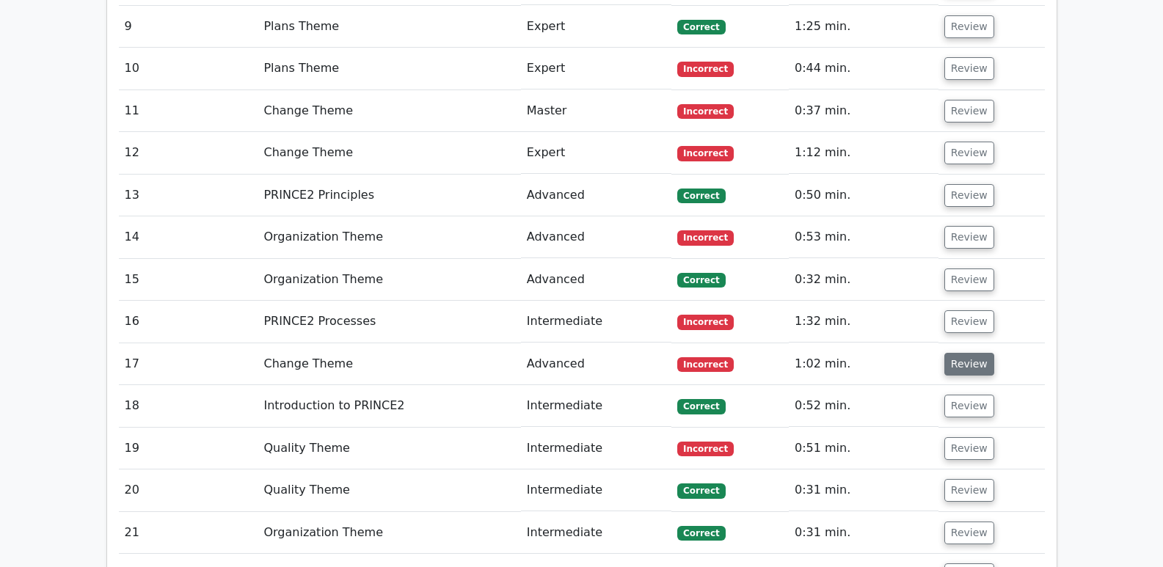
click at [972, 353] on button "Review" at bounding box center [969, 364] width 50 height 23
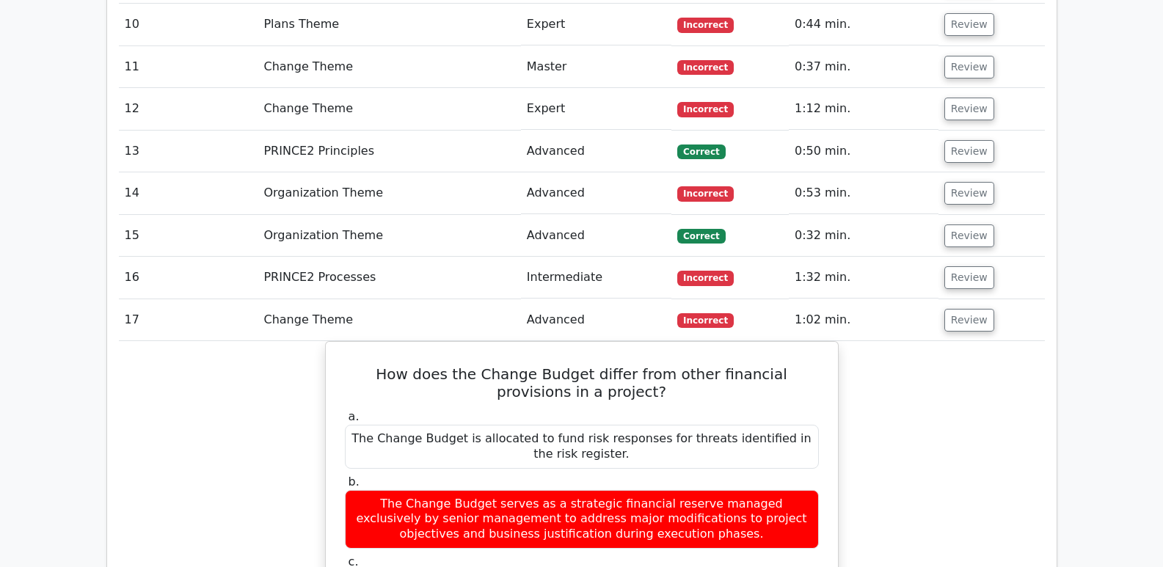
scroll to position [2494, 0]
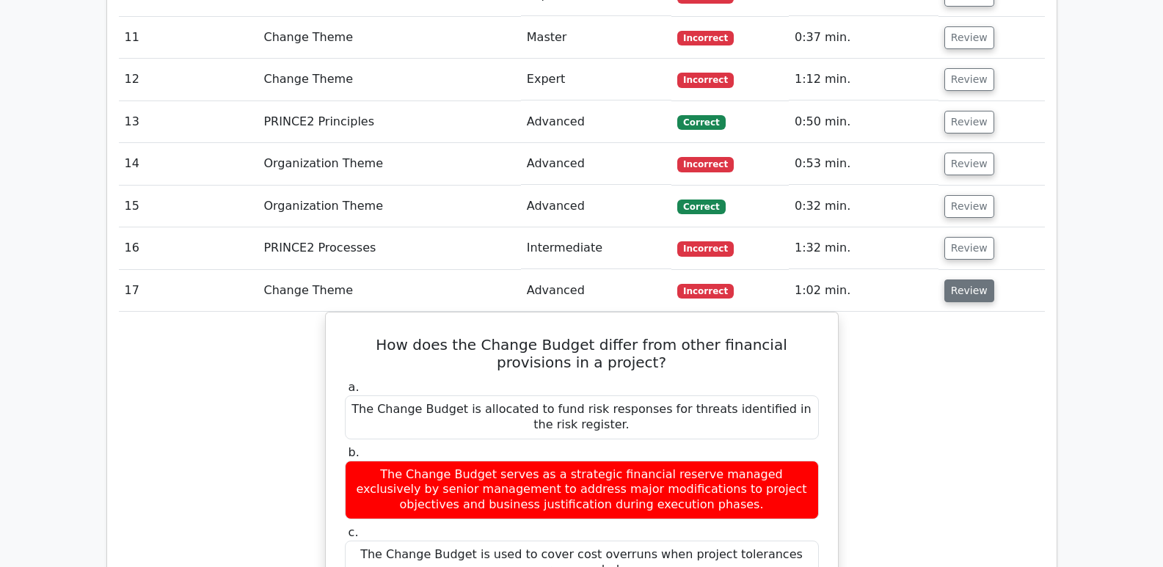
click at [968, 279] on button "Review" at bounding box center [969, 290] width 50 height 23
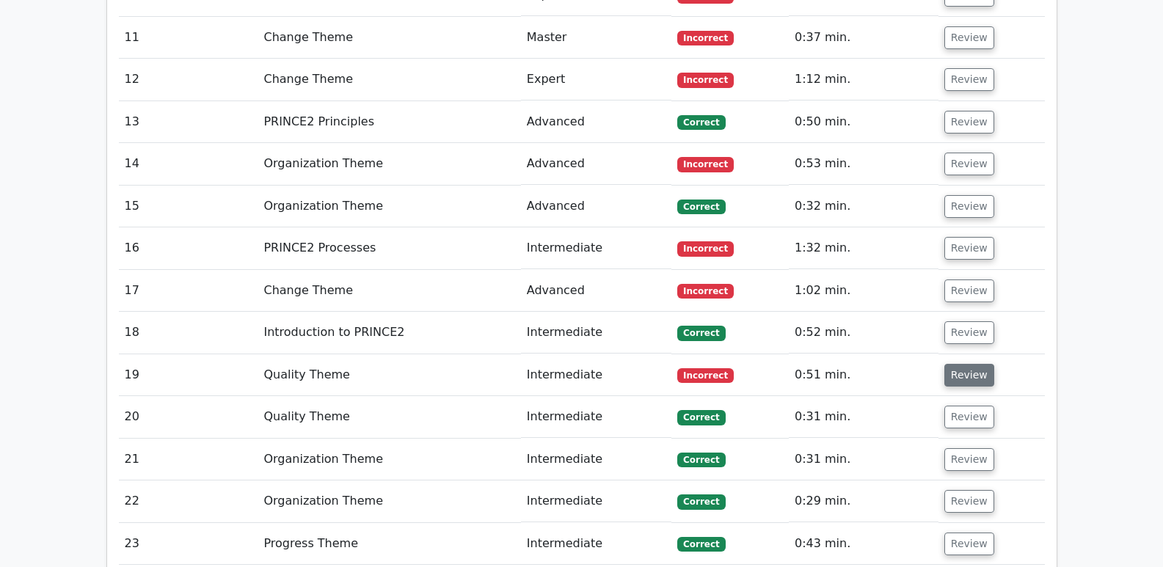
click at [973, 364] on button "Review" at bounding box center [969, 375] width 50 height 23
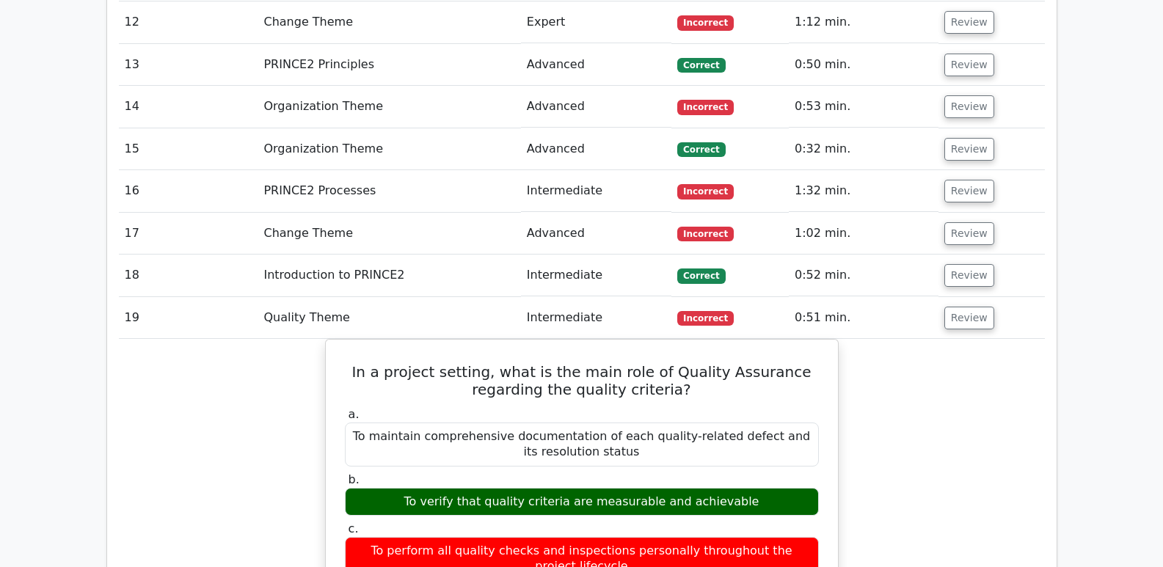
scroll to position [2567, 0]
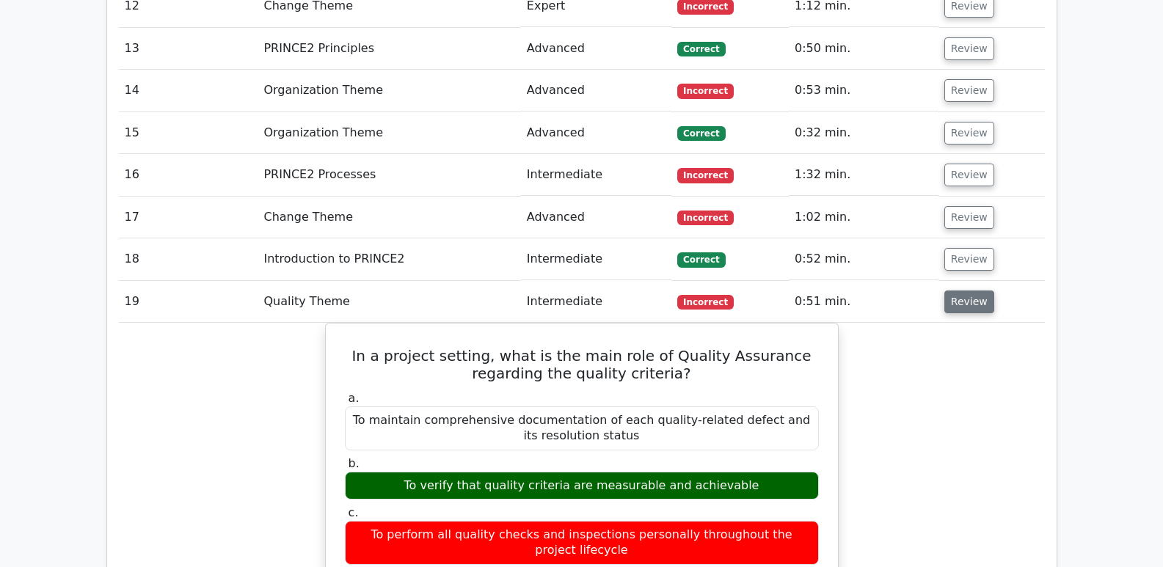
click at [969, 290] on button "Review" at bounding box center [969, 301] width 50 height 23
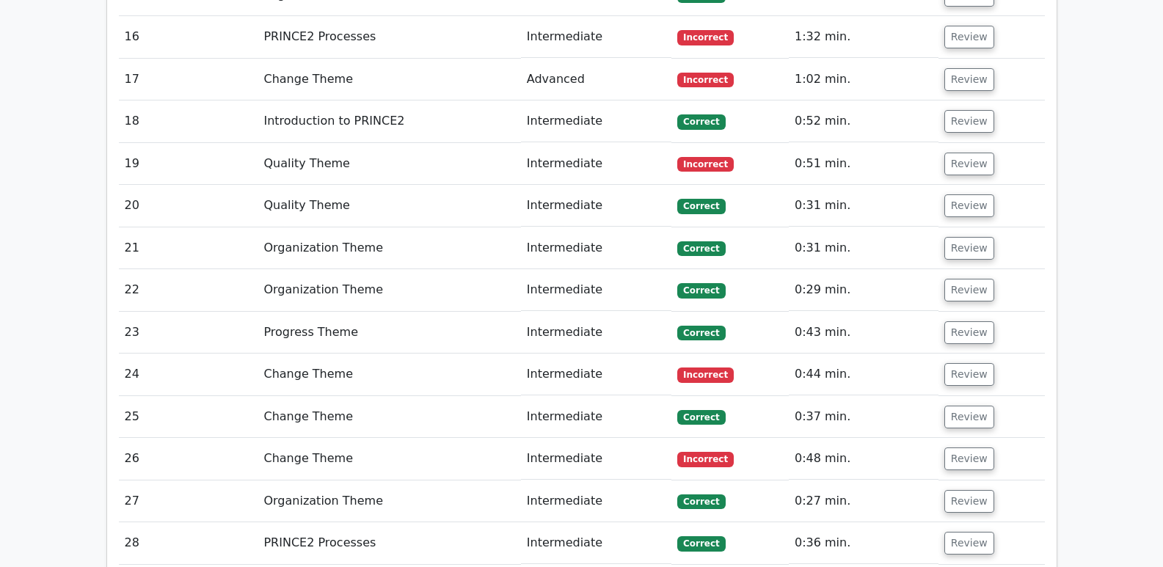
scroll to position [2714, 0]
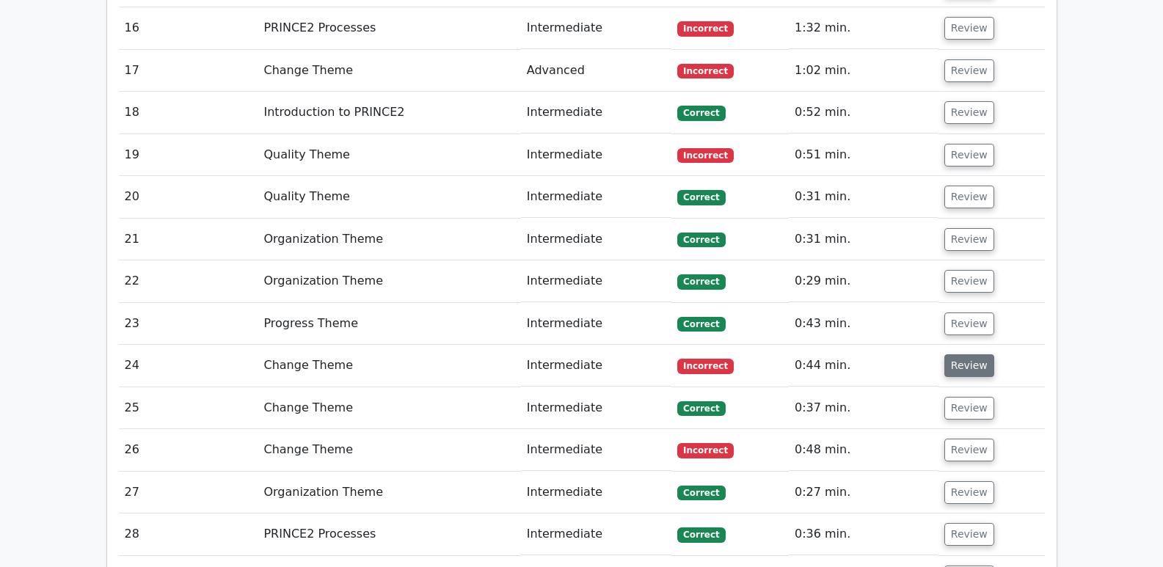
click at [962, 354] on button "Review" at bounding box center [969, 365] width 50 height 23
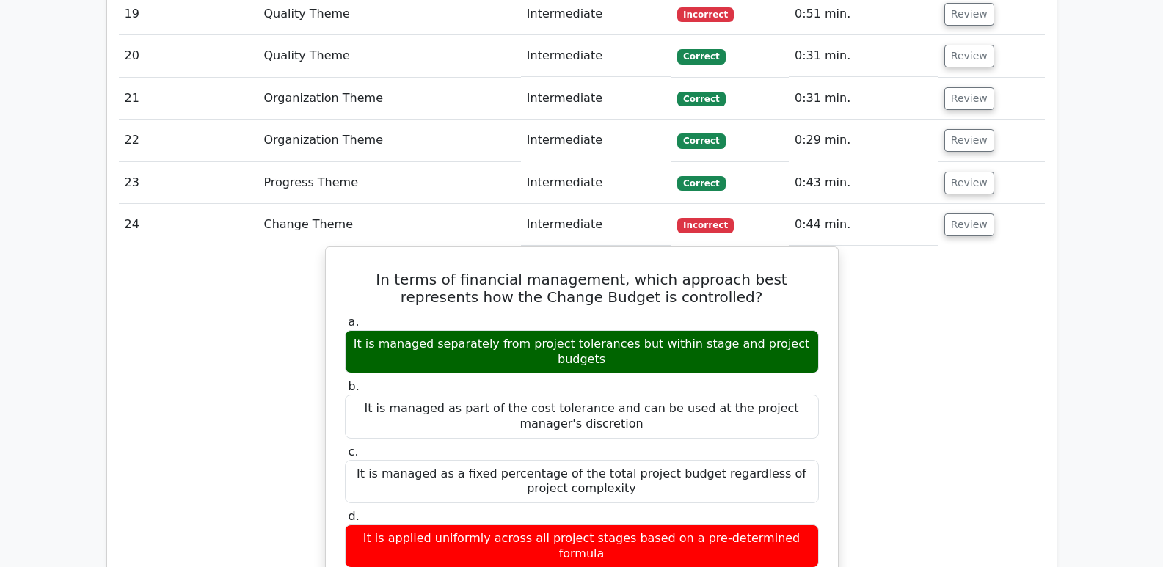
scroll to position [2861, 0]
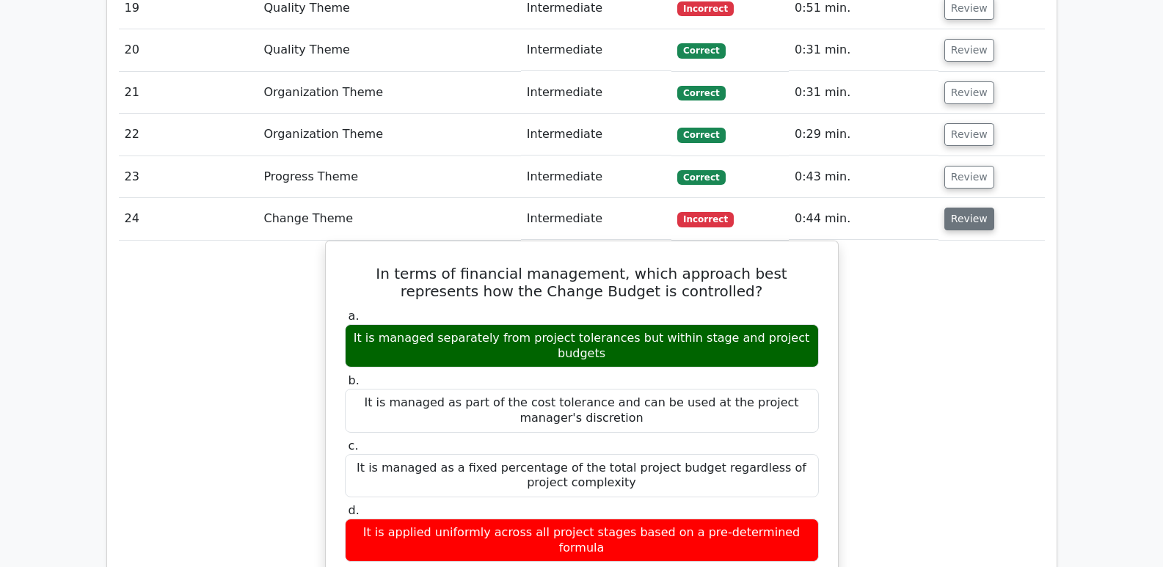
click at [979, 208] on button "Review" at bounding box center [969, 219] width 50 height 23
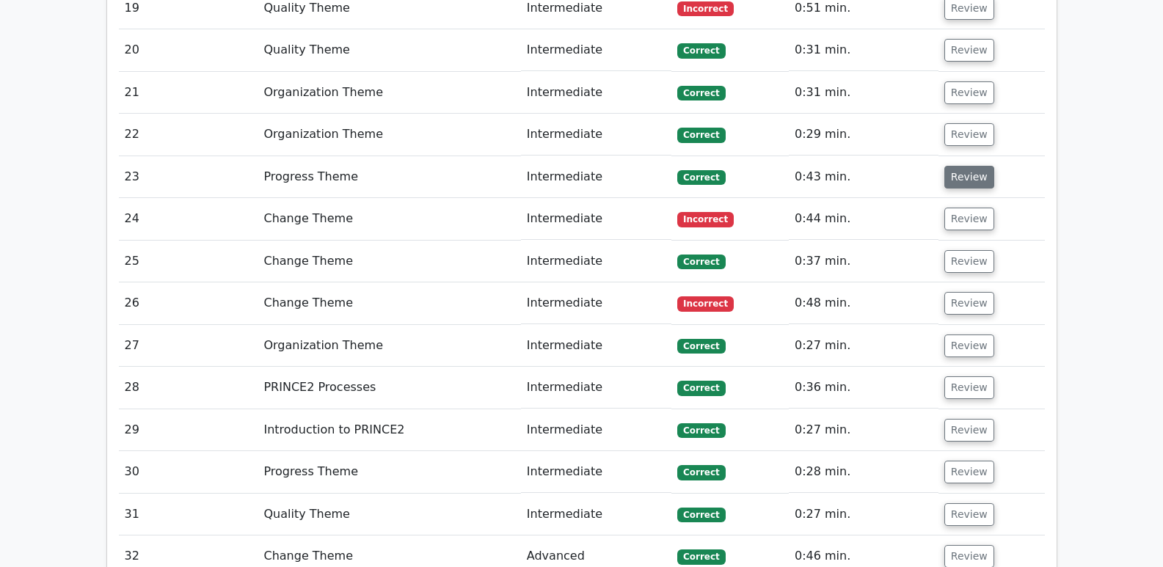
click at [975, 166] on button "Review" at bounding box center [969, 177] width 50 height 23
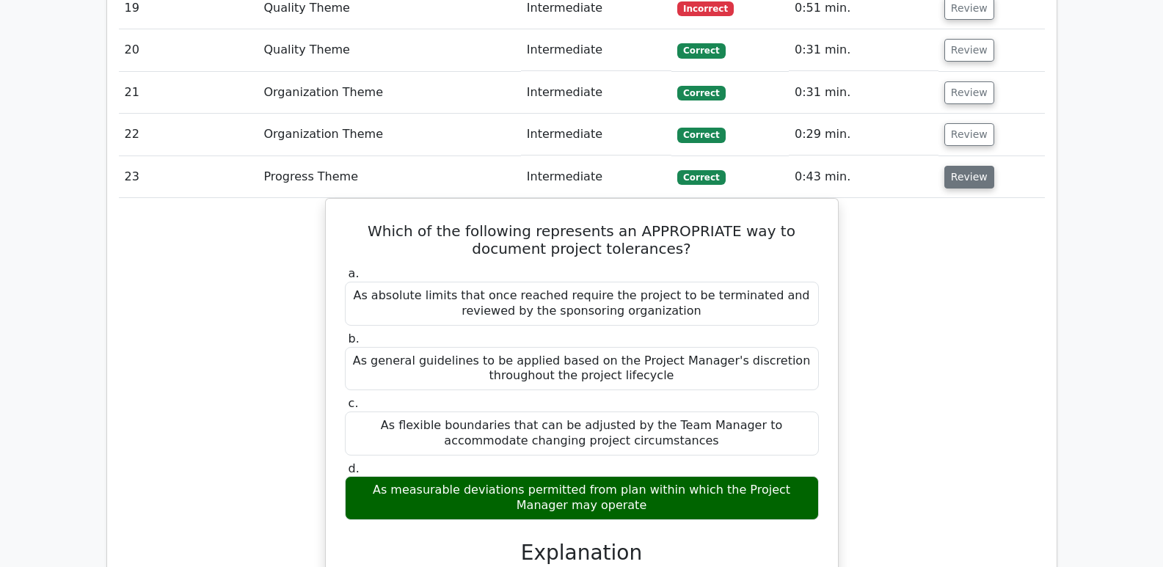
click at [969, 166] on button "Review" at bounding box center [969, 177] width 50 height 23
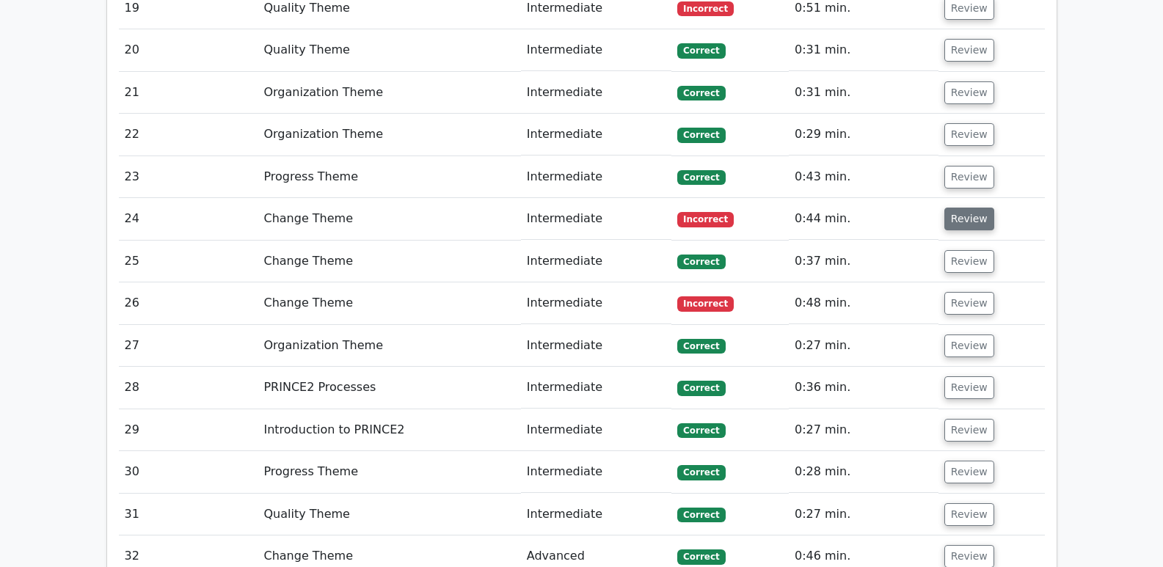
click at [970, 208] on button "Review" at bounding box center [969, 219] width 50 height 23
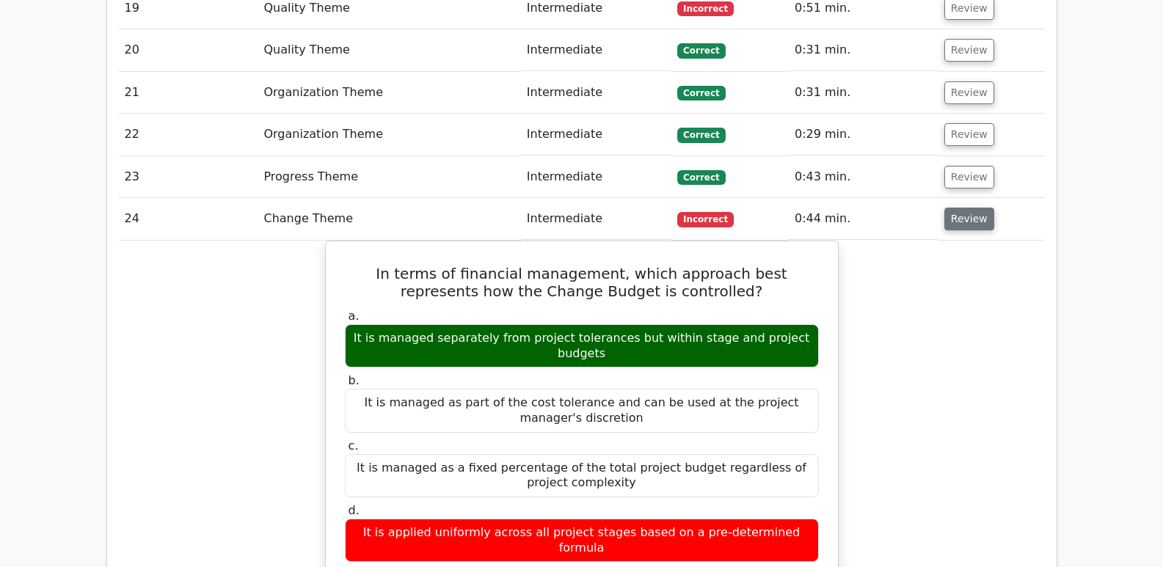
click at [967, 208] on button "Review" at bounding box center [969, 219] width 50 height 23
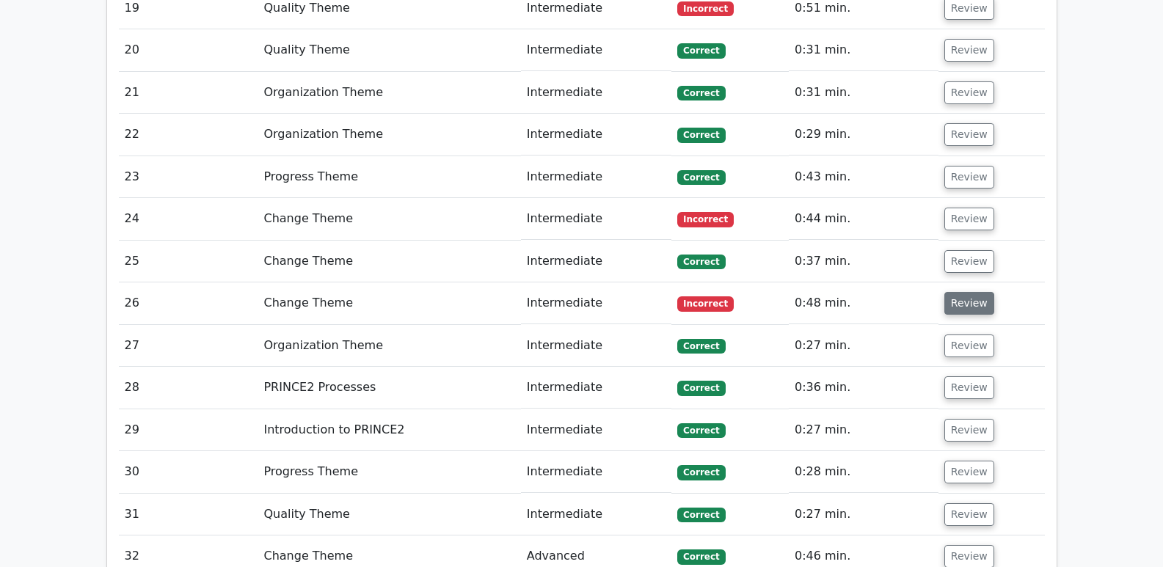
click at [968, 292] on button "Review" at bounding box center [969, 303] width 50 height 23
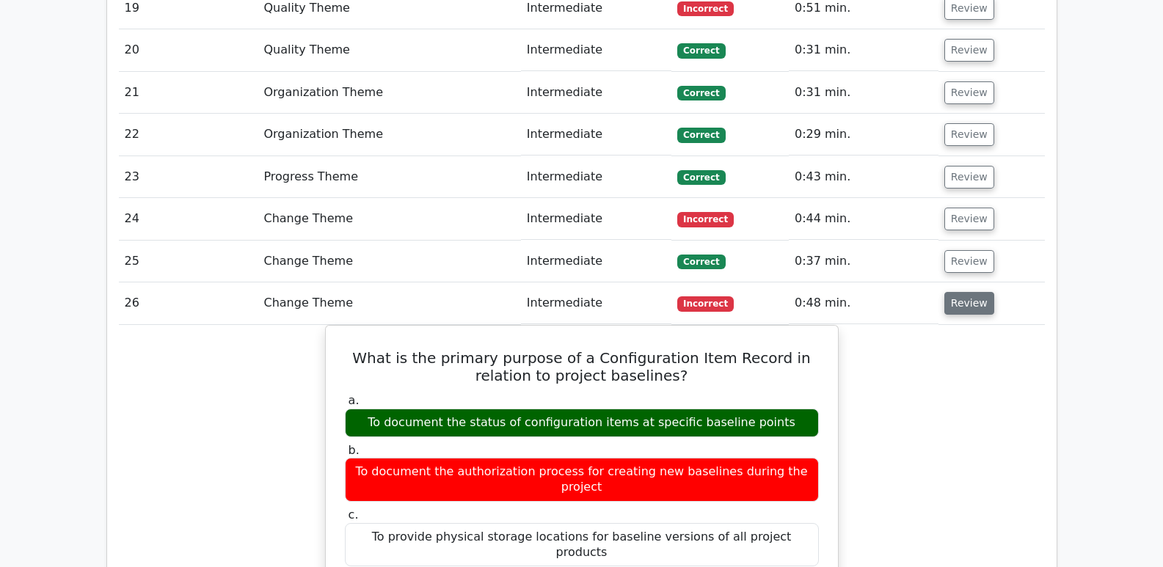
click at [965, 292] on button "Review" at bounding box center [969, 303] width 50 height 23
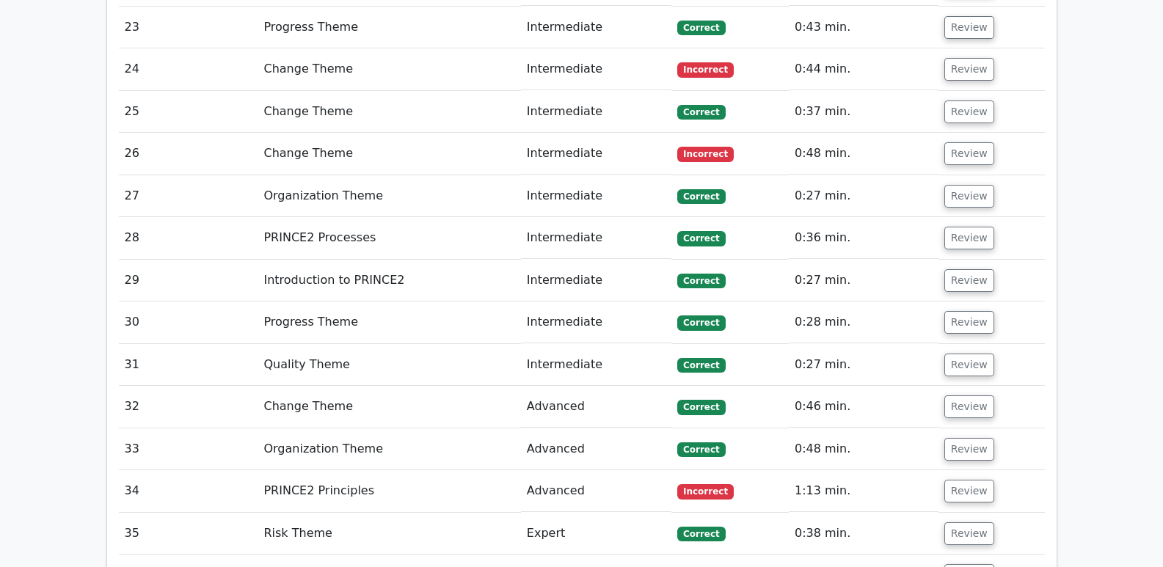
scroll to position [3228, 0]
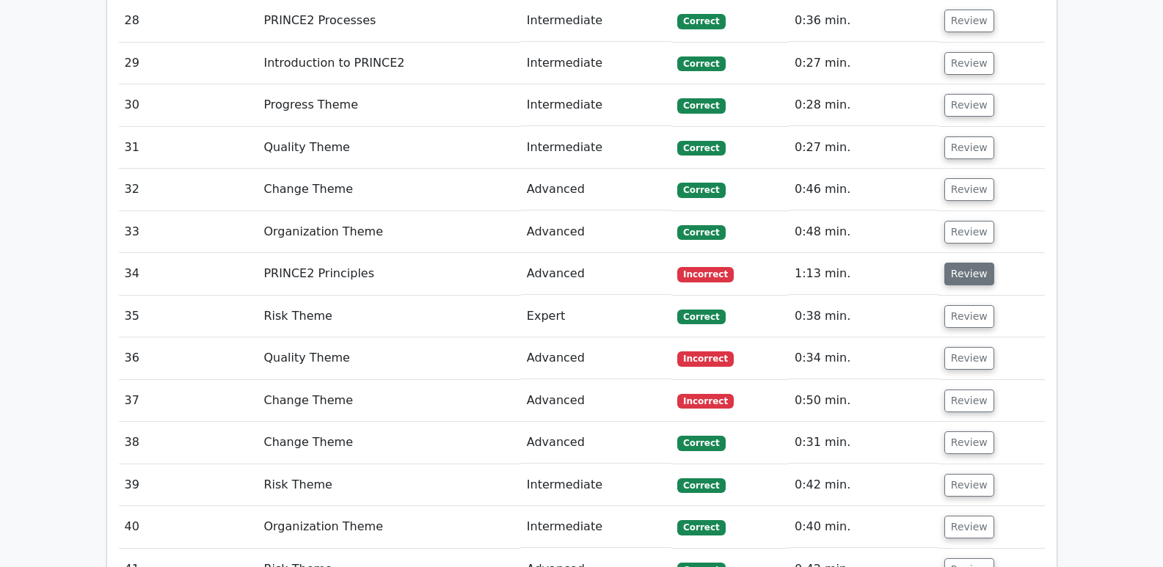
click at [972, 263] on button "Review" at bounding box center [969, 274] width 50 height 23
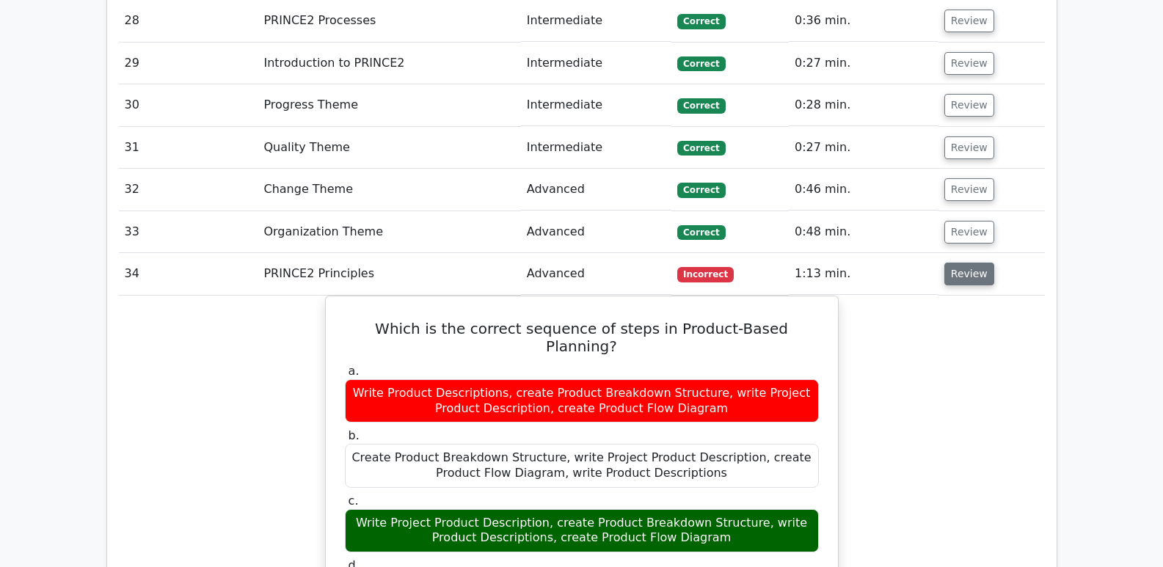
click at [981, 263] on button "Review" at bounding box center [969, 274] width 50 height 23
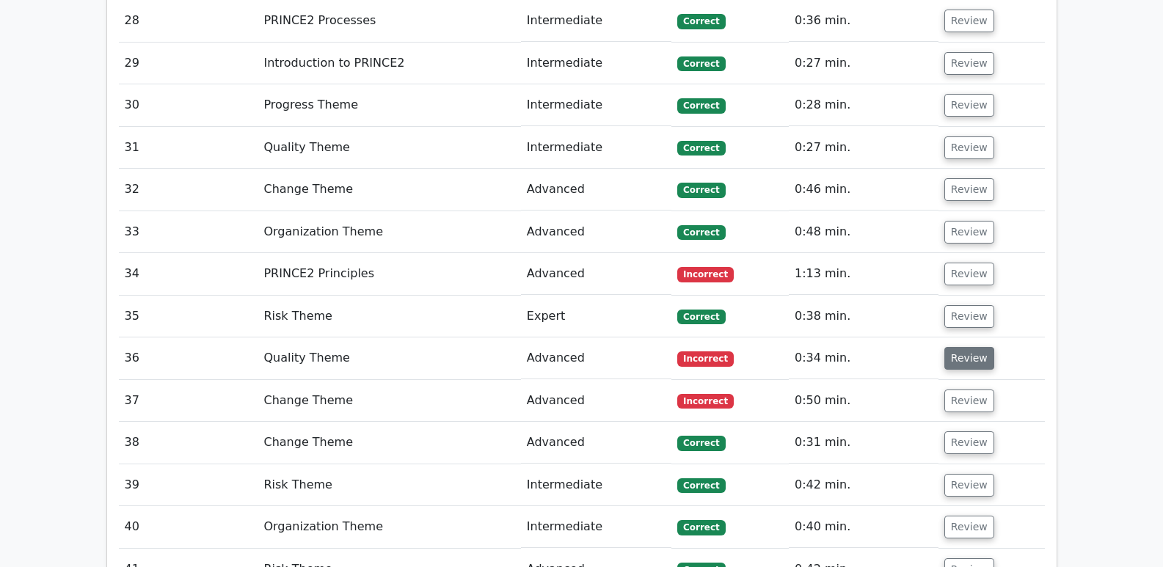
click at [944, 347] on button "Review" at bounding box center [969, 358] width 50 height 23
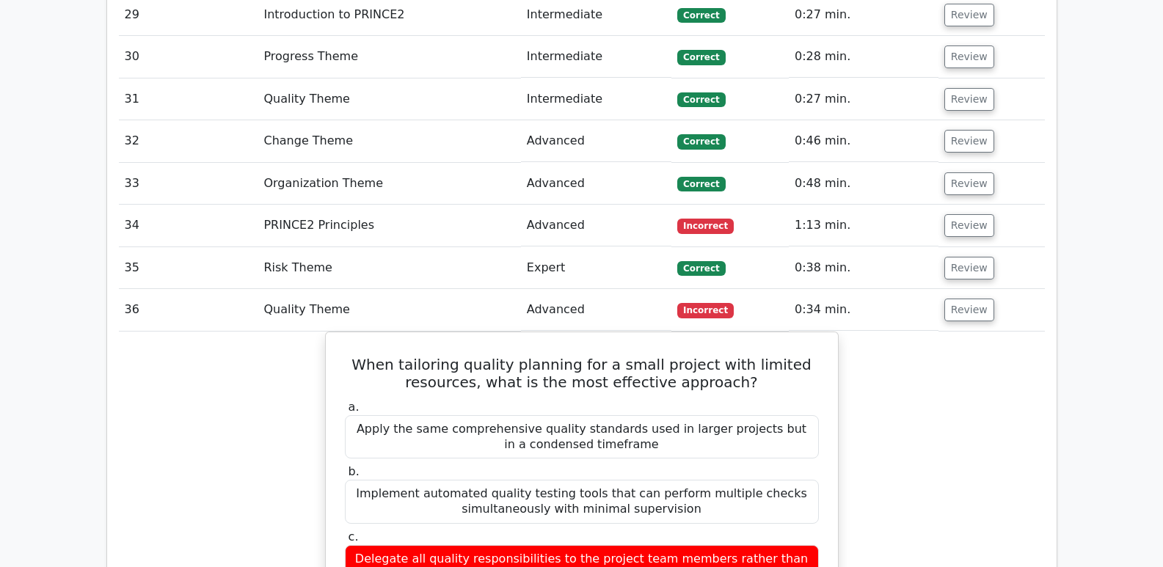
scroll to position [3301, 0]
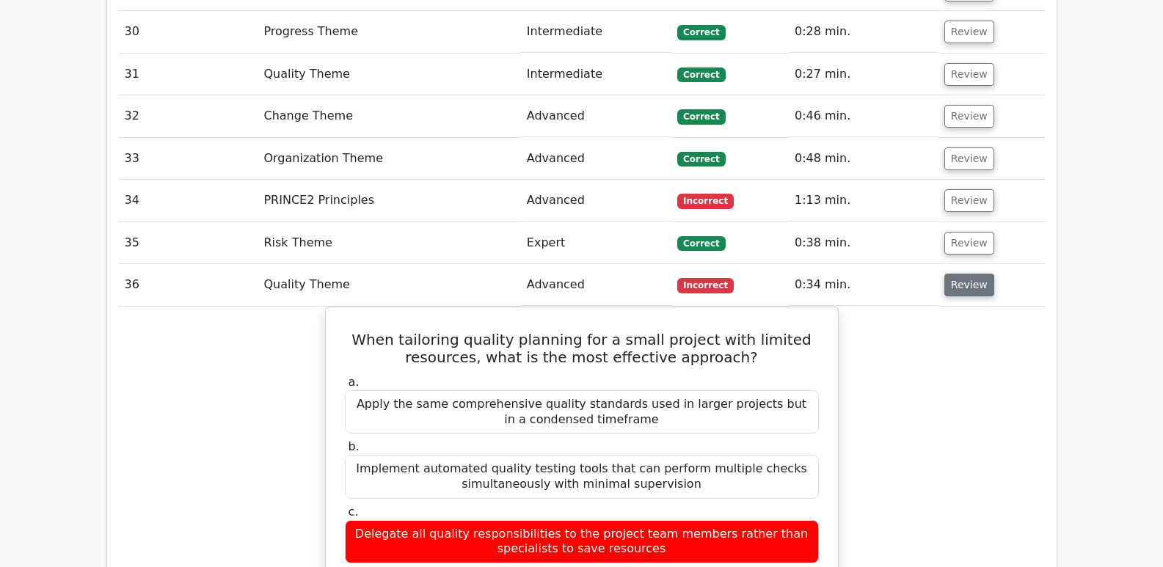
click at [964, 274] on button "Review" at bounding box center [969, 285] width 50 height 23
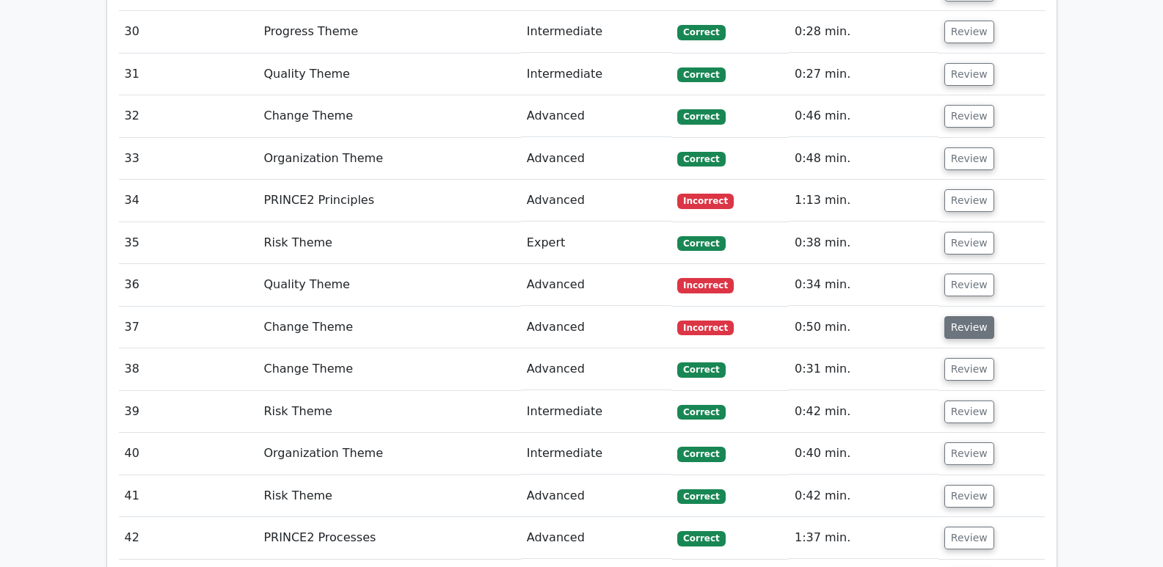
click at [969, 316] on button "Review" at bounding box center [969, 327] width 50 height 23
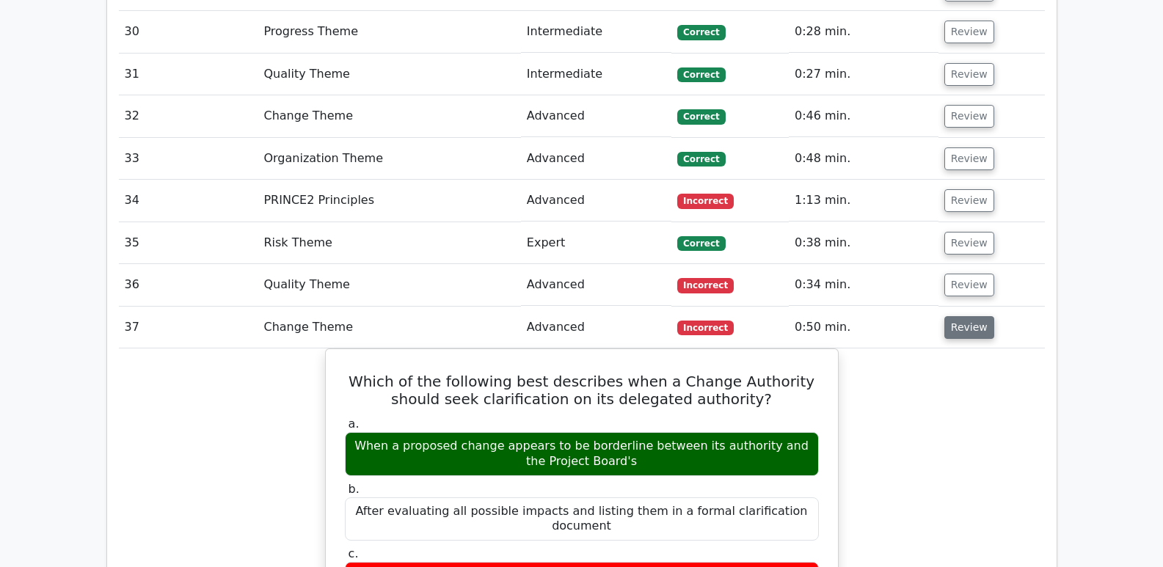
click at [967, 316] on button "Review" at bounding box center [969, 327] width 50 height 23
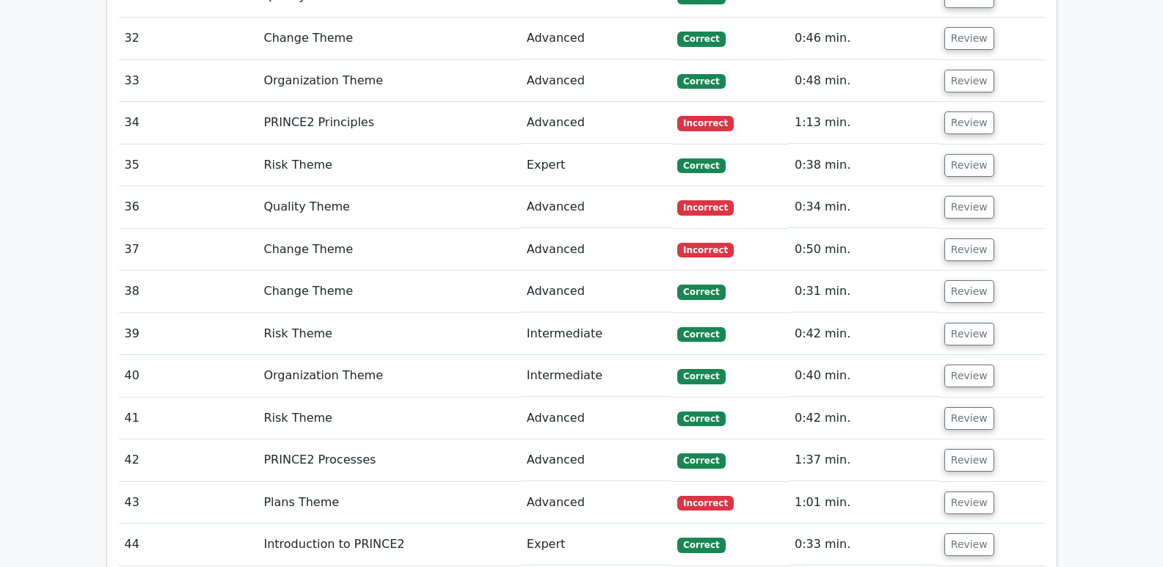
scroll to position [3521, 0]
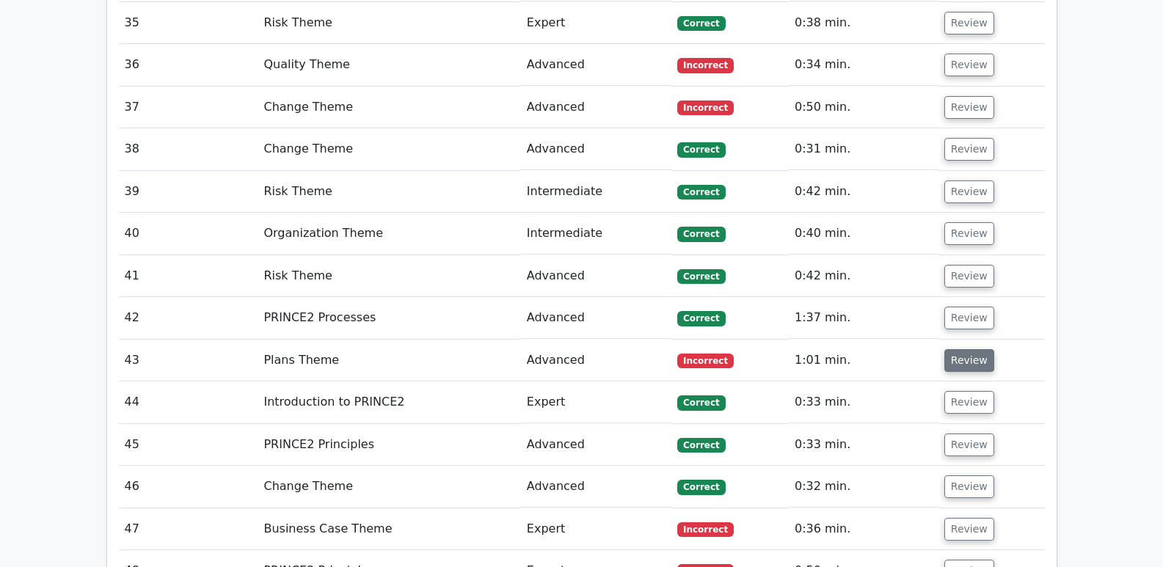
click at [970, 349] on button "Review" at bounding box center [969, 360] width 50 height 23
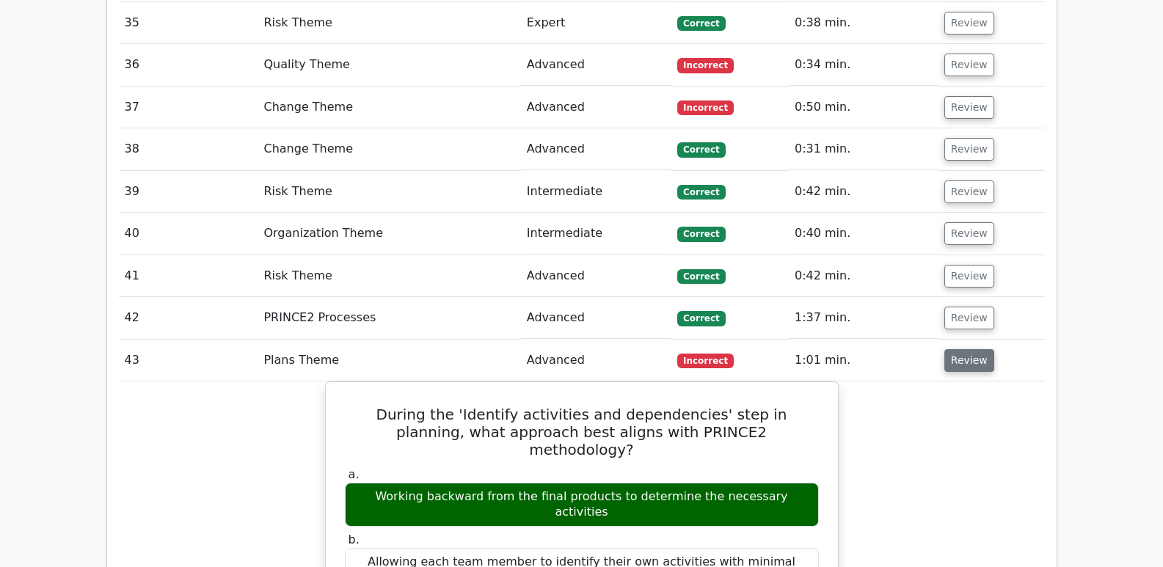
click at [961, 349] on button "Review" at bounding box center [969, 360] width 50 height 23
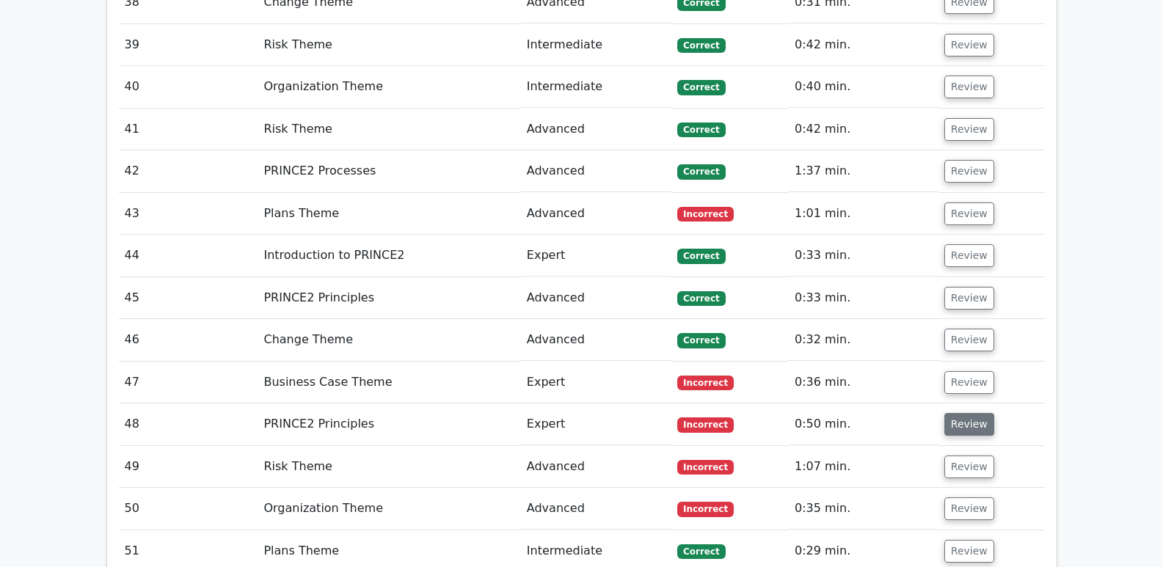
scroll to position [3741, 0]
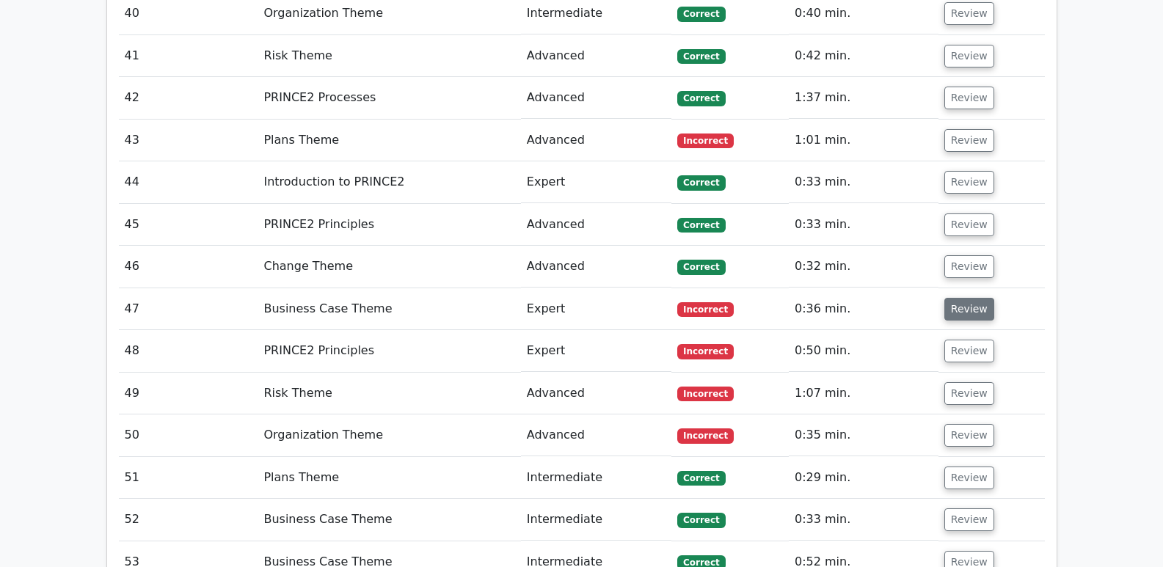
drag, startPoint x: 961, startPoint y: 229, endPoint x: 969, endPoint y: 232, distance: 8.6
click at [967, 298] on button "Review" at bounding box center [969, 309] width 50 height 23
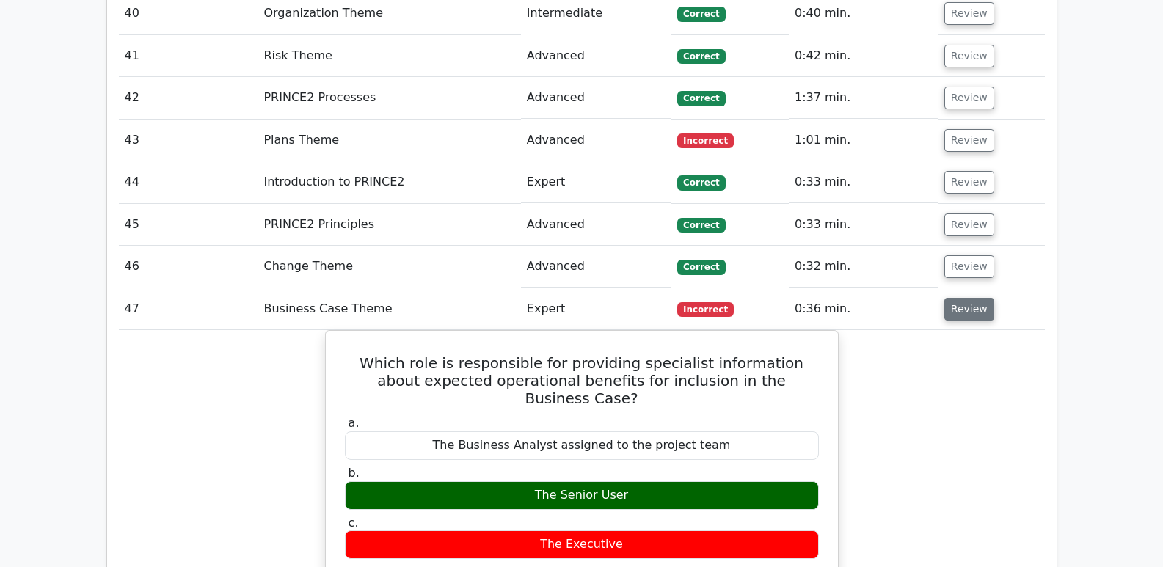
click at [964, 298] on button "Review" at bounding box center [969, 309] width 50 height 23
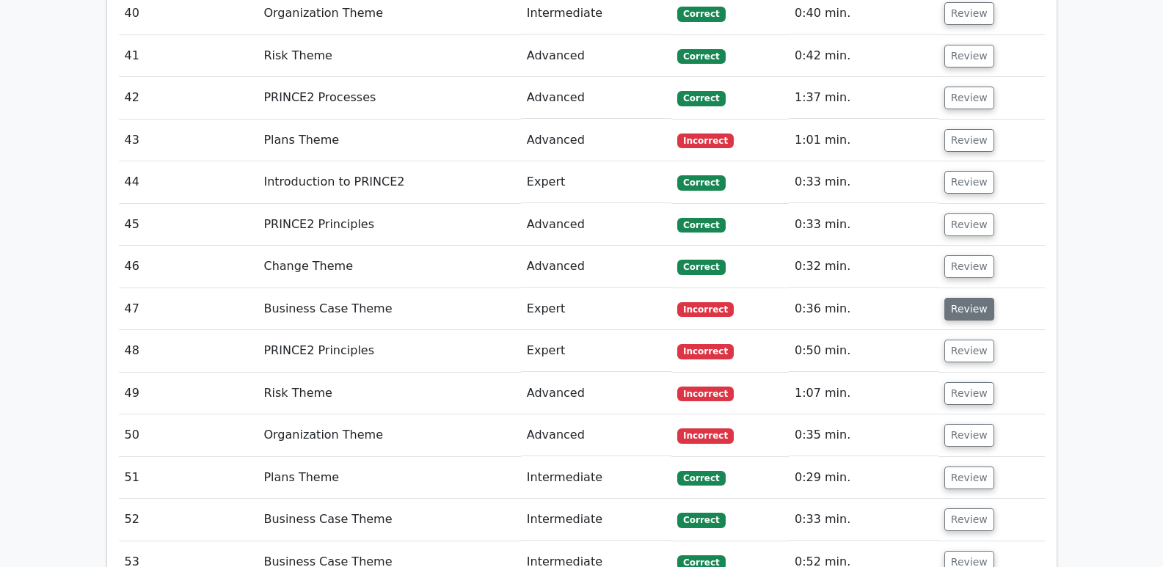
click at [970, 298] on button "Review" at bounding box center [969, 309] width 50 height 23
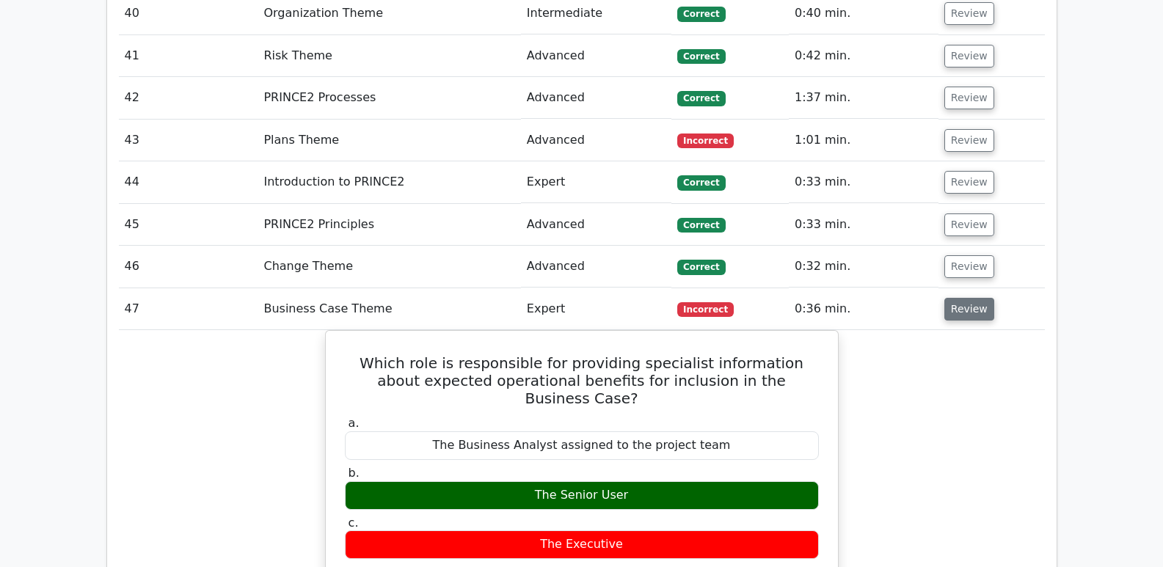
click at [964, 298] on button "Review" at bounding box center [969, 309] width 50 height 23
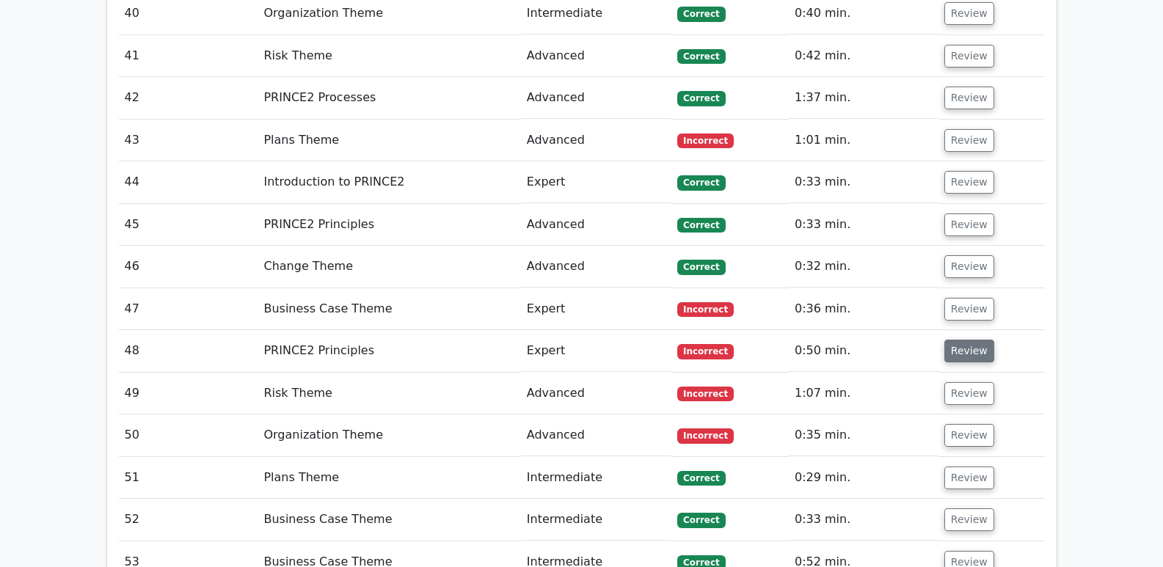
click at [974, 340] on button "Review" at bounding box center [969, 351] width 50 height 23
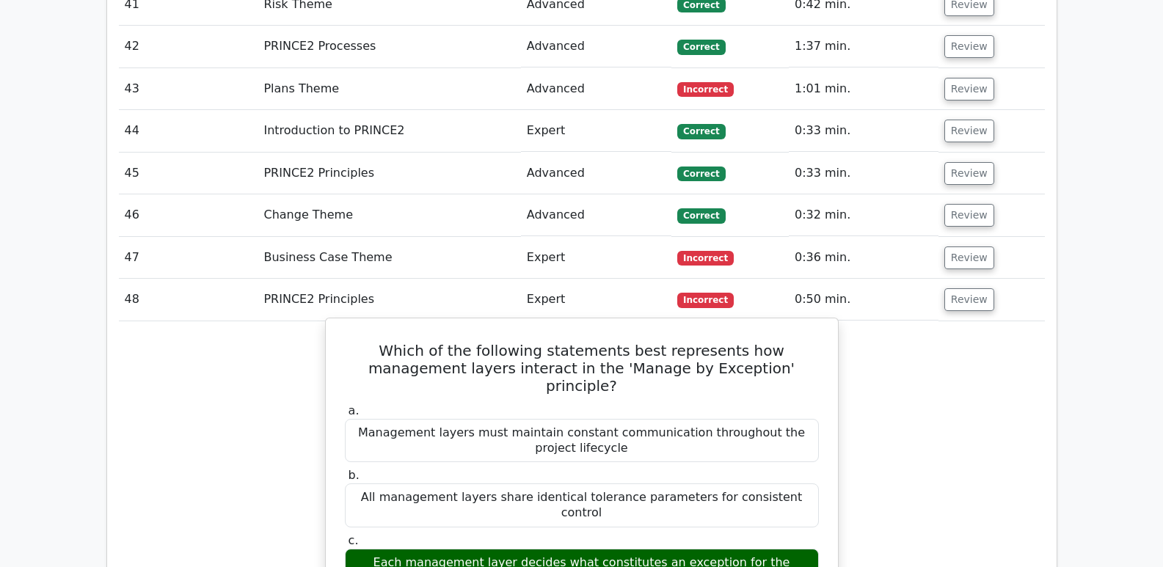
scroll to position [3814, 0]
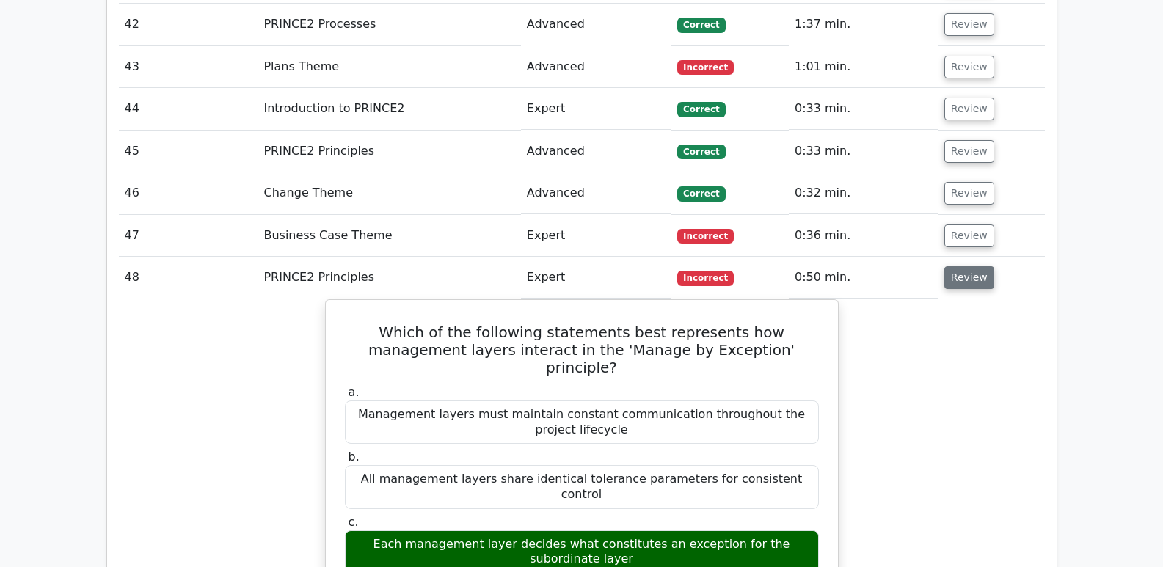
click at [972, 266] on button "Review" at bounding box center [969, 277] width 50 height 23
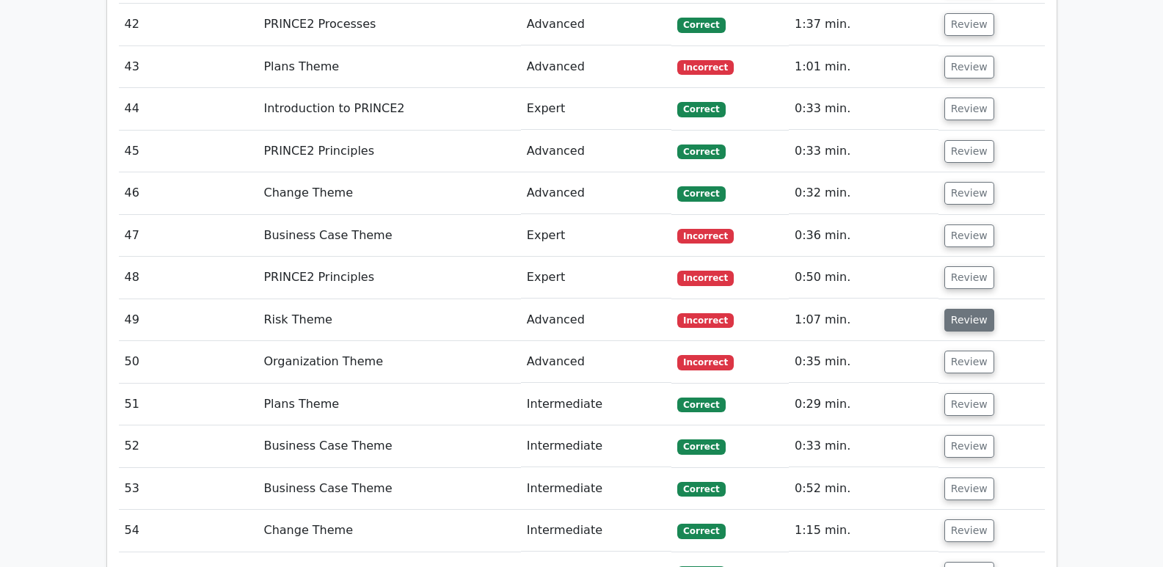
click at [957, 309] on button "Review" at bounding box center [969, 320] width 50 height 23
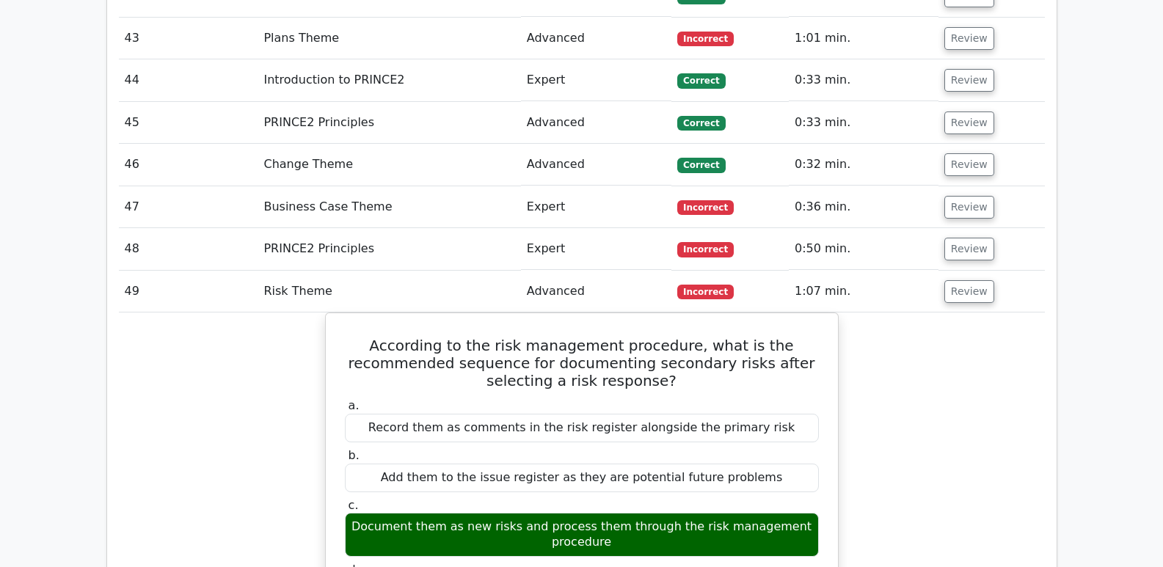
scroll to position [3888, 0]
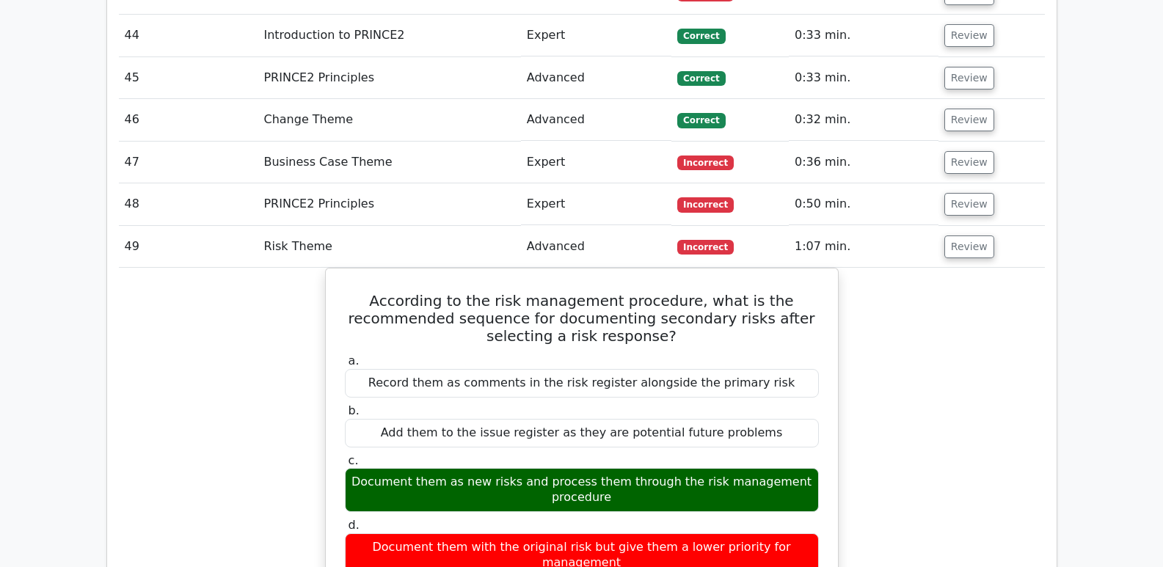
click at [995, 226] on td "Review" at bounding box center [991, 247] width 106 height 42
click at [965, 235] on button "Review" at bounding box center [969, 246] width 50 height 23
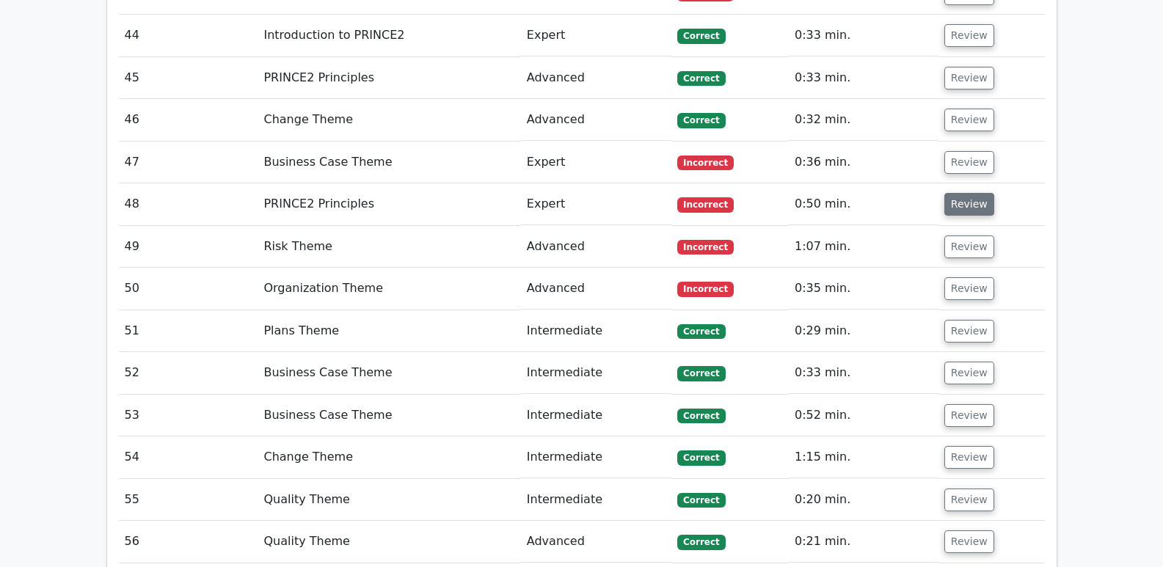
click at [969, 193] on button "Review" at bounding box center [969, 204] width 50 height 23
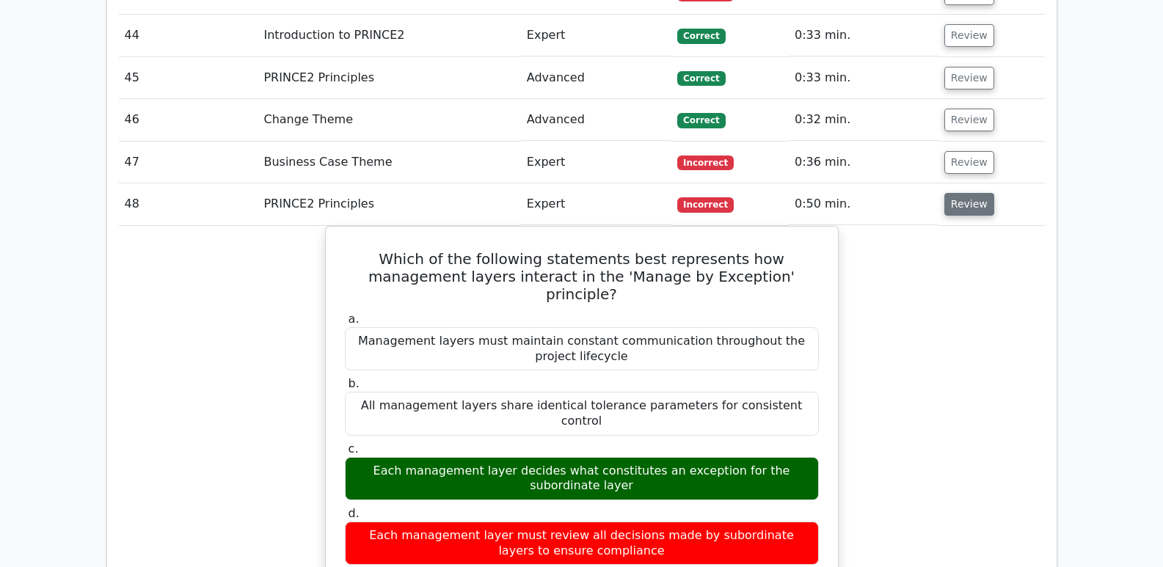
click at [957, 193] on button "Review" at bounding box center [969, 204] width 50 height 23
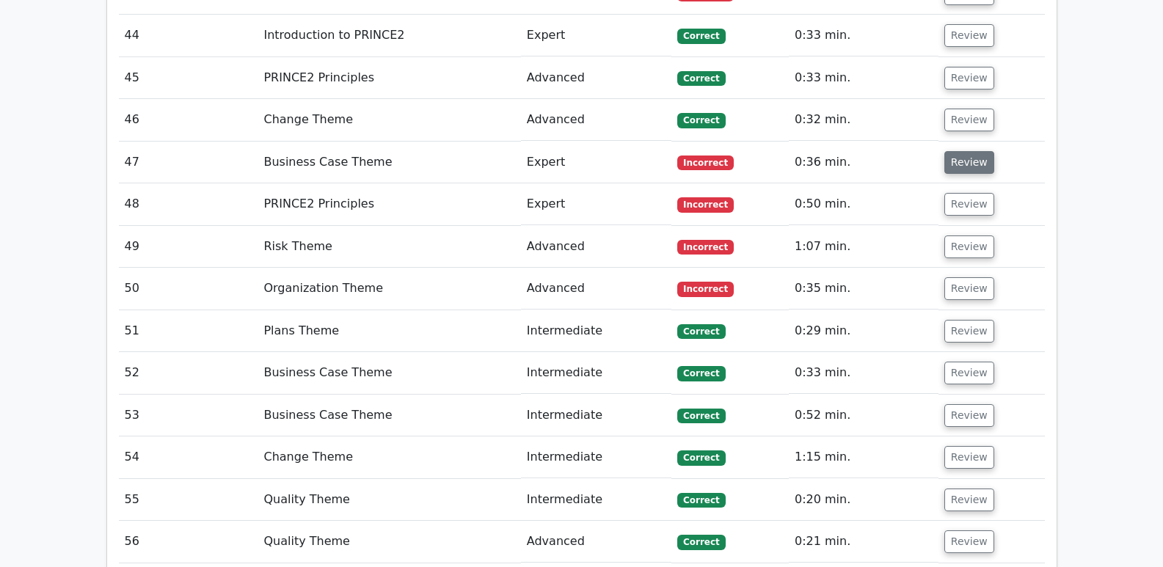
click at [948, 151] on button "Review" at bounding box center [969, 162] width 50 height 23
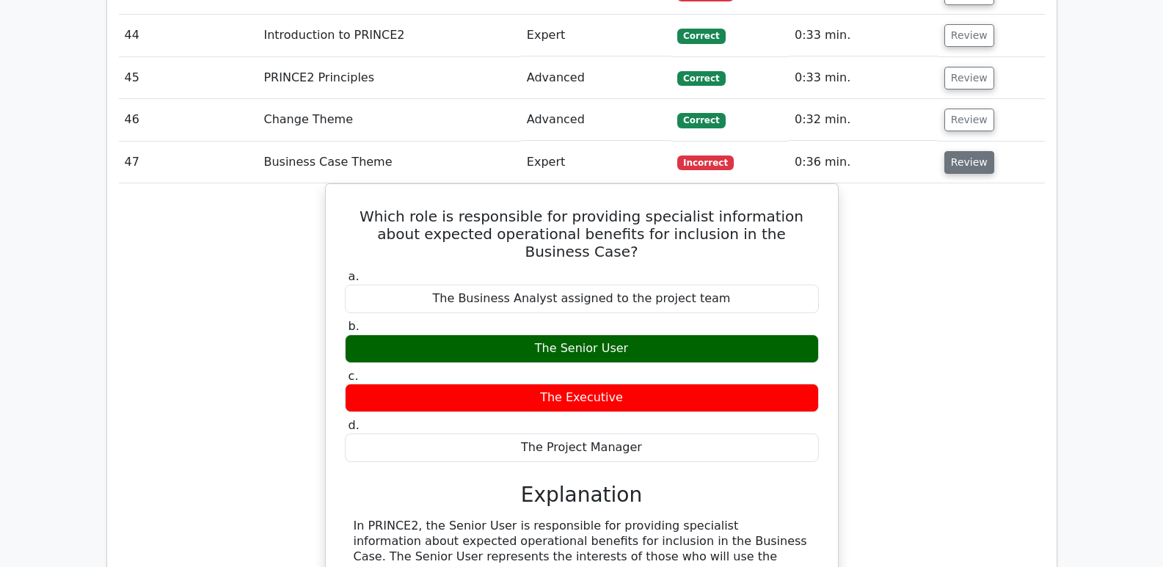
click at [949, 151] on button "Review" at bounding box center [969, 162] width 50 height 23
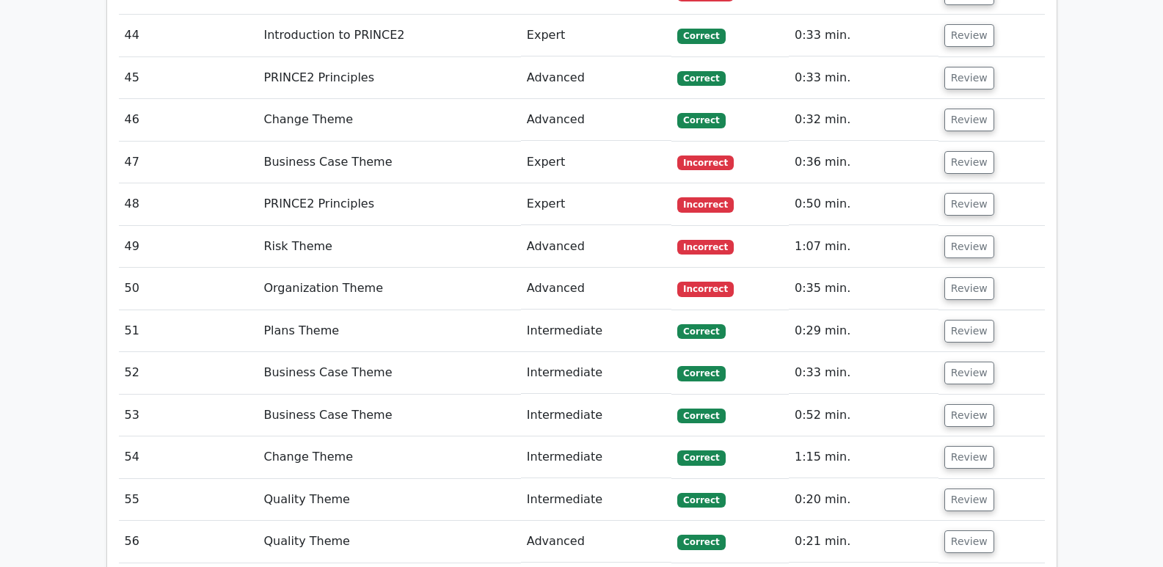
click at [952, 142] on td "Review" at bounding box center [991, 163] width 106 height 42
click at [952, 151] on button "Review" at bounding box center [969, 162] width 50 height 23
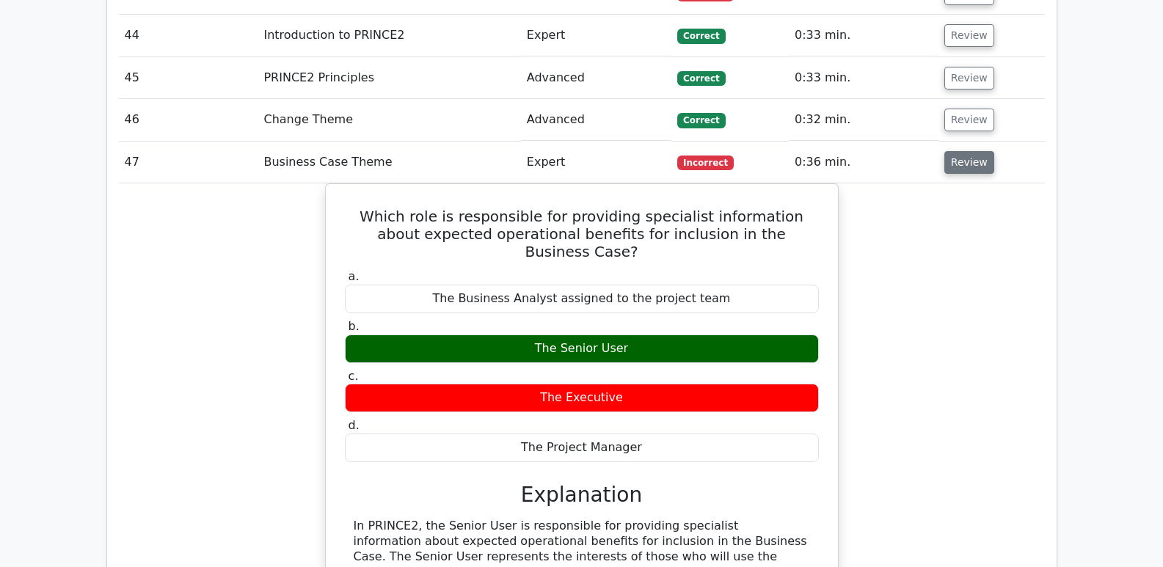
click at [954, 151] on button "Review" at bounding box center [969, 162] width 50 height 23
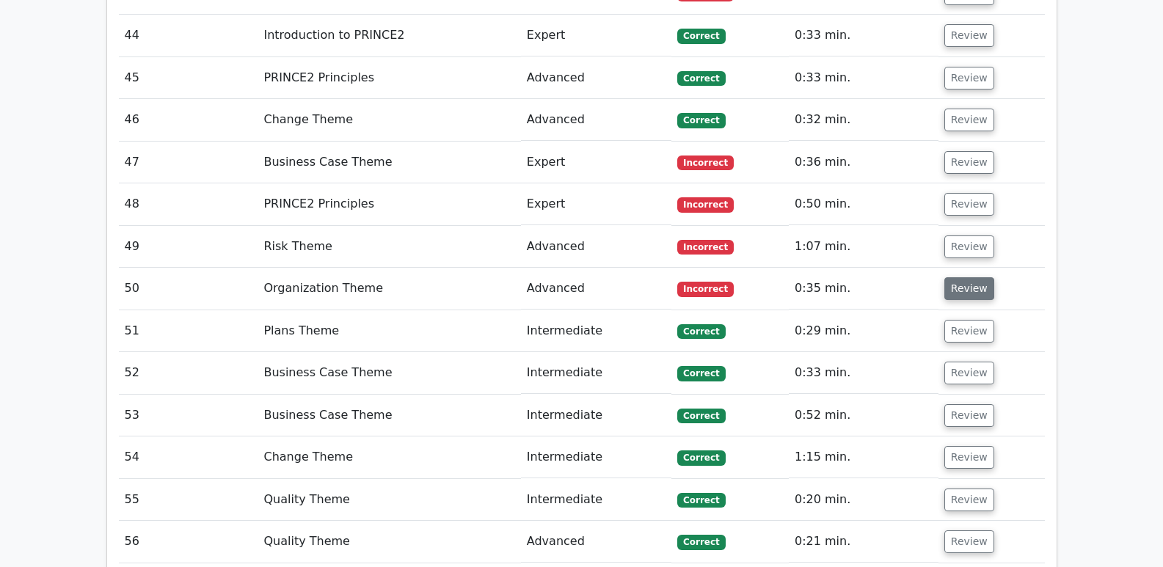
click at [963, 277] on button "Review" at bounding box center [969, 288] width 50 height 23
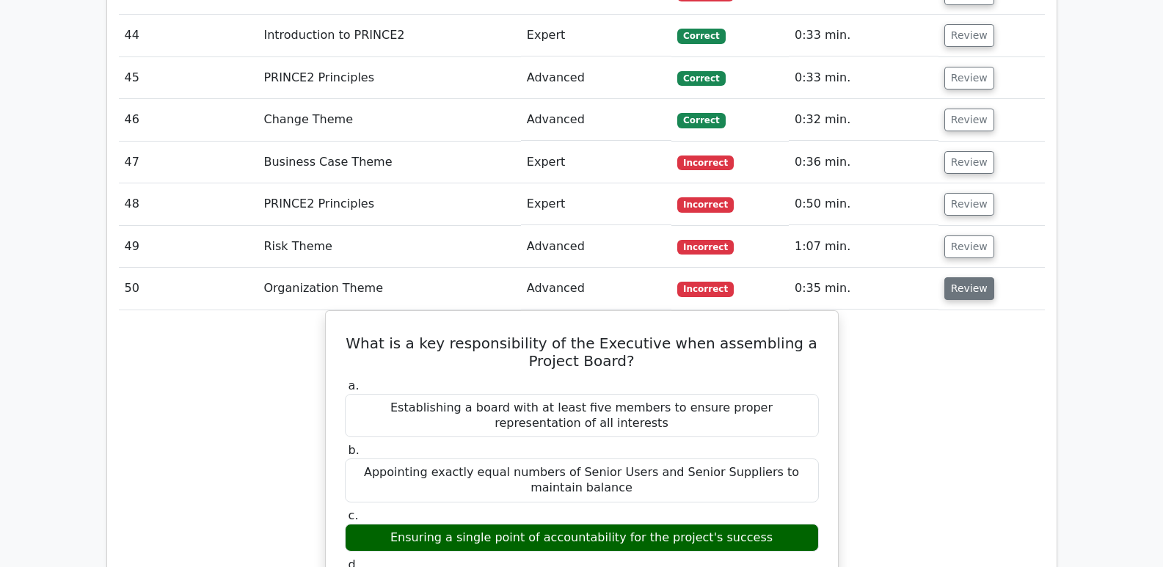
click at [958, 277] on button "Review" at bounding box center [969, 288] width 50 height 23
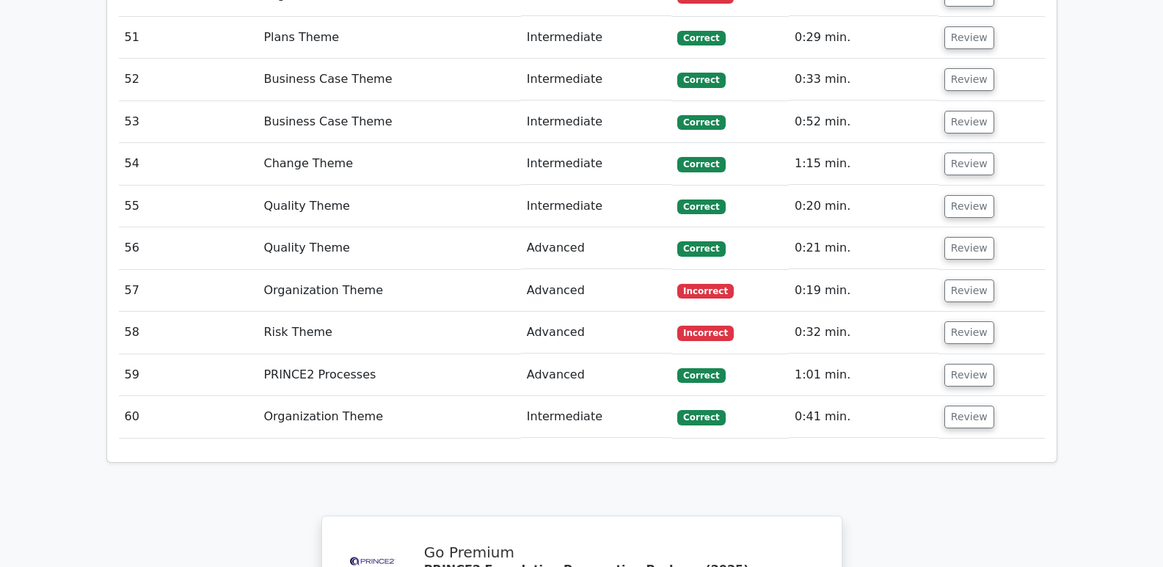
scroll to position [4255, 0]
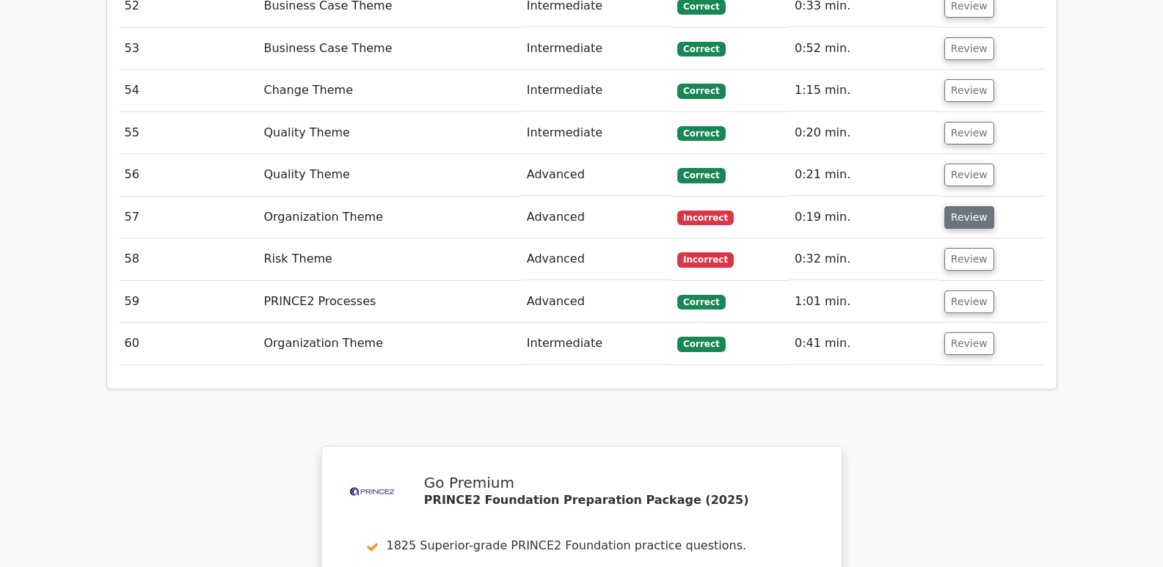
click at [962, 206] on button "Review" at bounding box center [969, 217] width 50 height 23
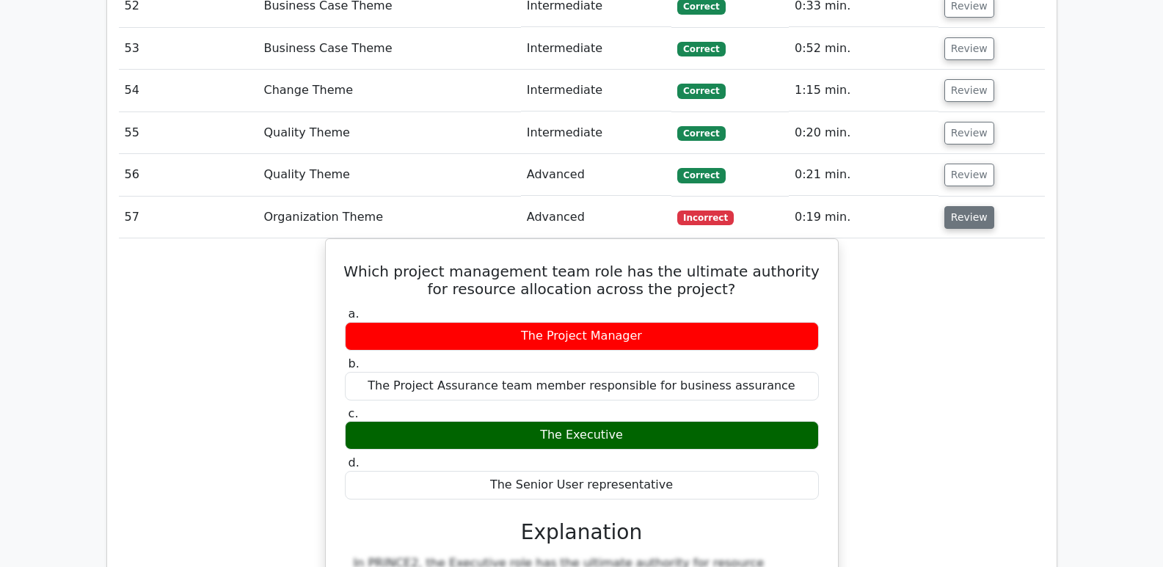
click at [979, 206] on button "Review" at bounding box center [969, 217] width 50 height 23
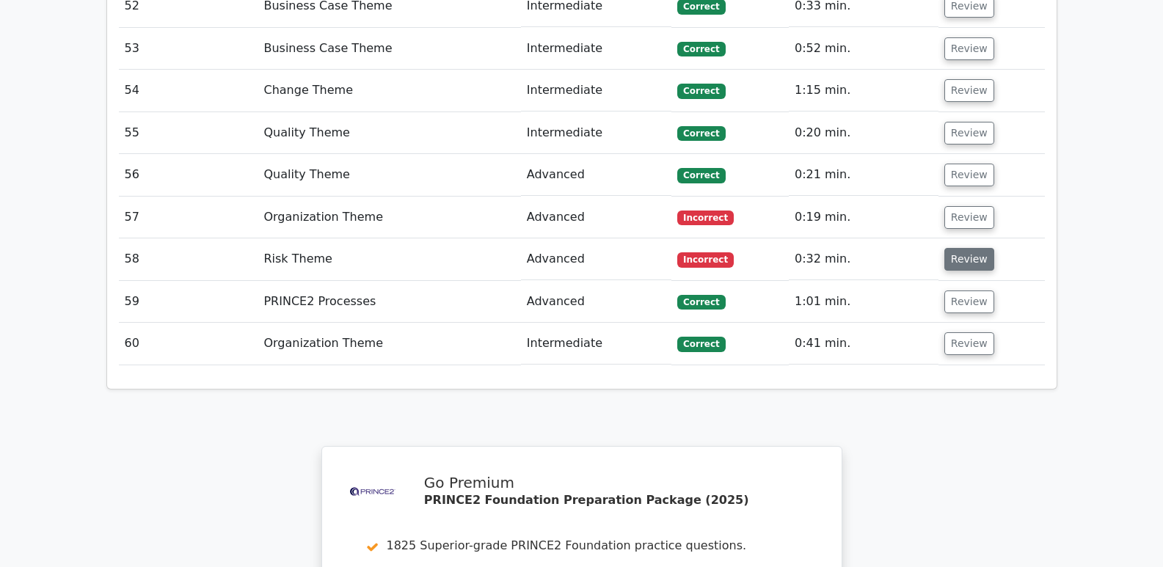
click at [961, 248] on button "Review" at bounding box center [969, 259] width 50 height 23
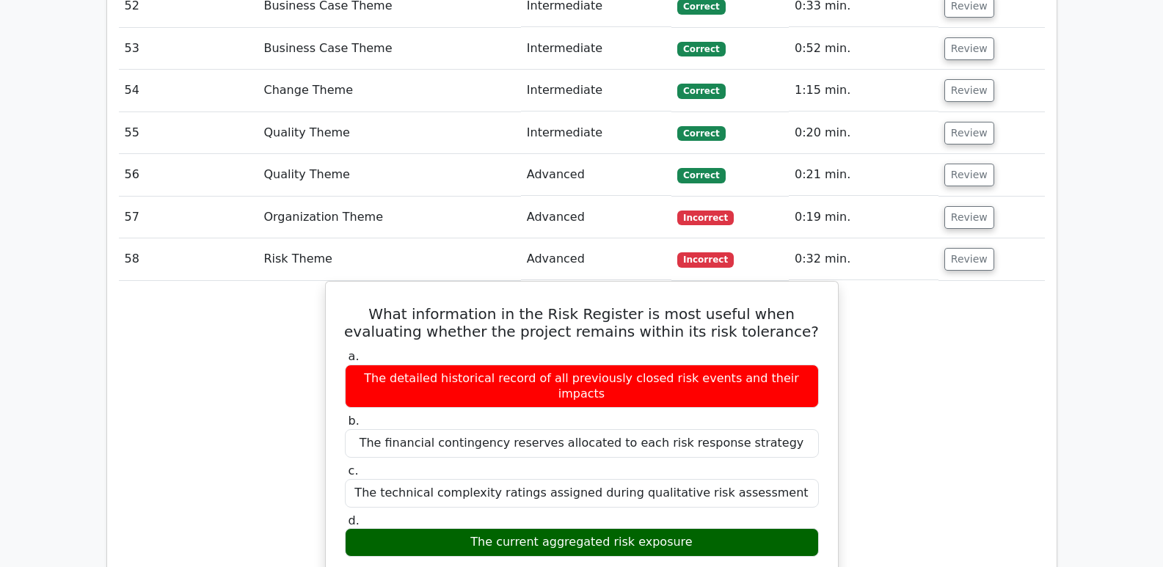
click at [962, 248] on button "Review" at bounding box center [969, 259] width 50 height 23
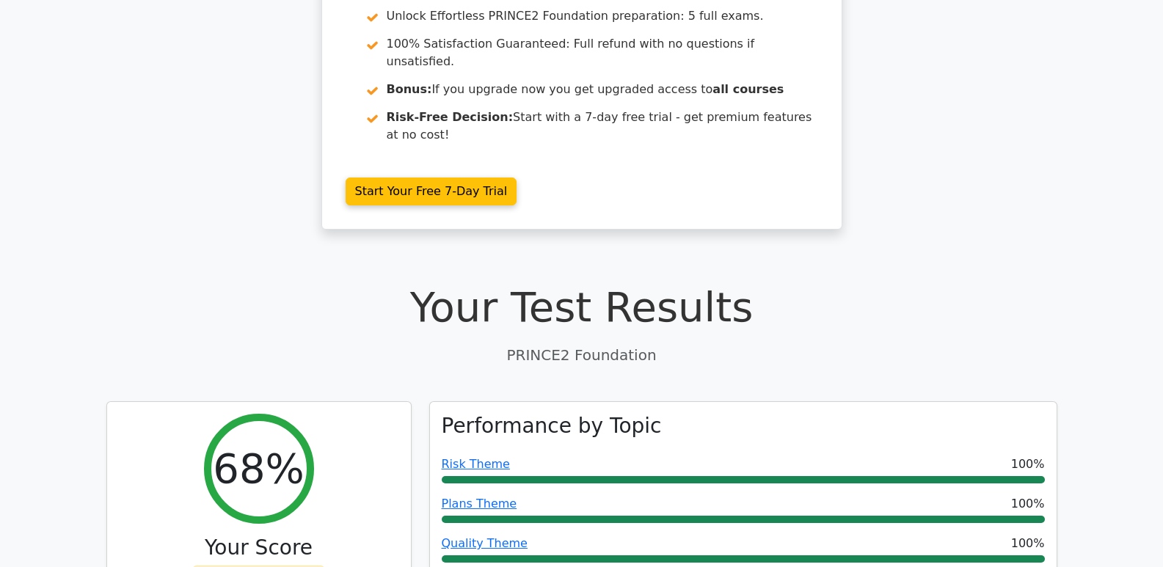
scroll to position [0, 0]
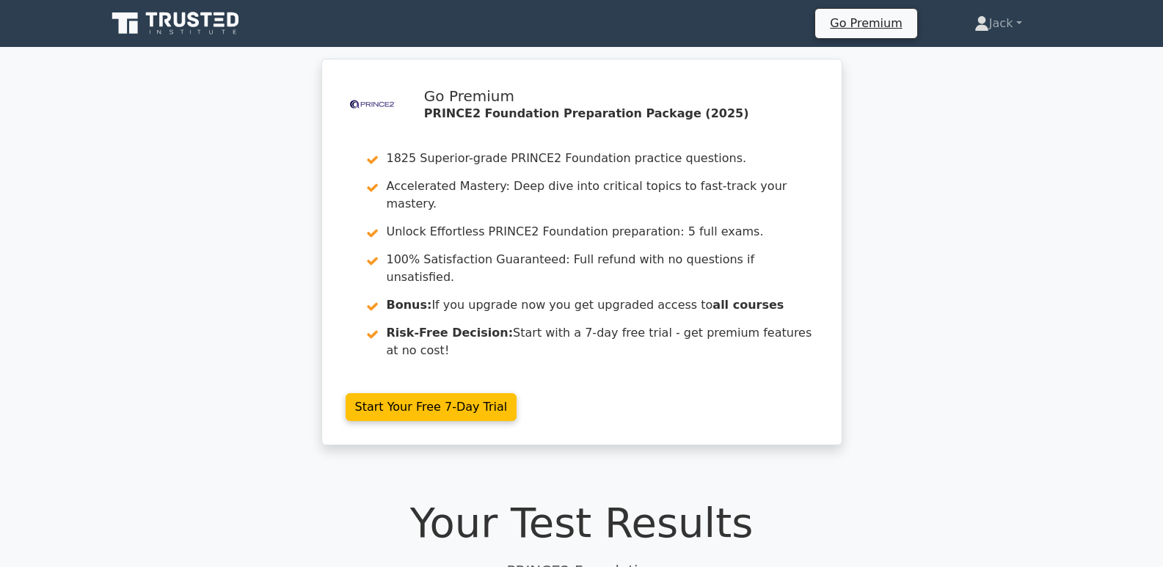
click at [177, 21] on icon at bounding box center [180, 19] width 12 height 15
